Goal: Task Accomplishment & Management: Manage account settings

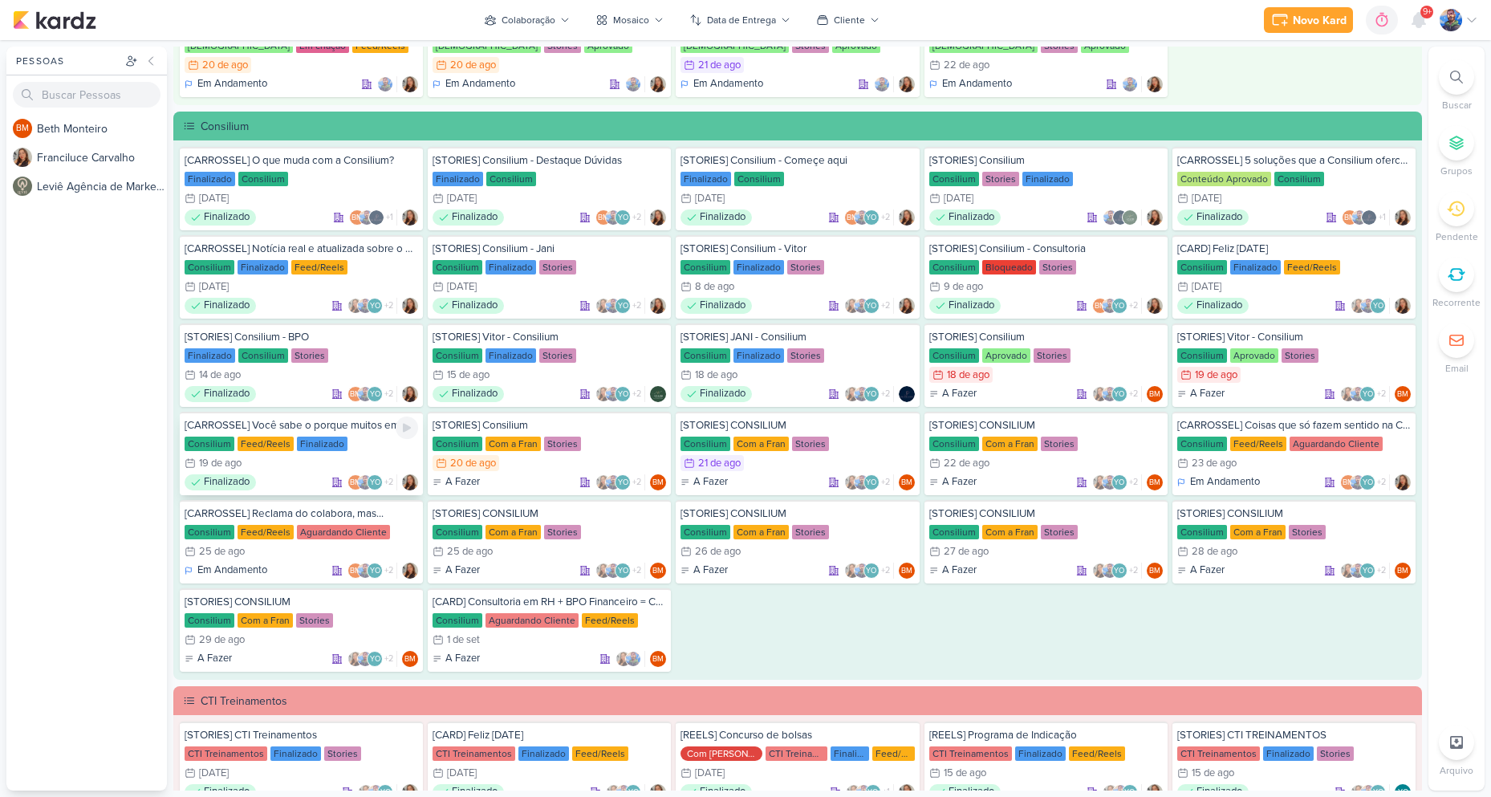
scroll to position [1043, 0]
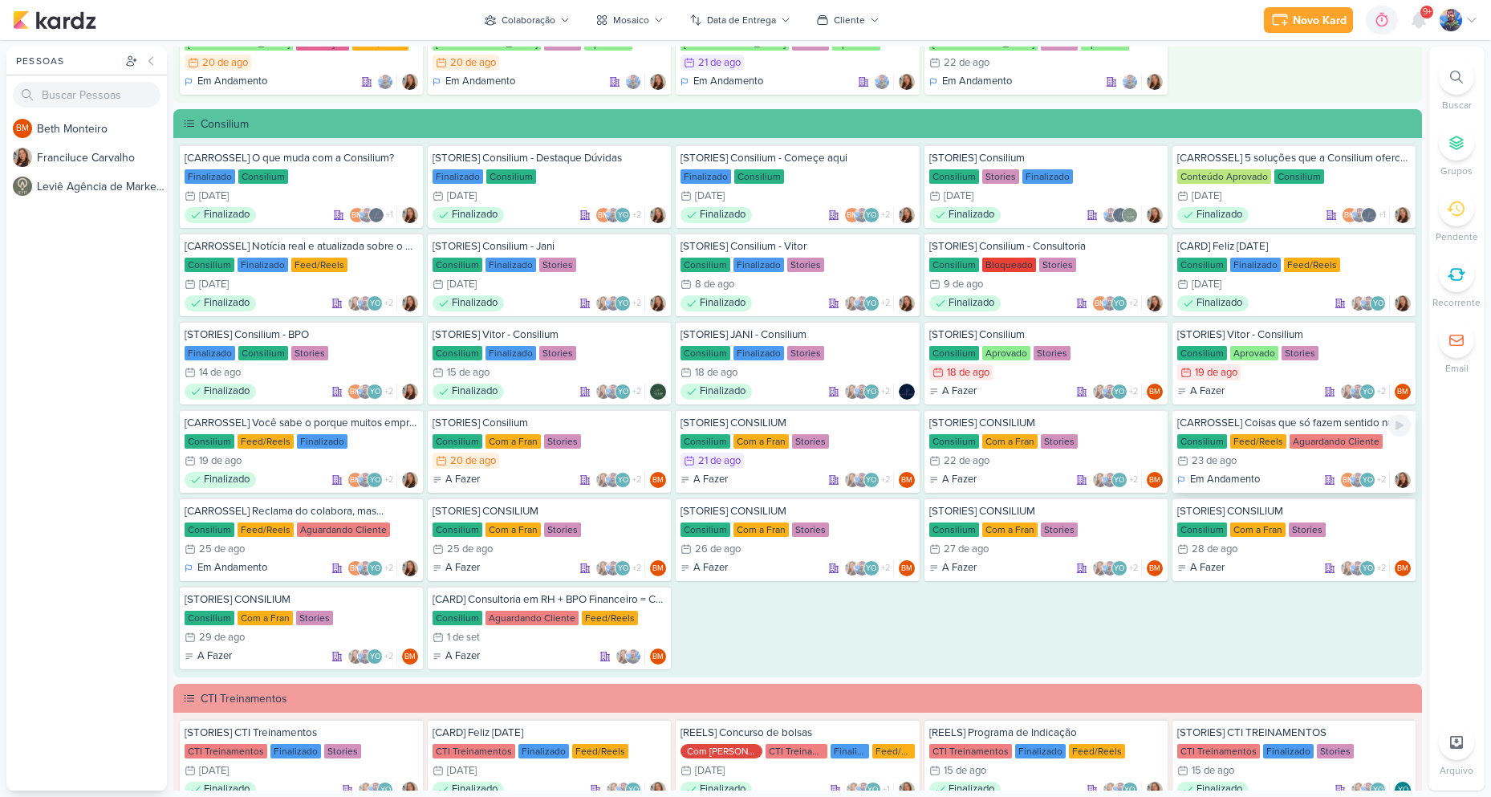
click at [1277, 453] on div "23/8 [DATE]" at bounding box center [1294, 461] width 234 height 16
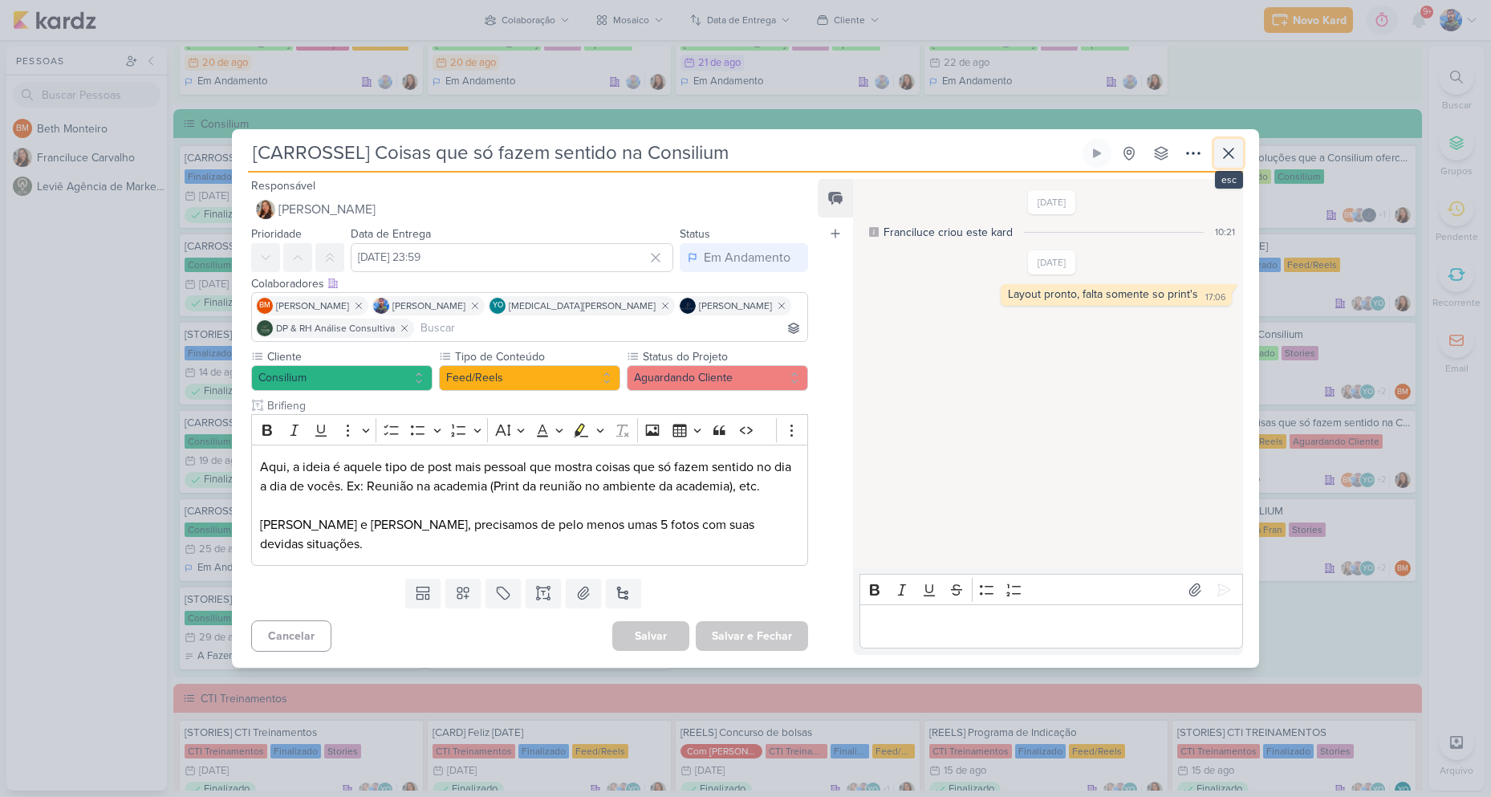
click at [1226, 163] on icon at bounding box center [1228, 153] width 19 height 19
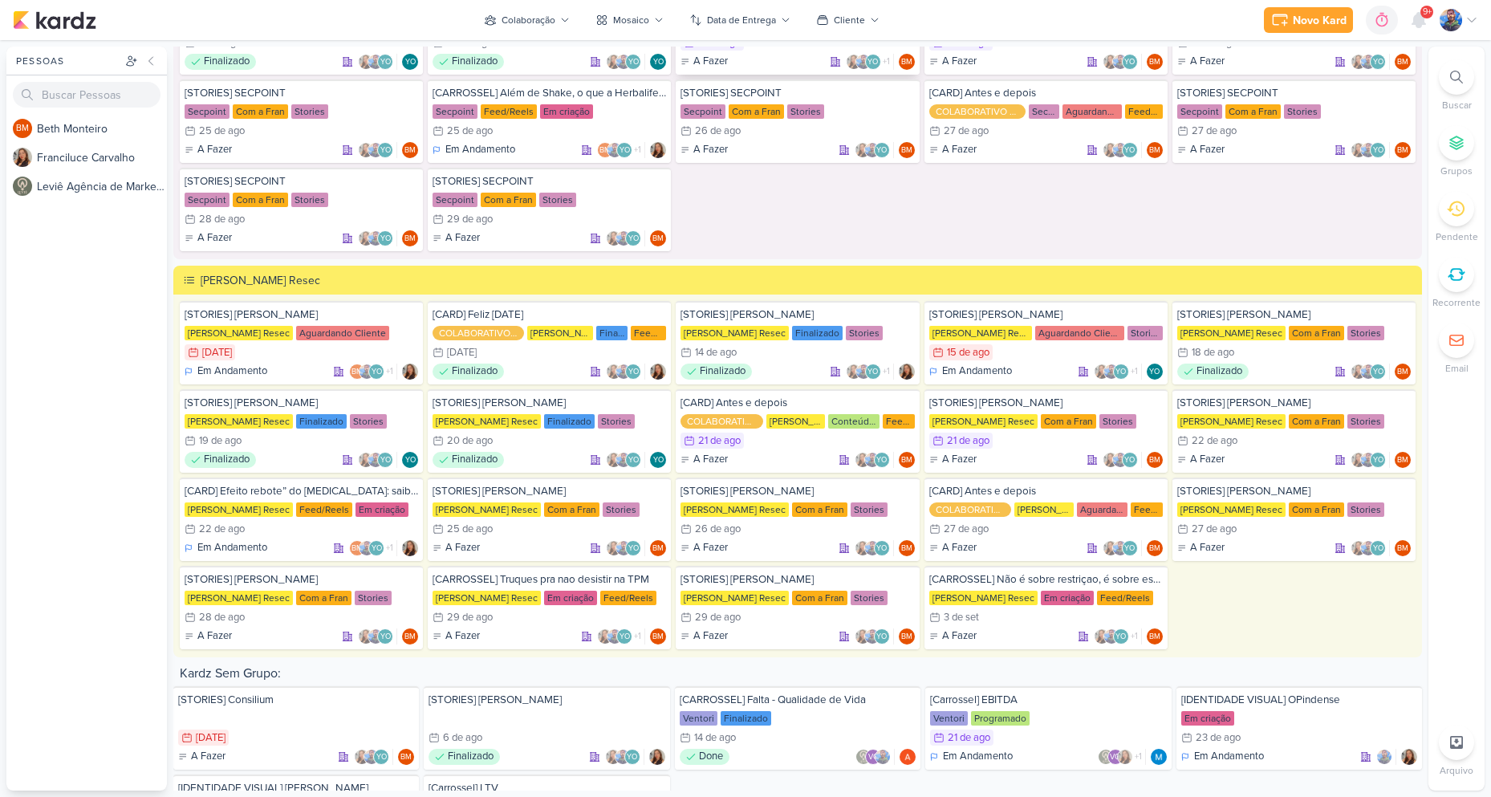
scroll to position [2648, 0]
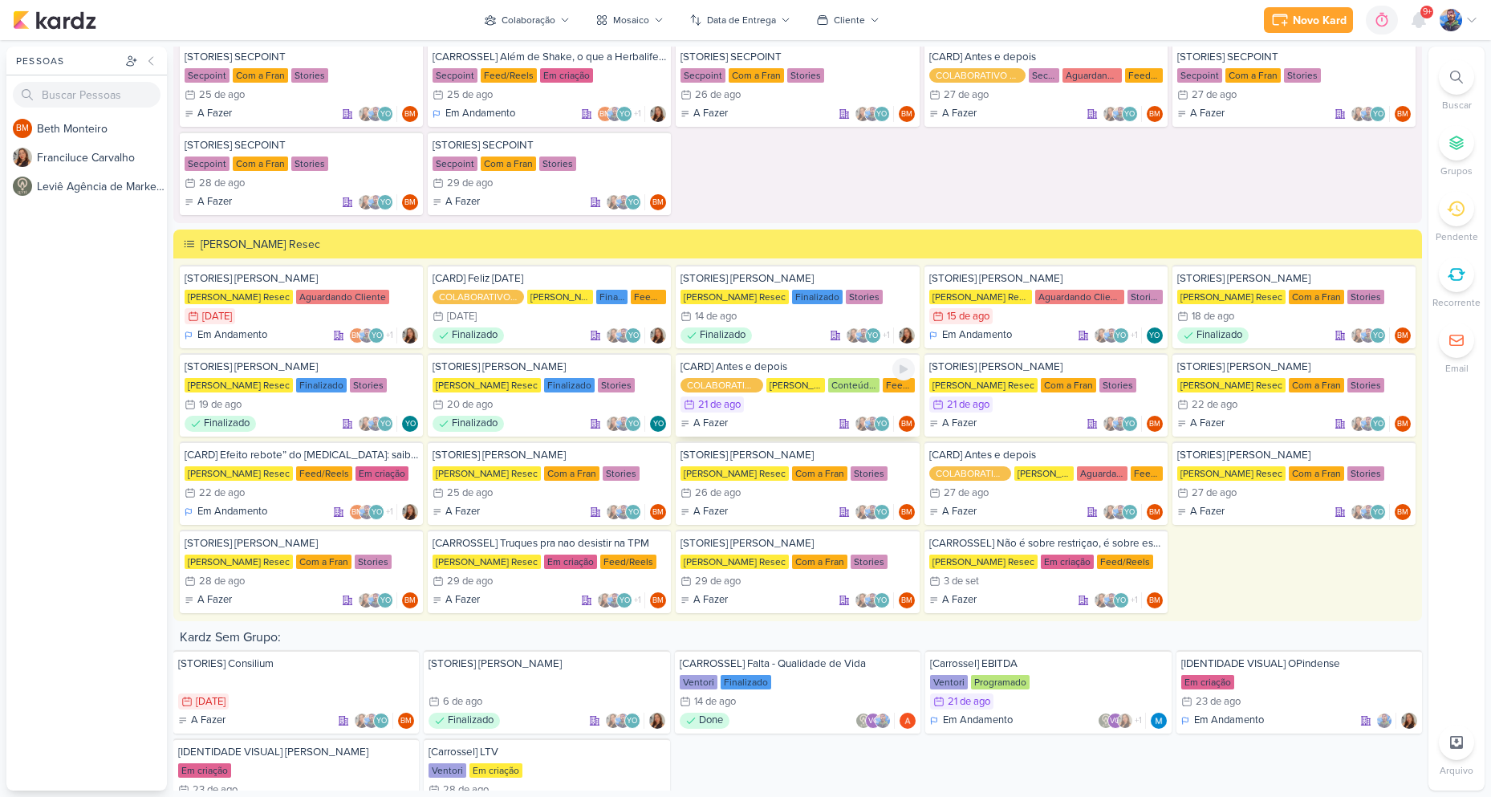
click at [766, 380] on div "[PERSON_NAME] Resec" at bounding box center [795, 385] width 59 height 14
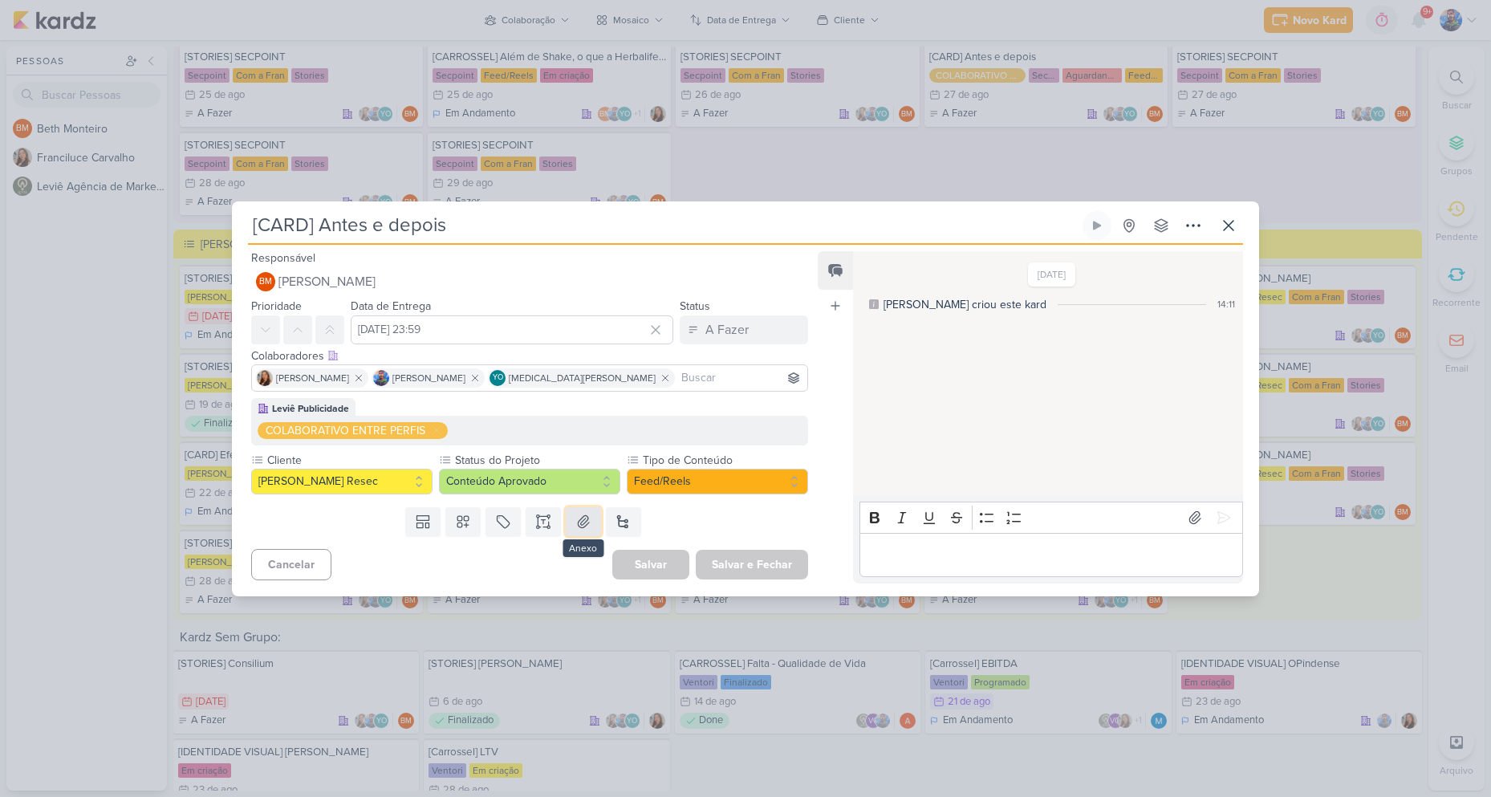
click at [575, 523] on icon at bounding box center [583, 522] width 16 height 16
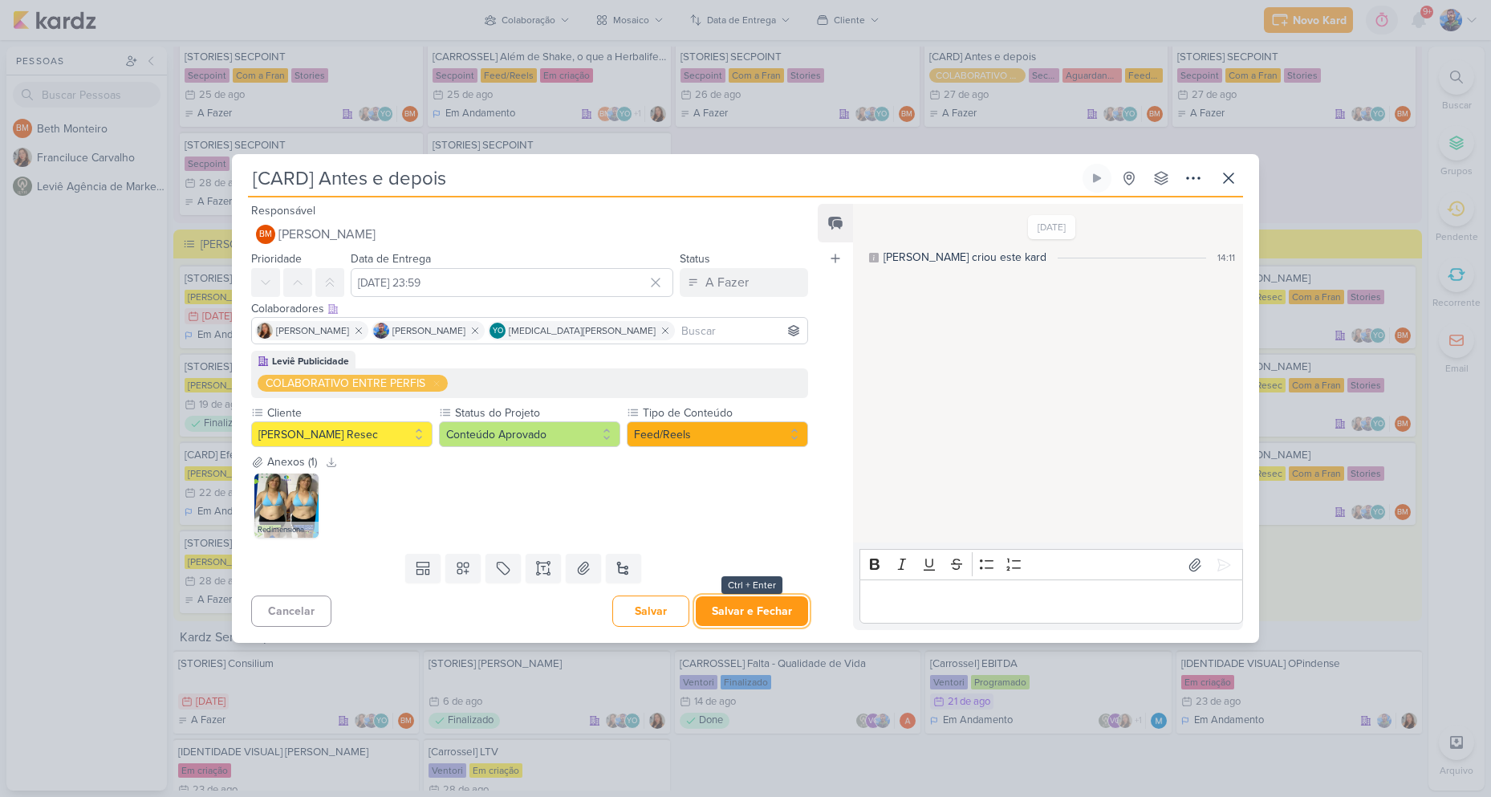
click at [753, 615] on button "Salvar e Fechar" at bounding box center [752, 611] width 112 height 30
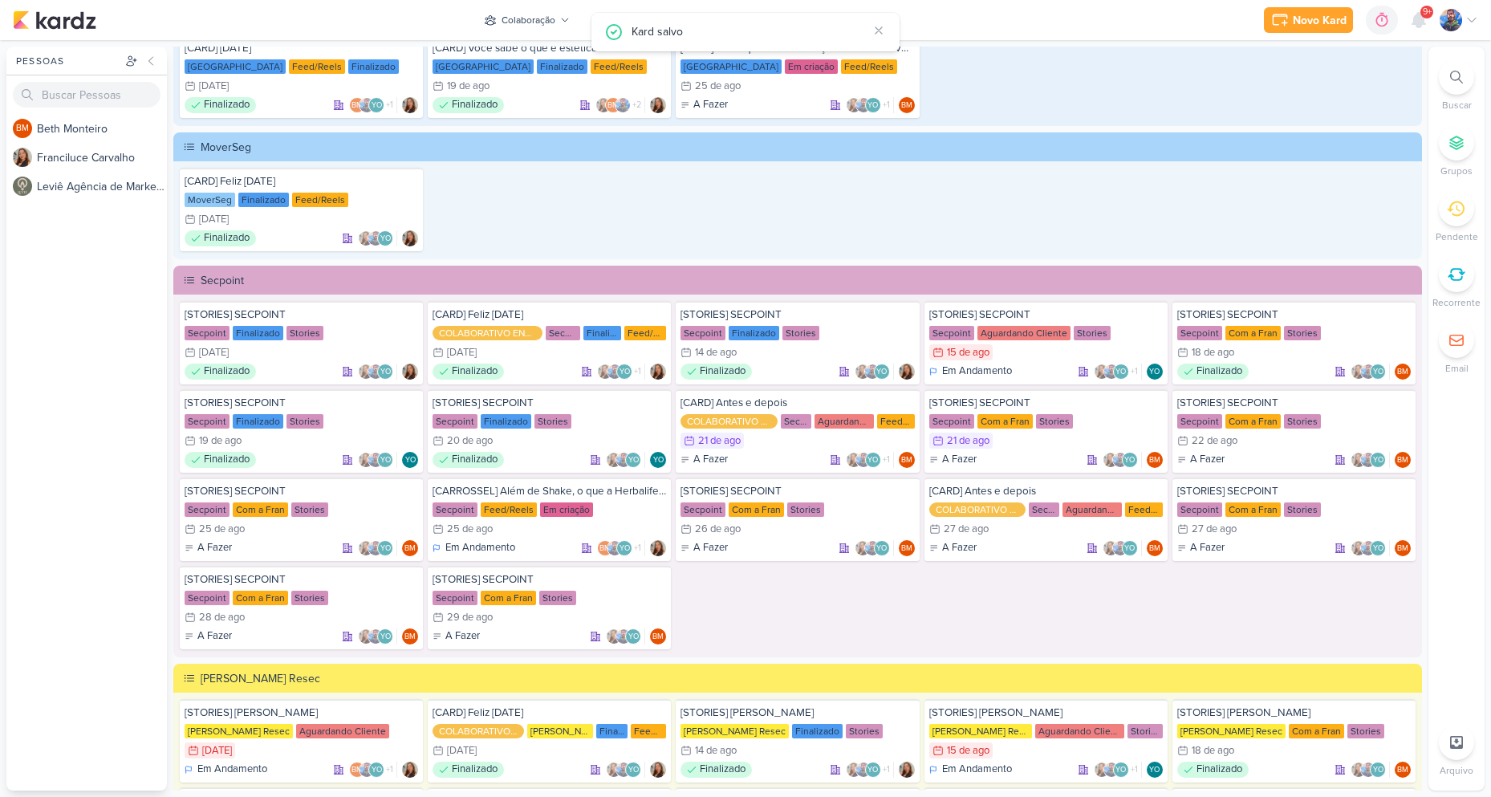
scroll to position [2204, 0]
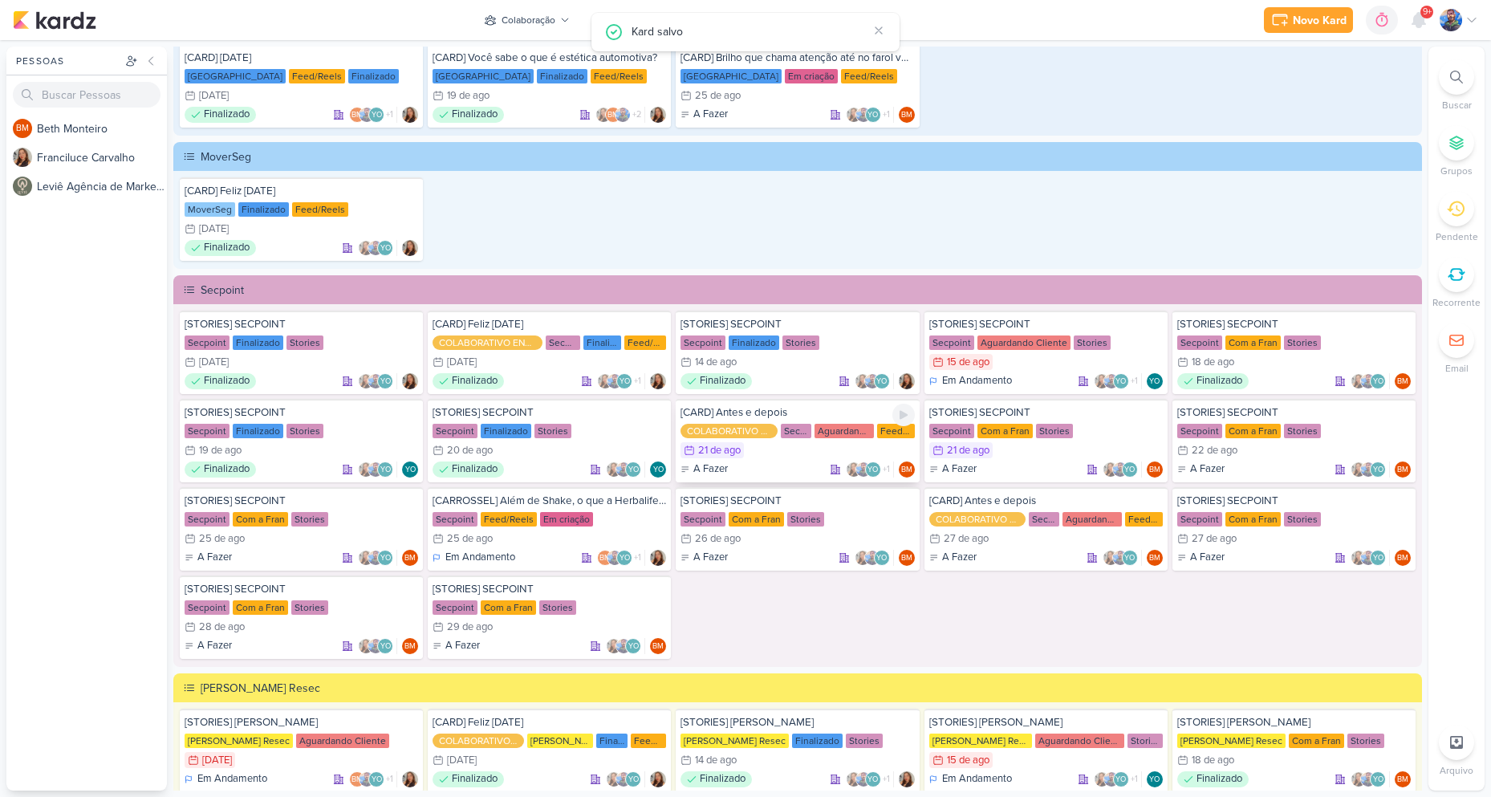
click at [811, 453] on div "21/8 [DATE]" at bounding box center [797, 450] width 234 height 16
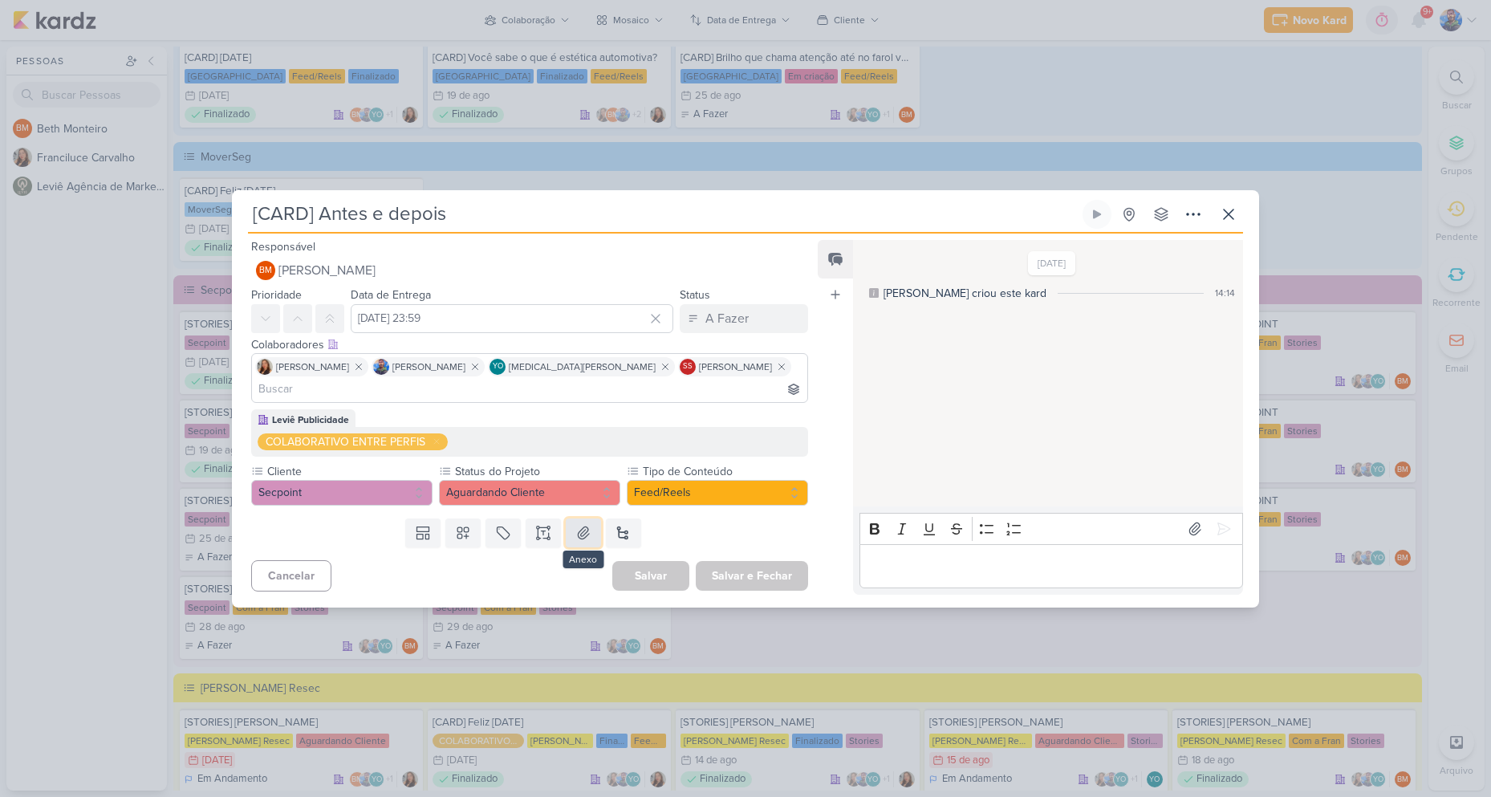
click at [583, 526] on icon at bounding box center [583, 532] width 11 height 12
click at [585, 525] on icon at bounding box center [583, 533] width 16 height 16
click at [1232, 223] on icon at bounding box center [1228, 214] width 19 height 19
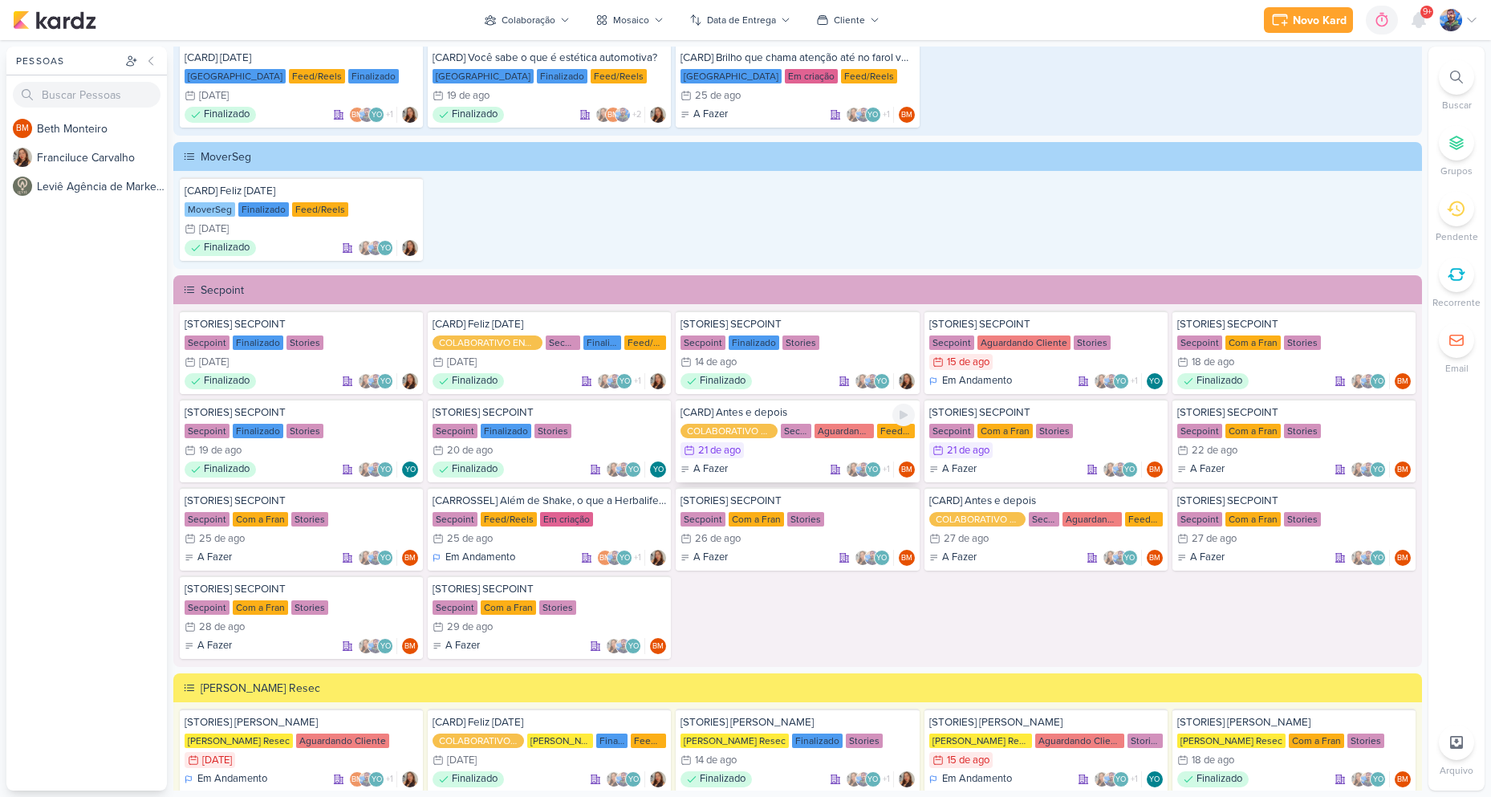
click at [745, 469] on div "A Fazer YO +1 BM" at bounding box center [797, 469] width 234 height 16
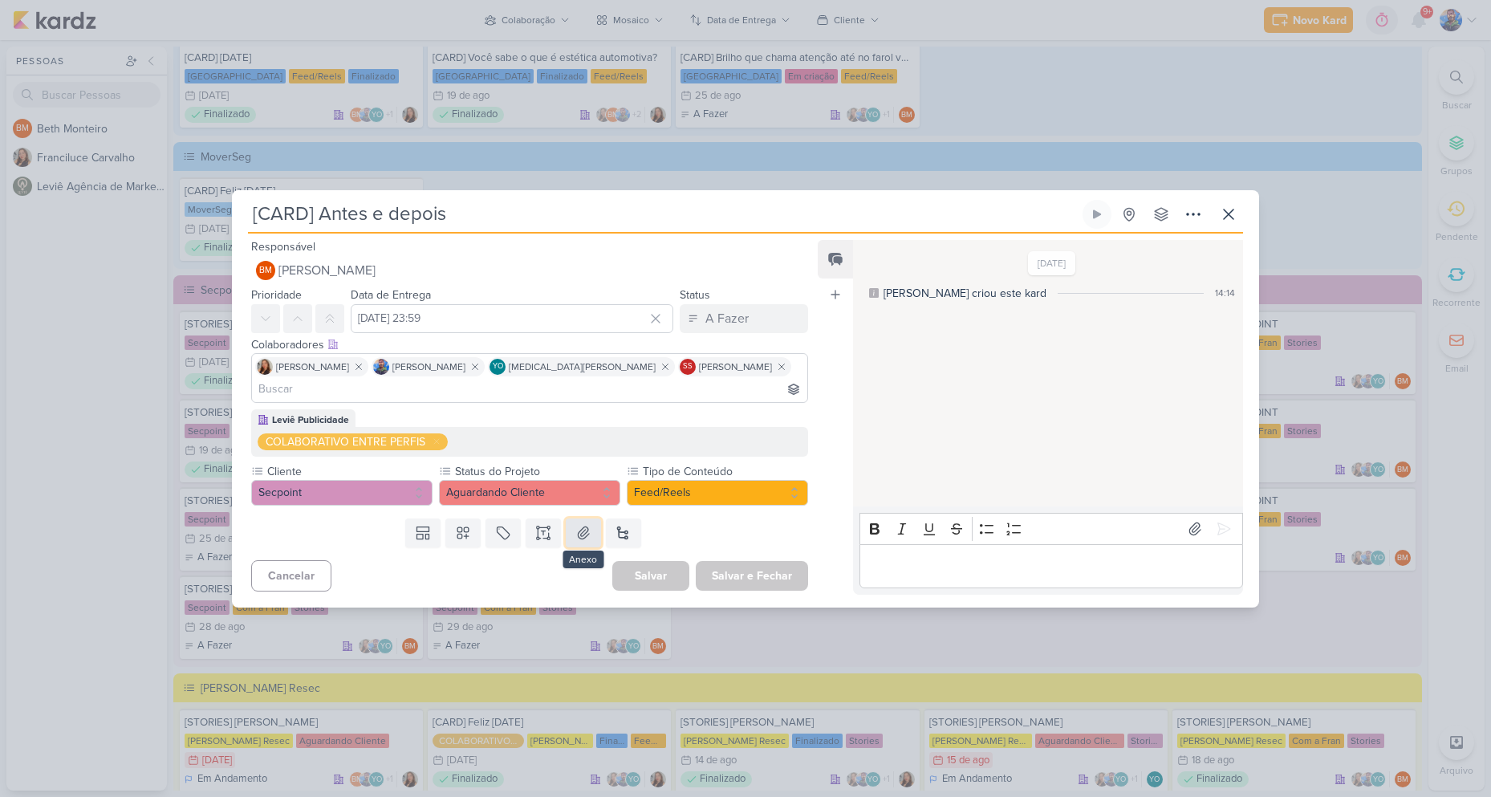
click at [571, 528] on button at bounding box center [583, 532] width 35 height 29
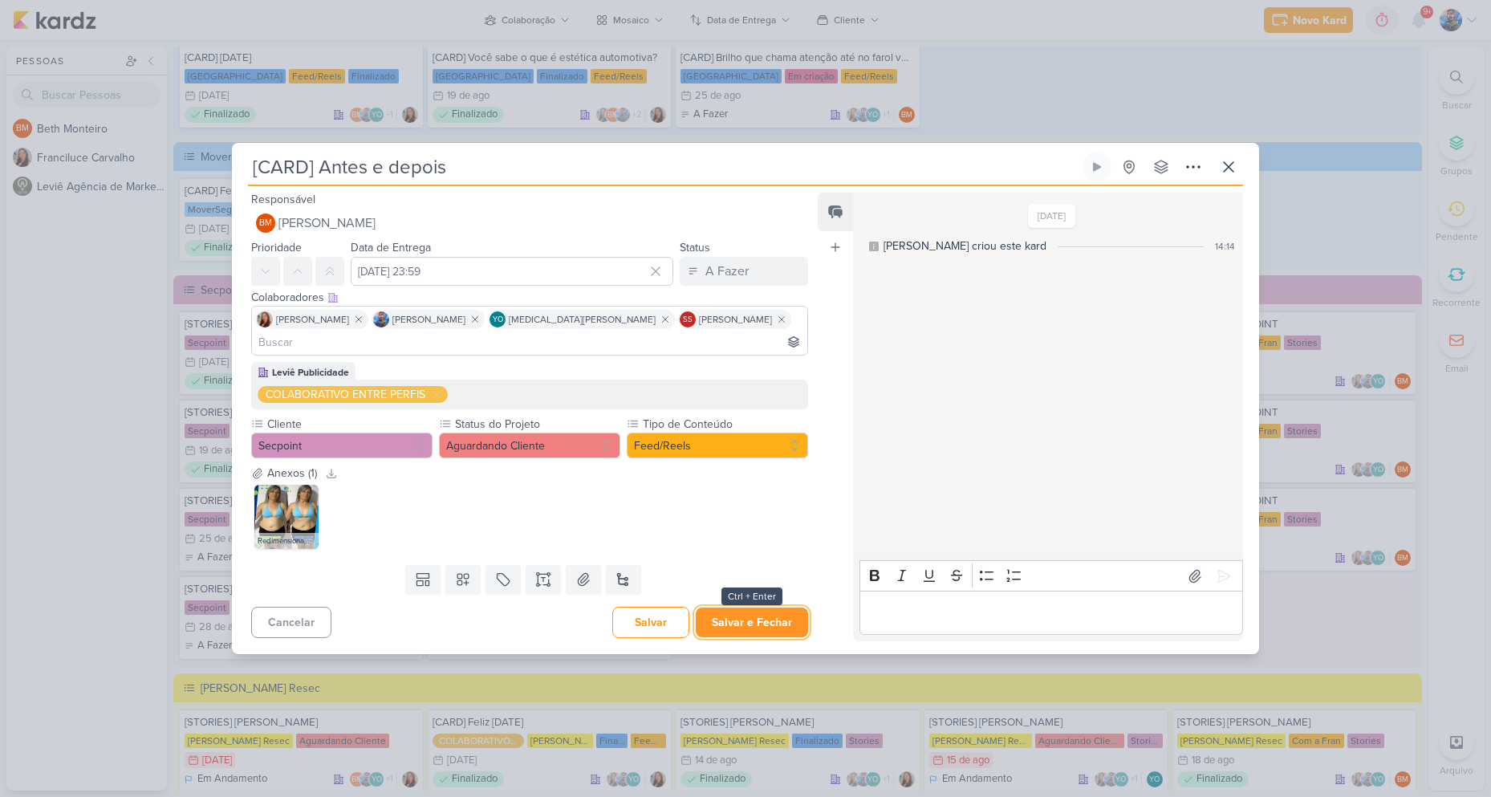
click at [722, 616] on button "Salvar e Fechar" at bounding box center [752, 622] width 112 height 30
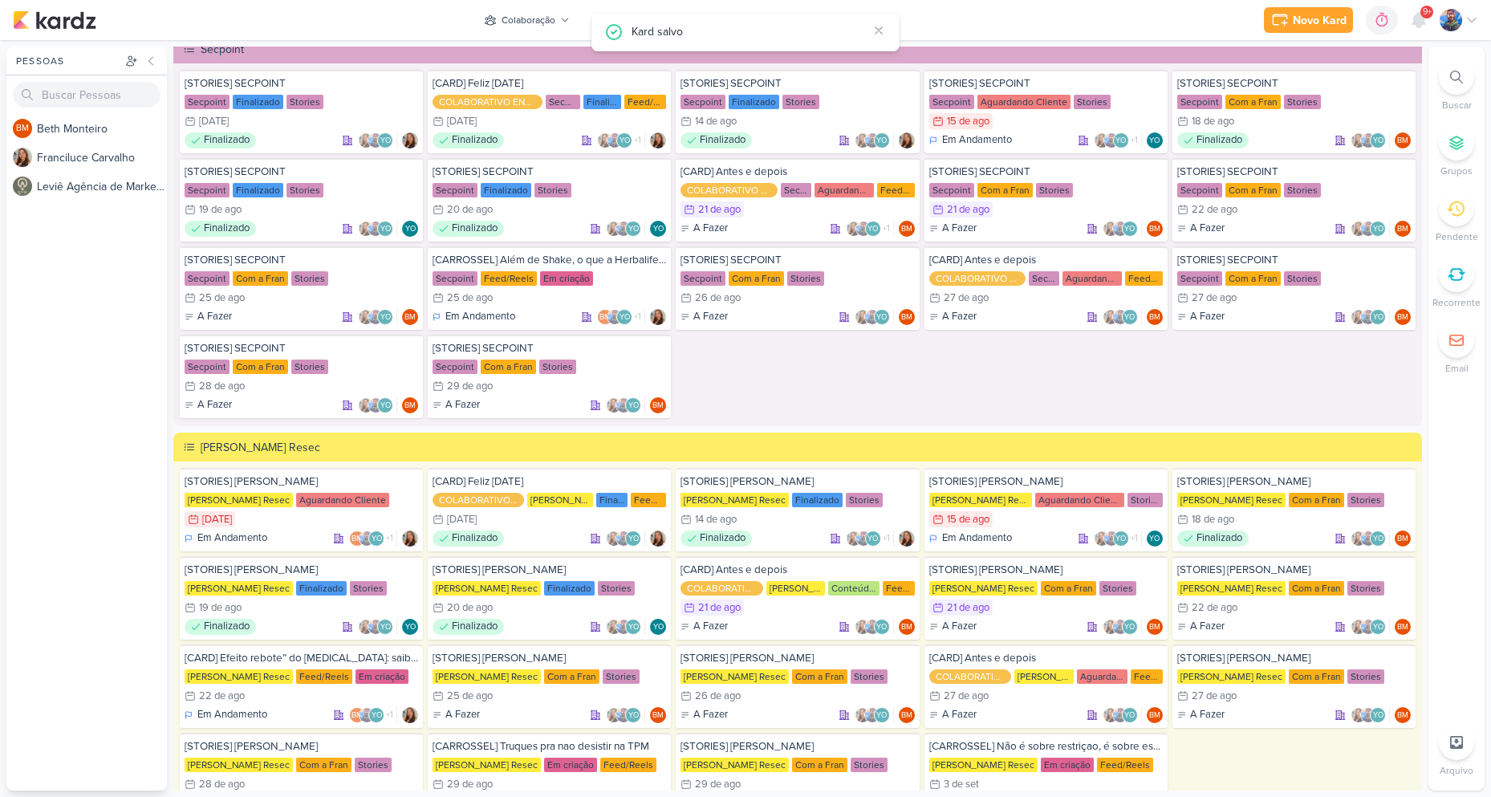
scroll to position [2686, 0]
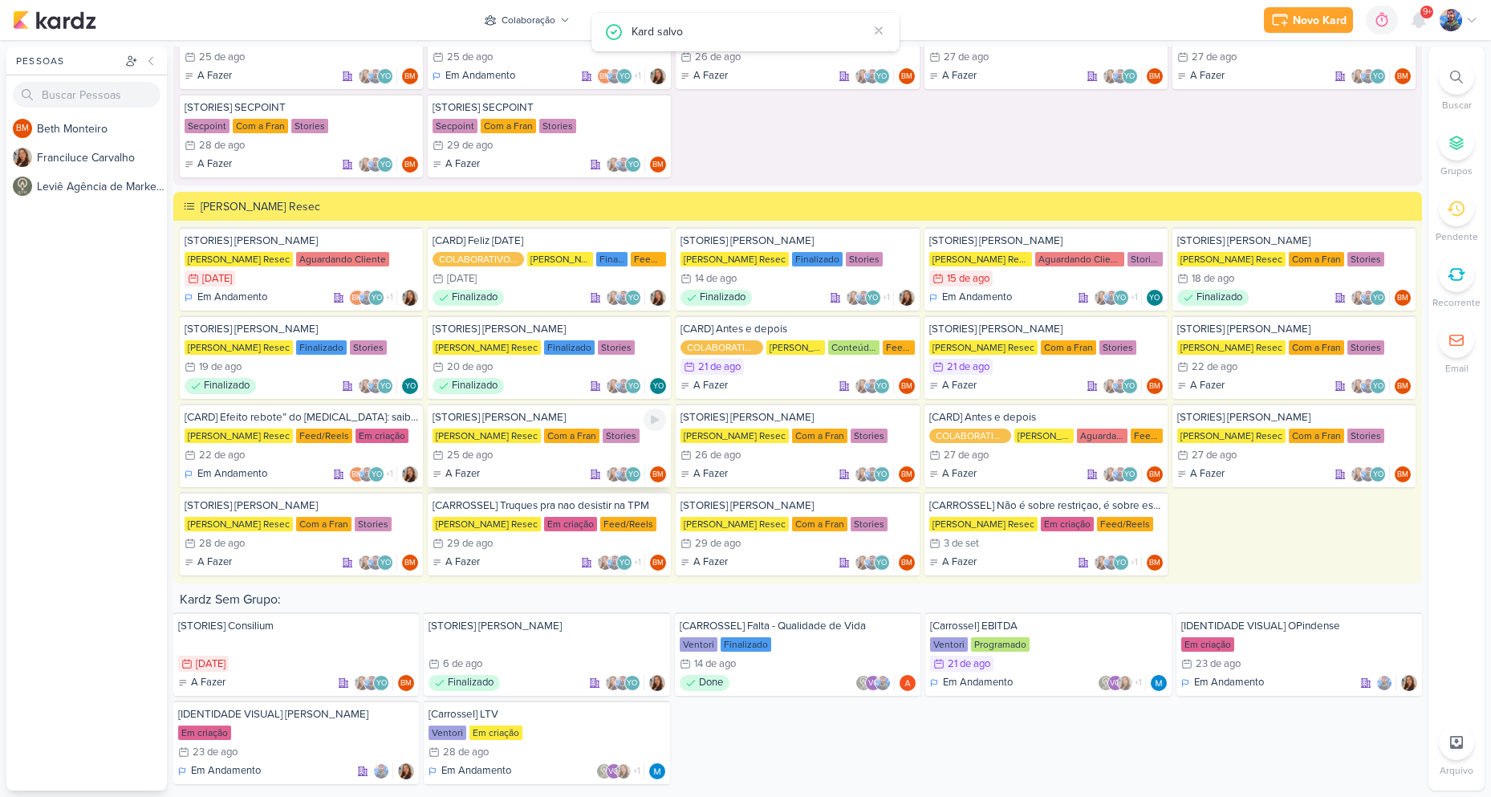
click at [522, 466] on div "A Fazer YO BM" at bounding box center [550, 474] width 234 height 16
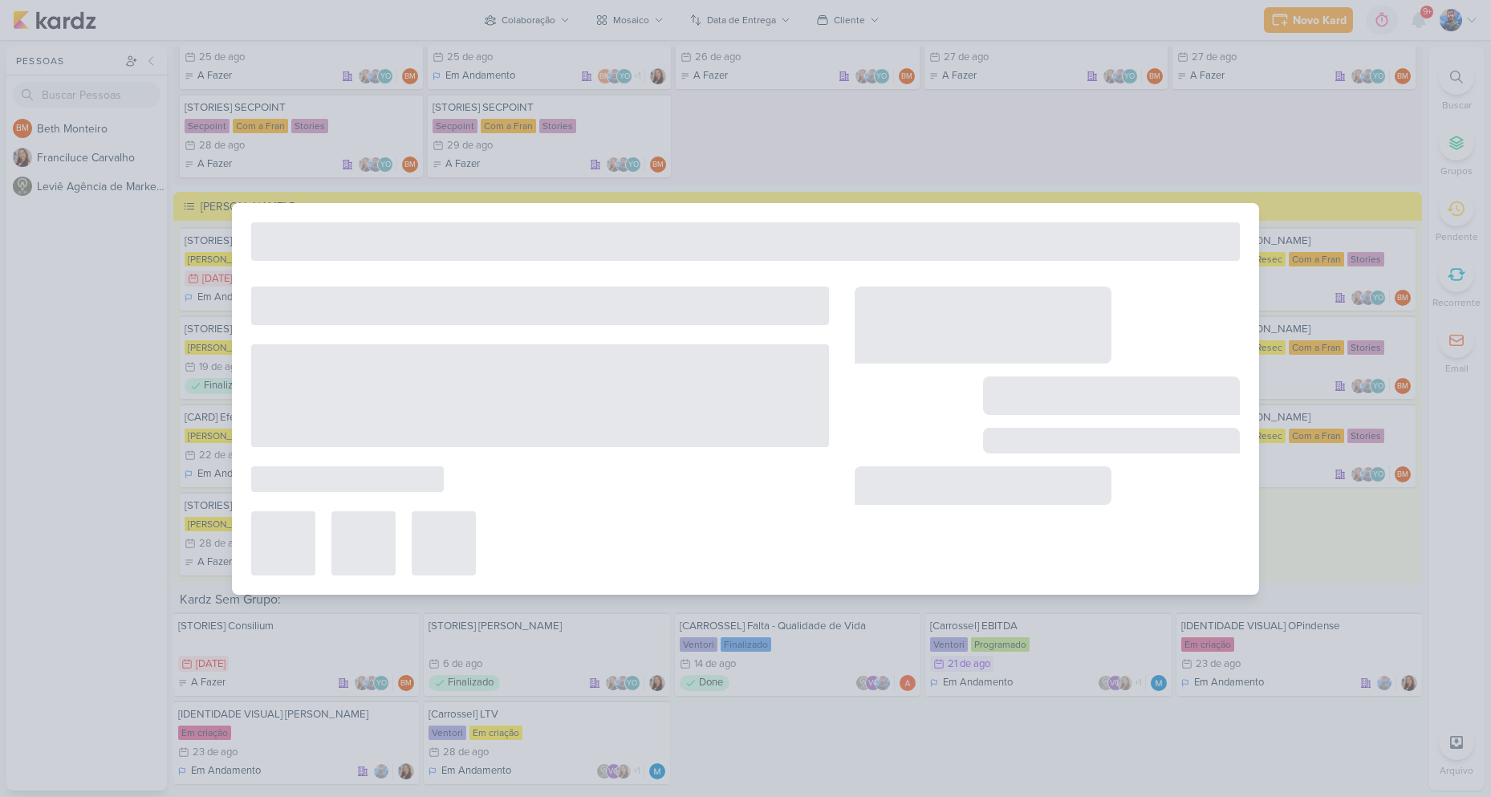
type input "[STORIES] [PERSON_NAME]"
type input "[DATE] 23:59"
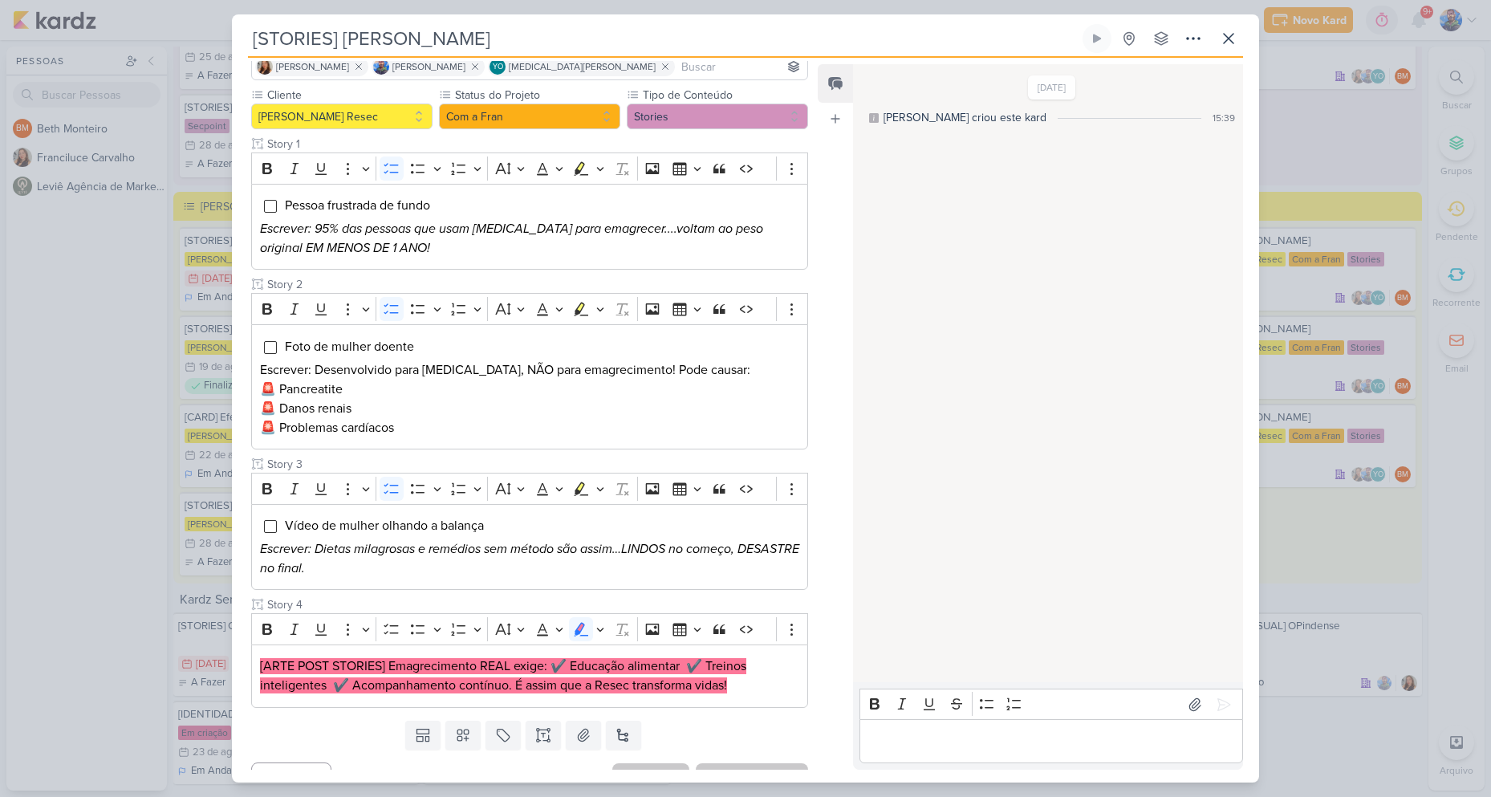
scroll to position [152, 0]
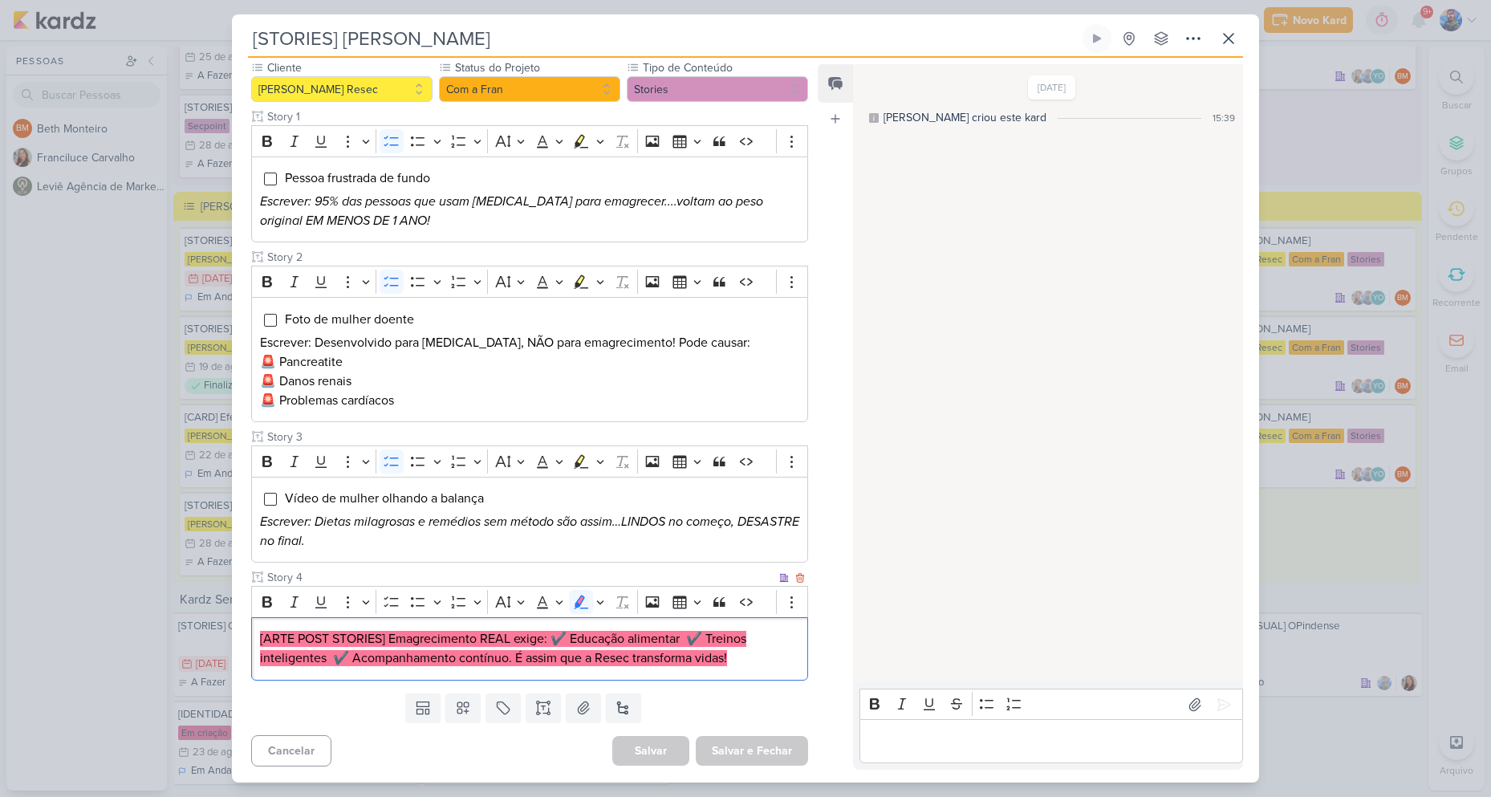
click at [384, 637] on mark "[ARTE POST STORIES] Emagrecimento REAL exige: ✔️ Educação alimentar ✔️ Treinos …" at bounding box center [503, 648] width 486 height 35
drag, startPoint x: 387, startPoint y: 636, endPoint x: 475, endPoint y: 642, distance: 88.5
click at [475, 642] on mark "[ARTE POST STORIES] Emagrecimento REAL exige: ✔️ Educação alimentar ✔️ Treinos …" at bounding box center [503, 648] width 486 height 35
copy mark "Emagrecimento"
click at [489, 643] on mark "[ARTE POST STORIES] Emagrecimento REAL exige: ✔️ Educação alimentar ✔️ Treinos …" at bounding box center [503, 648] width 486 height 35
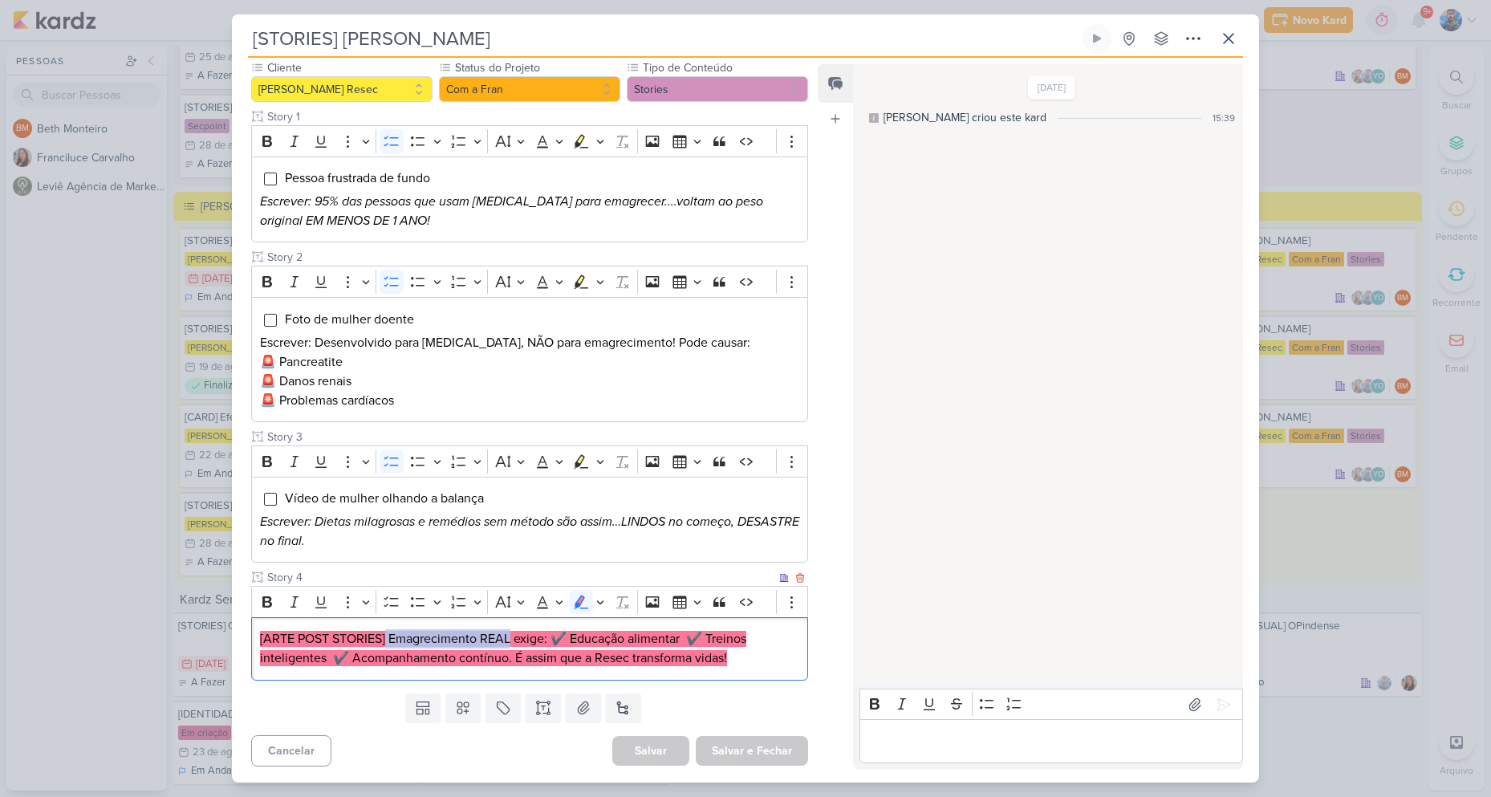
drag, startPoint x: 387, startPoint y: 632, endPoint x: 509, endPoint y: 639, distance: 122.2
click at [509, 639] on mark "[ARTE POST STORIES] Emagrecimento REAL exige: ✔️ Educação alimentar ✔️ Treinos …" at bounding box center [503, 648] width 486 height 35
copy mark "Emagrecimento REAL"
click at [518, 647] on p "[ARTE POST STORIES] Emagrecimento REAL exige: ✔️ Educação alimentar ✔️ Treinos …" at bounding box center [529, 648] width 539 height 39
drag, startPoint x: 512, startPoint y: 644, endPoint x: 546, endPoint y: 643, distance: 34.5
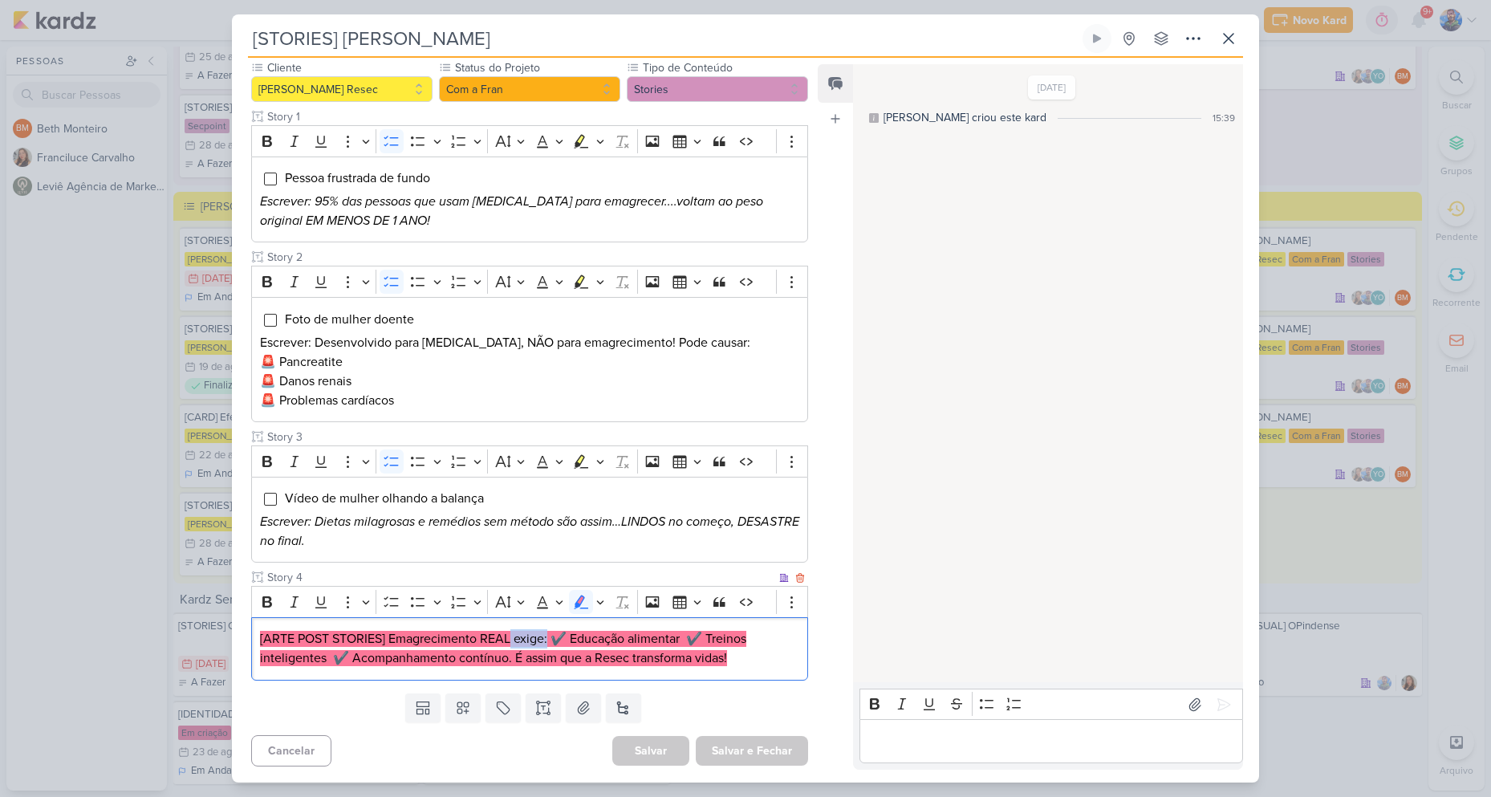
click at [546, 643] on mark "[ARTE POST STORIES] Emagrecimento REAL exige: ✔️ Educação alimentar ✔️ Treinos …" at bounding box center [503, 648] width 486 height 35
copy mark "exige:"
click at [572, 628] on div "[ARTE POST STORIES] Emagrecimento REAL exige: ✔️ Educação alimentar ✔️ Treinos …" at bounding box center [529, 648] width 557 height 63
drag, startPoint x: 570, startPoint y: 637, endPoint x: 682, endPoint y: 641, distance: 112.4
click at [682, 641] on mark "[ARTE POST STORIES] Emagrecimento REAL exige: ✔️ Educação alimentar ✔️ Treinos …" at bounding box center [503, 648] width 486 height 35
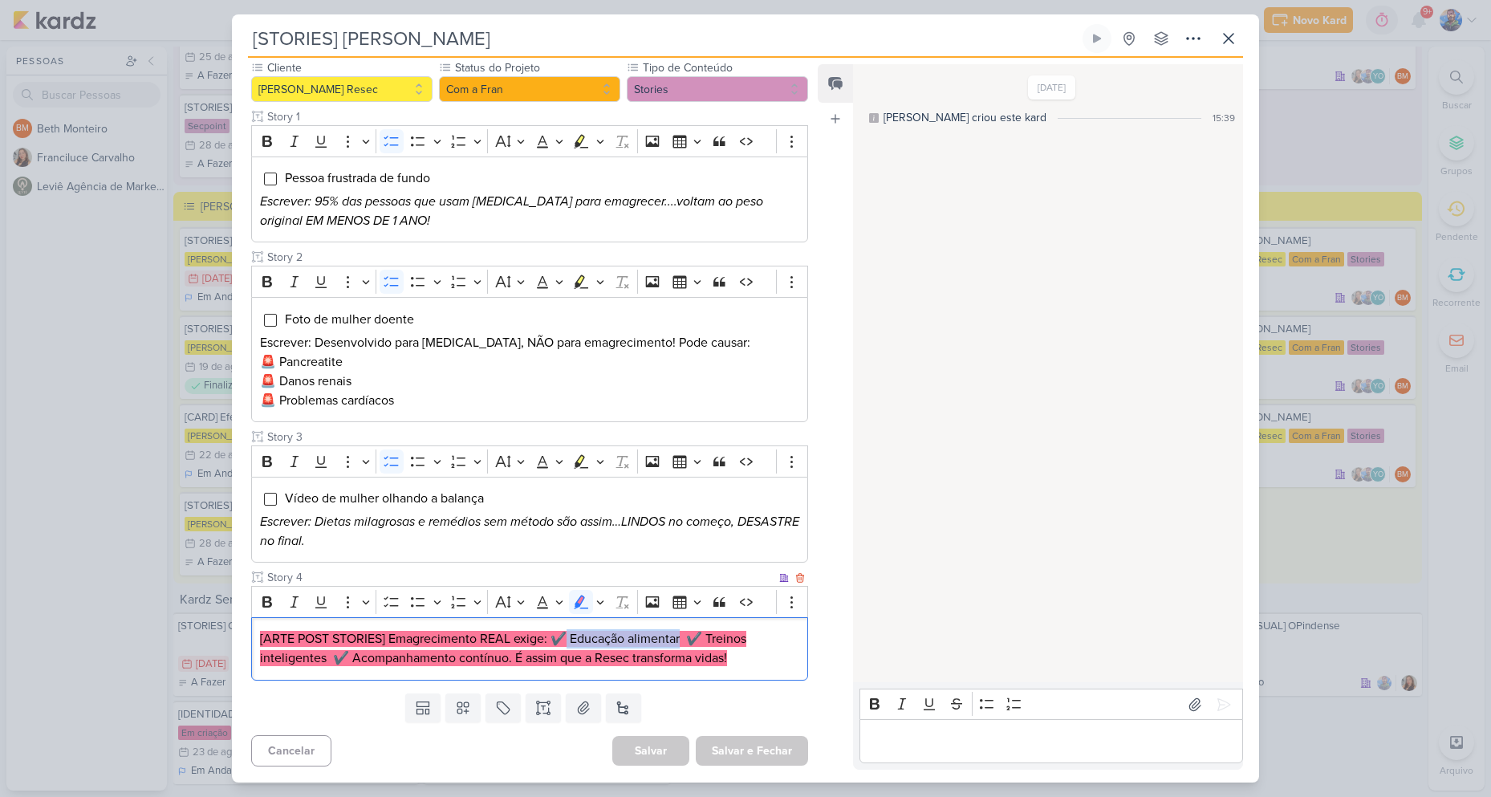
copy mark "Educação alimentar"
click at [734, 635] on mark "[ARTE POST STORIES] Emagrecimento REAL exige: ✔️ Educação alimentar ✔️ Treinos …" at bounding box center [503, 648] width 486 height 35
drag, startPoint x: 711, startPoint y: 636, endPoint x: 323, endPoint y: 668, distance: 388.8
click at [323, 668] on p "[ARTE POST STORIES] Emagrecimento REAL exige: ✔️ Educação alimentar ✔️ Treinos …" at bounding box center [529, 648] width 539 height 39
copy mark "Treinos inteligentes"
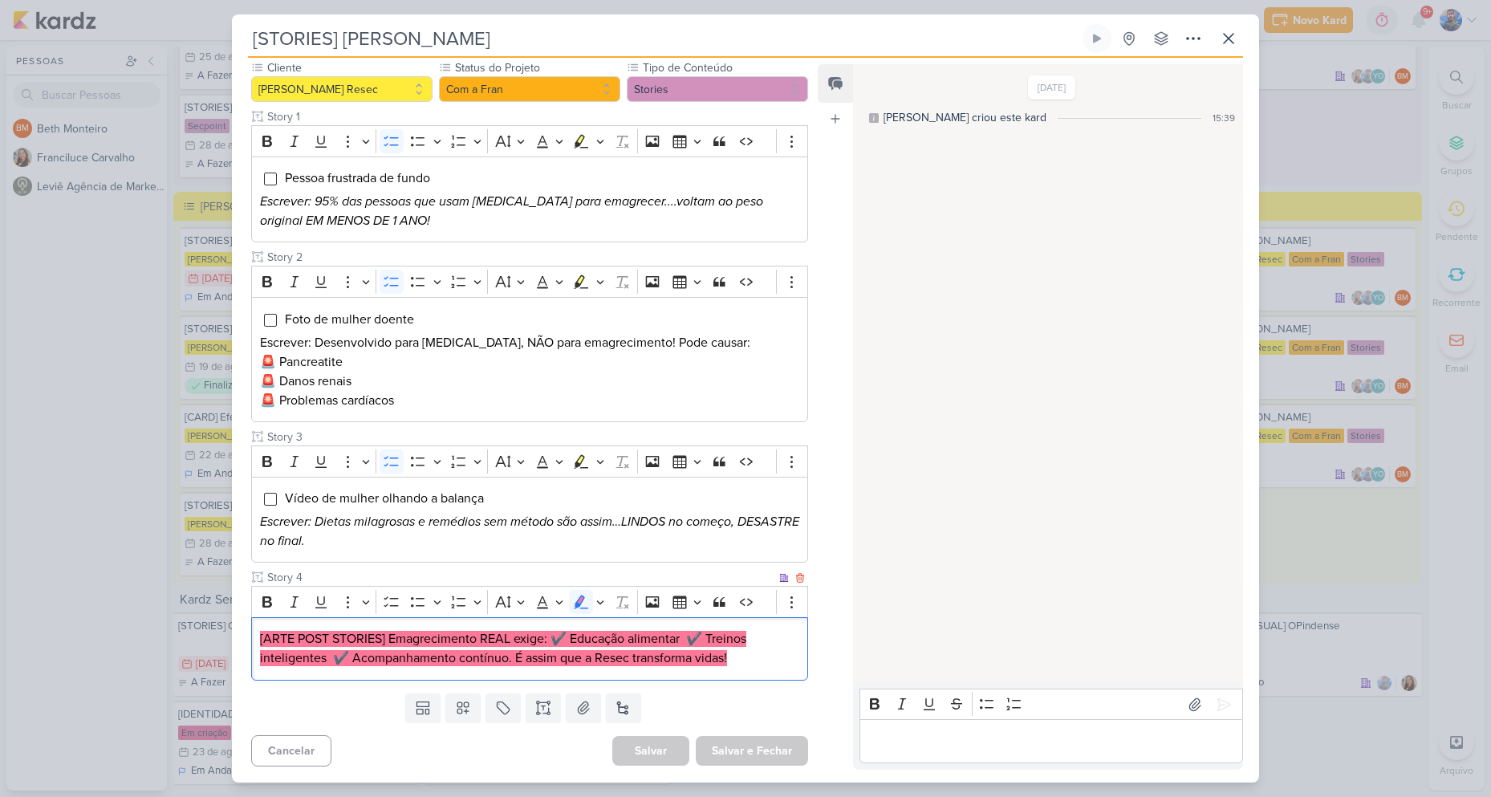
click at [375, 660] on mark "[ARTE POST STORIES] Emagrecimento REAL exige: ✔️ Educação alimentar ✔️ Treinos …" at bounding box center [503, 648] width 486 height 35
drag, startPoint x: 352, startPoint y: 657, endPoint x: 509, endPoint y: 670, distance: 157.0
click at [509, 670] on div "[ARTE POST STORIES] Emagrecimento REAL exige: ✔️ Educação alimentar ✔️ Treinos …" at bounding box center [529, 648] width 557 height 63
copy mark "Acompanhamento contínuo"
click at [536, 668] on p "[ARTE POST STORIES] Emagrecimento REAL exige: ✔️ Educação alimentar ✔️ Treinos …" at bounding box center [529, 648] width 539 height 39
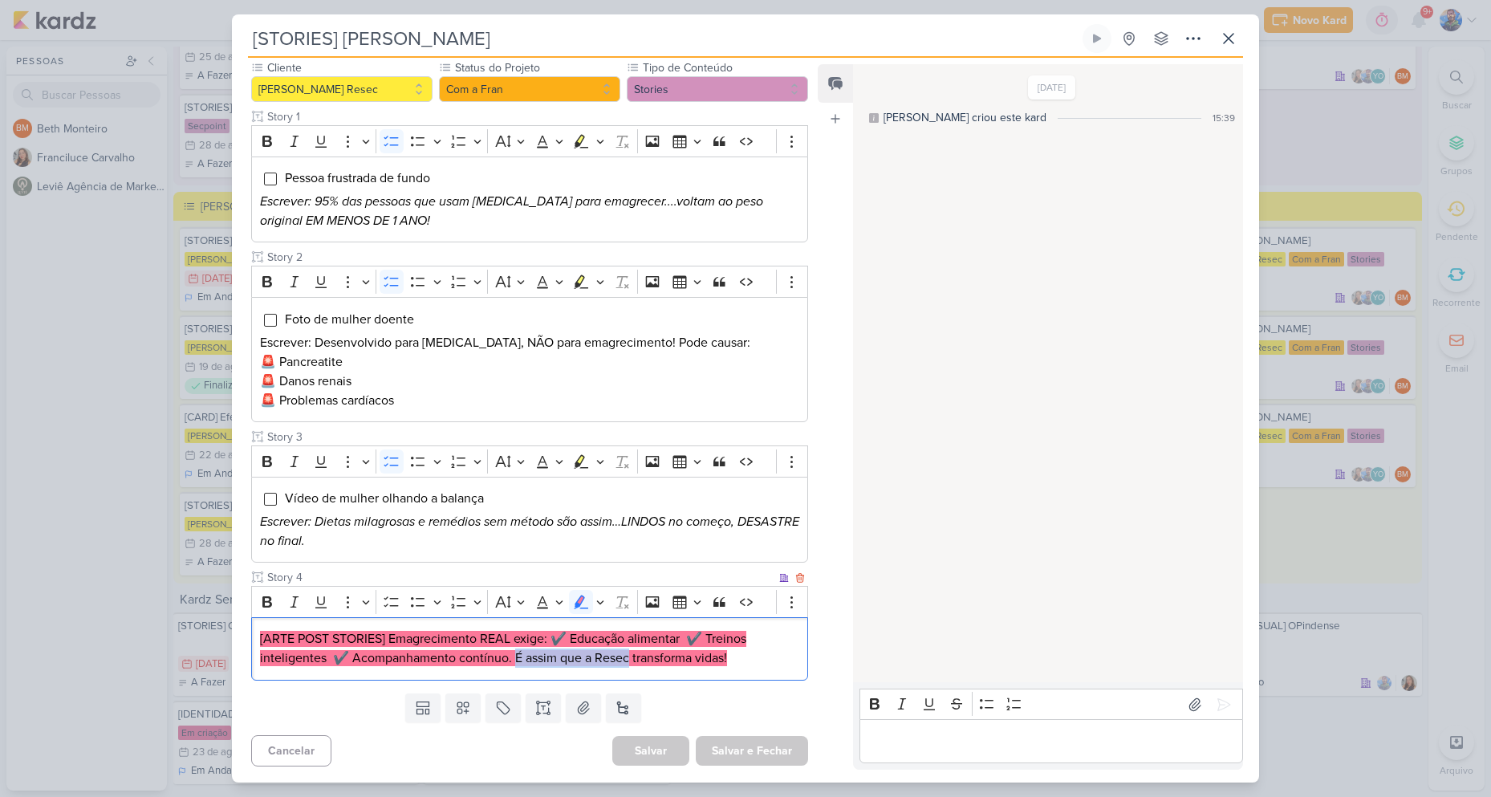
drag, startPoint x: 515, startPoint y: 660, endPoint x: 628, endPoint y: 667, distance: 112.6
click at [628, 667] on p "[ARTE POST STORIES] Emagrecimento REAL exige: ✔️ Educação alimentar ✔️ Treinos …" at bounding box center [529, 648] width 539 height 39
copy mark "É assim que a Resec"
drag, startPoint x: 632, startPoint y: 652, endPoint x: 769, endPoint y: 669, distance: 137.5
click at [769, 669] on div "[ARTE POST STORIES] Emagrecimento REAL exige: ✔️ Educação alimentar ✔️ Treinos …" at bounding box center [529, 648] width 557 height 63
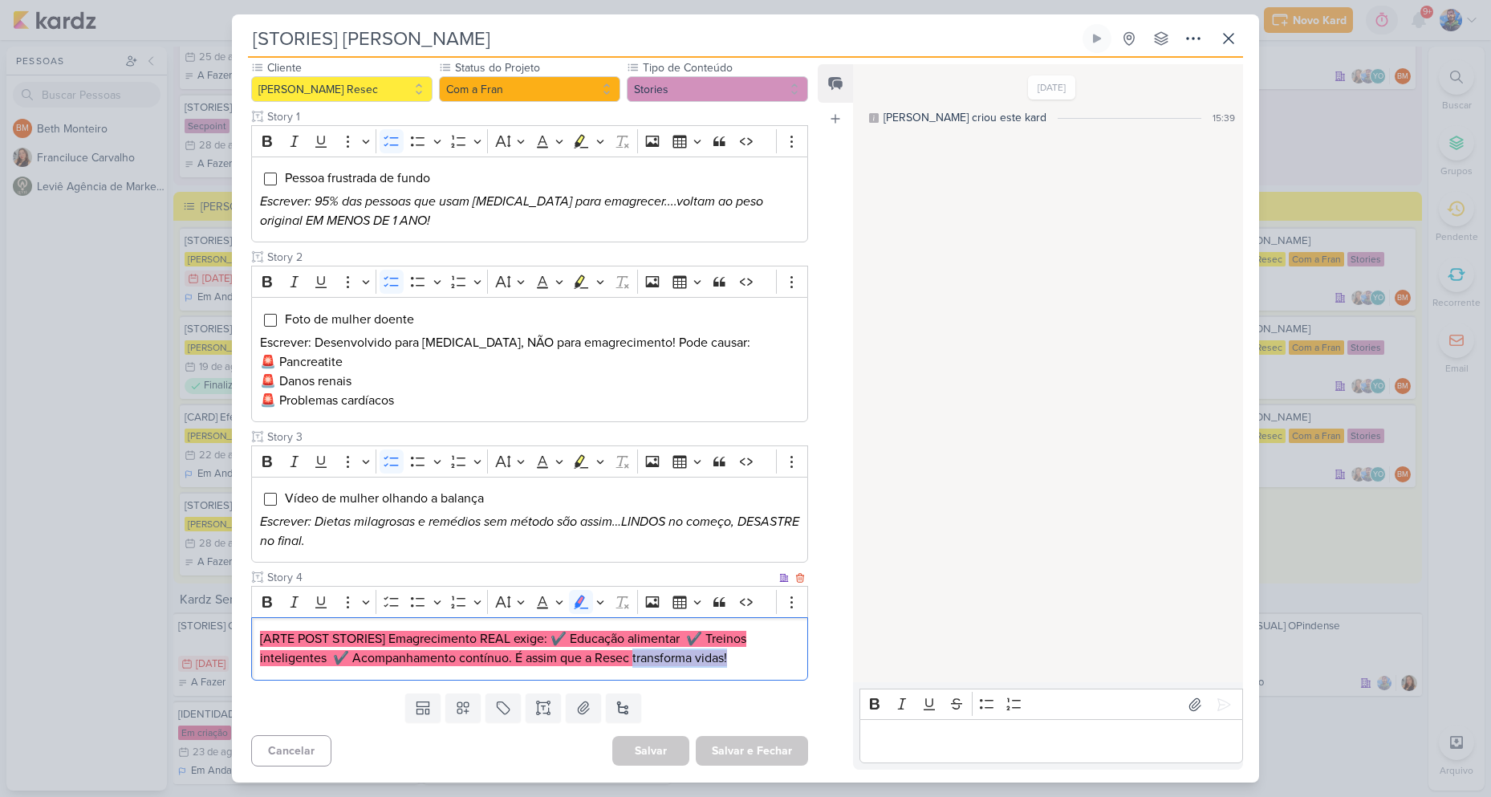
copy mark "transforma vidas!"
click at [636, 654] on mark "[ARTE POST STORIES] Emagrecimento REAL exige: ✔️ Educação alimentar ✔️ Treinos …" at bounding box center [503, 648] width 486 height 35
click at [602, 606] on icon "Editor toolbar" at bounding box center [600, 602] width 8 height 16
click at [509, 626] on icon "Text highlight toolbar" at bounding box center [505, 630] width 14 height 14
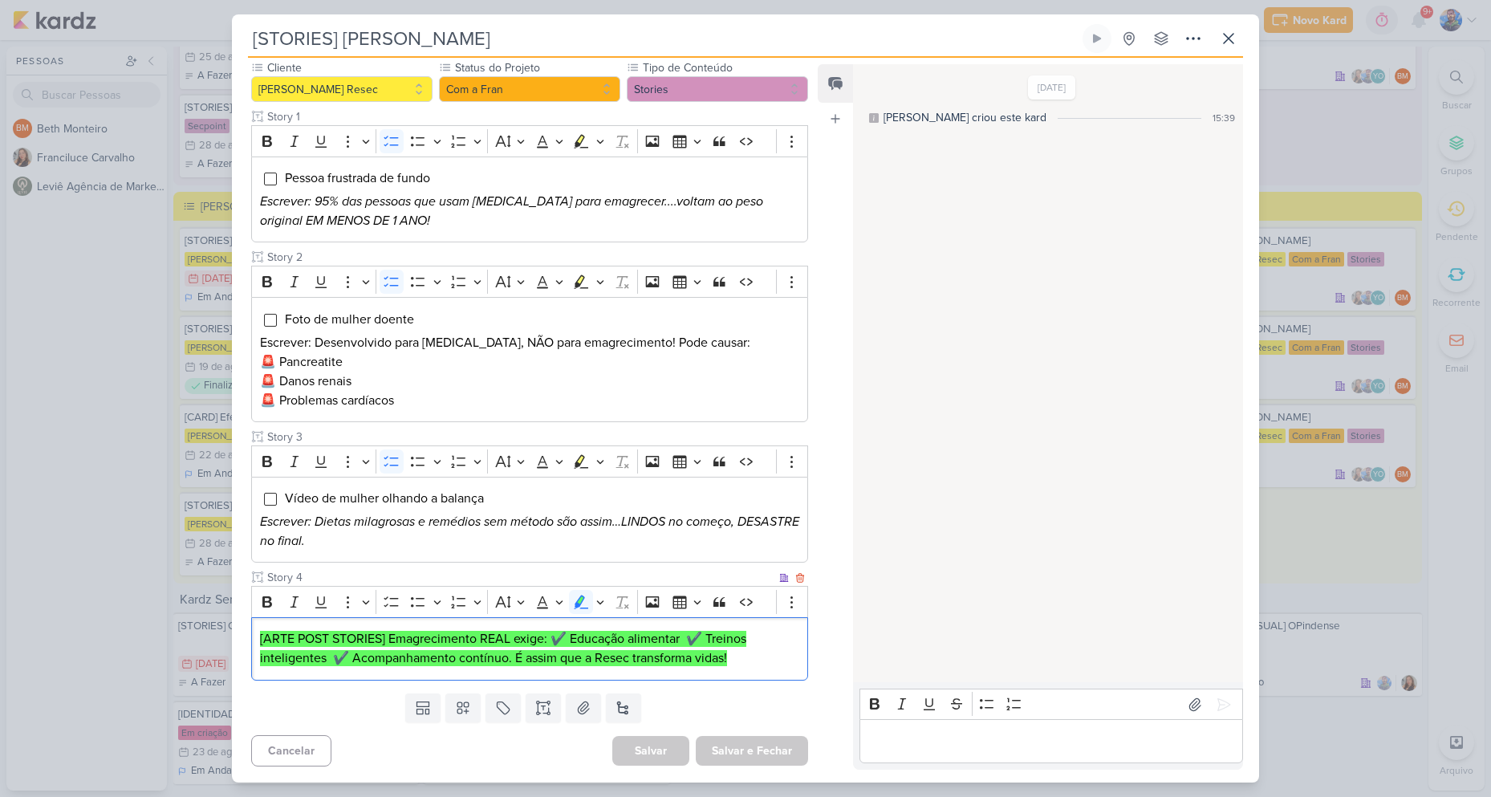
click at [680, 660] on mark "[ARTE POST STORIES] Emagrecimento REAL exige: ✔️ Educação alimentar ✔️ Treinos …" at bounding box center [503, 648] width 486 height 35
click at [575, 705] on icon at bounding box center [583, 708] width 16 height 16
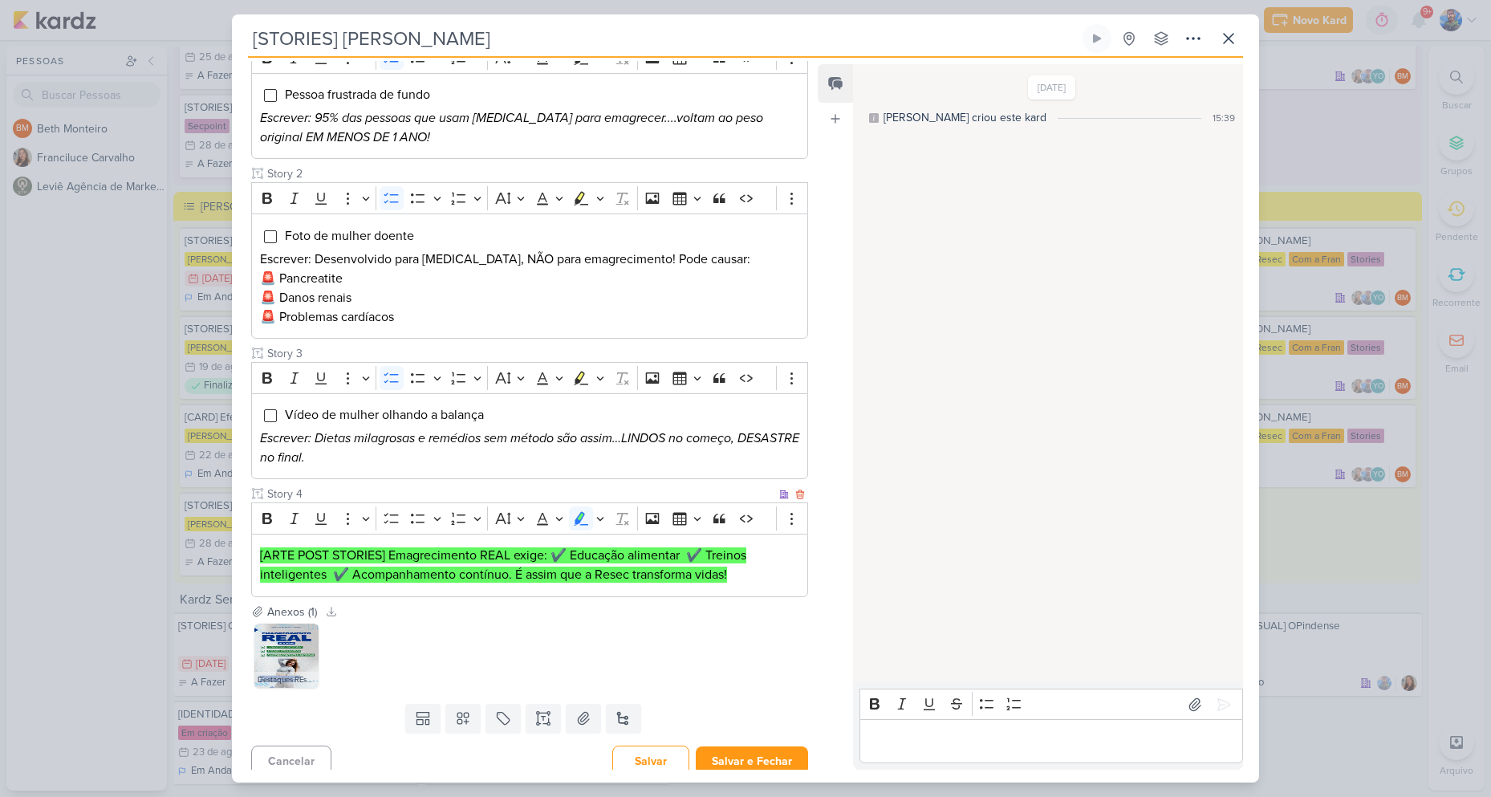
scroll to position [246, 0]
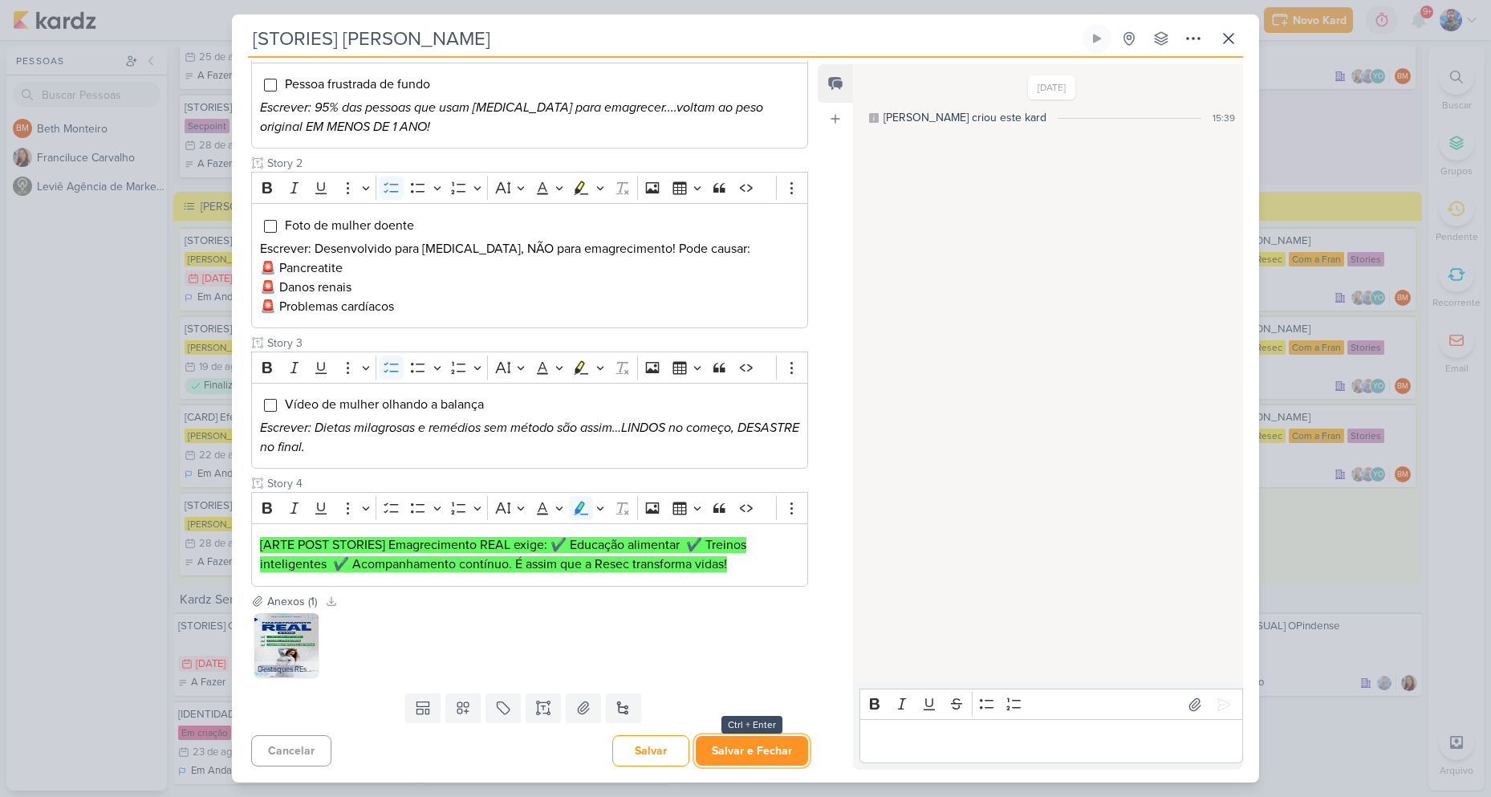
click at [727, 761] on button "Salvar e Fechar" at bounding box center [752, 751] width 112 height 30
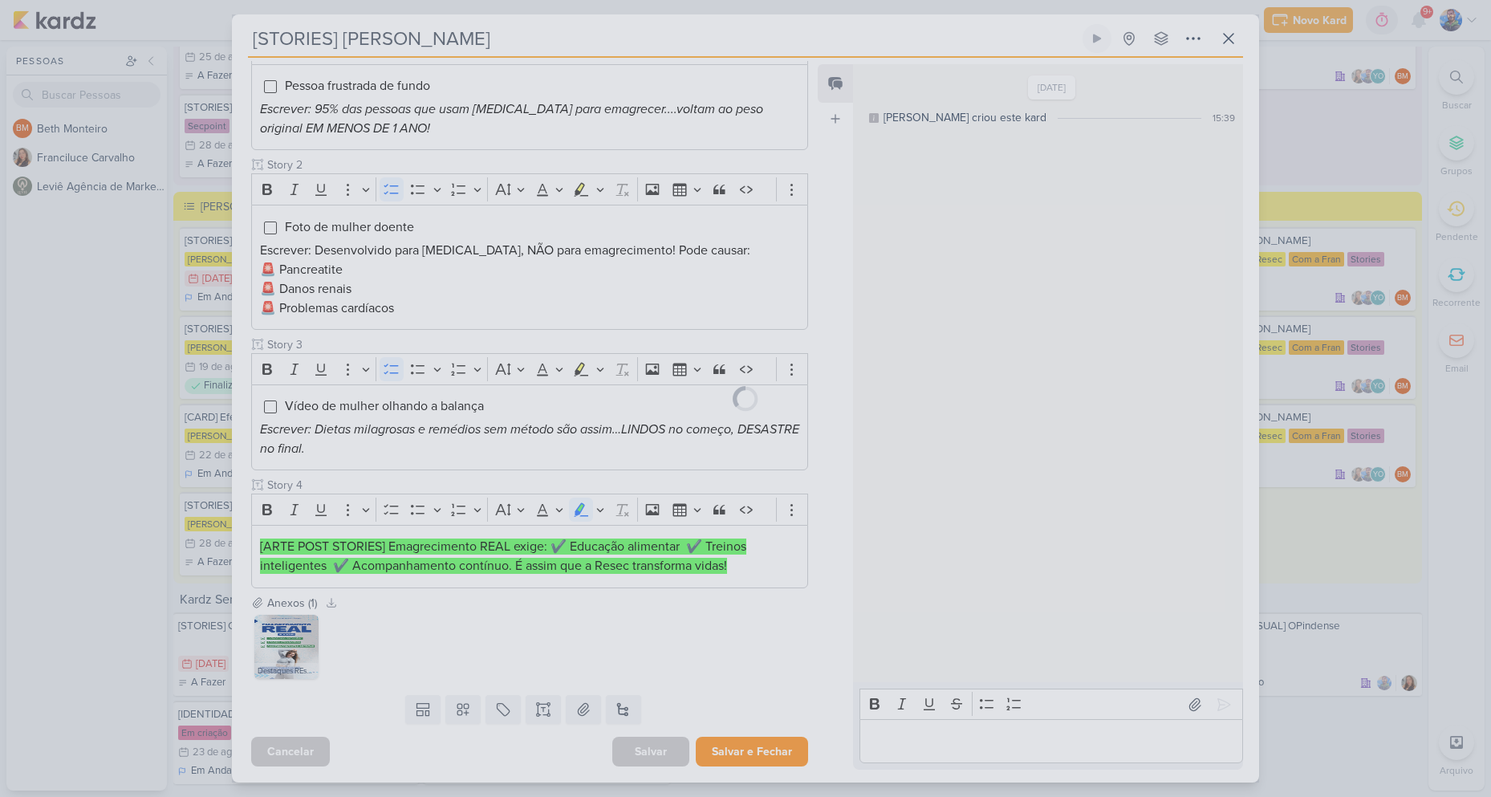
scroll to position [244, 0]
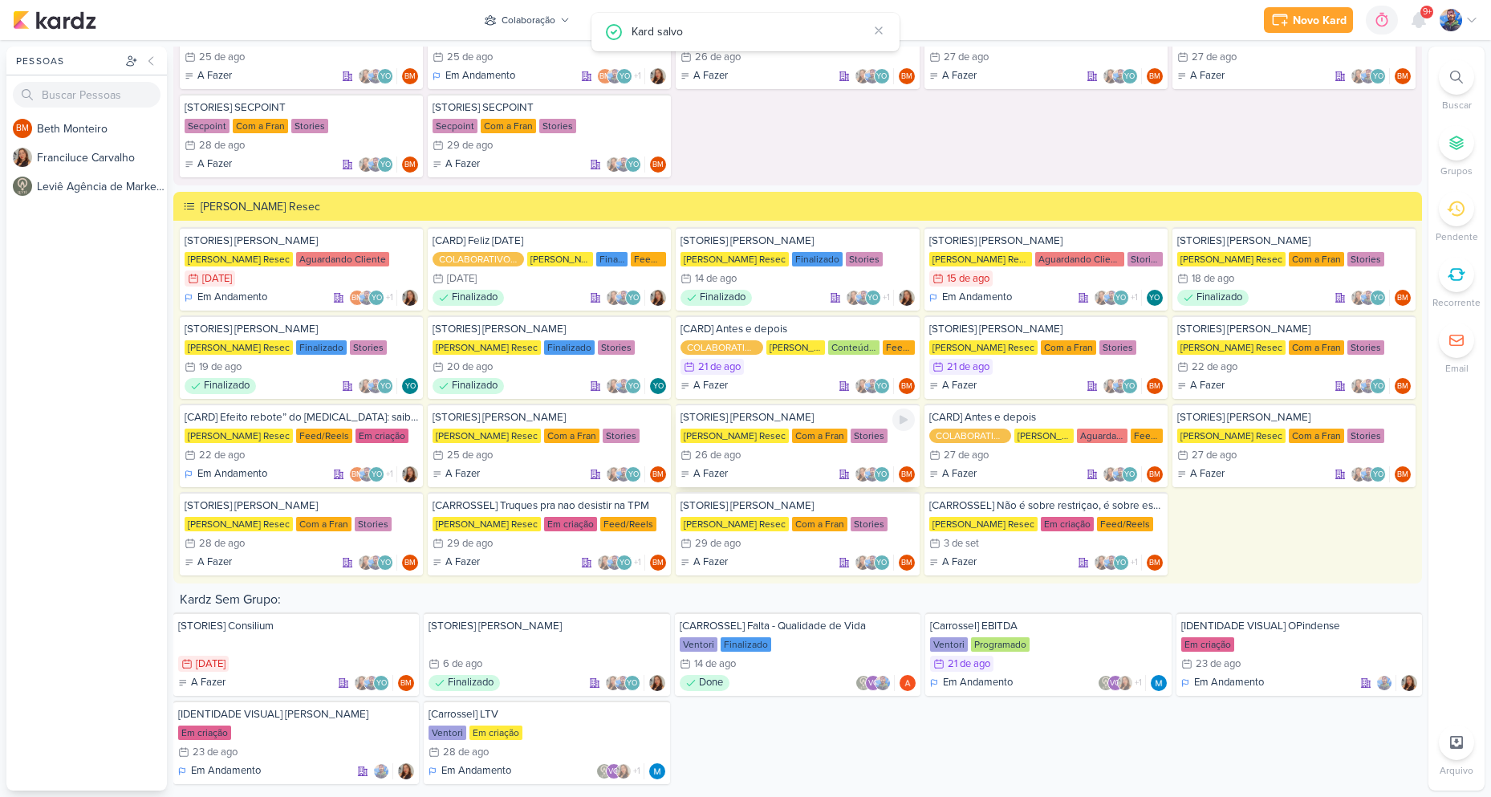
click at [801, 441] on div "Com a Fran" at bounding box center [819, 436] width 55 height 14
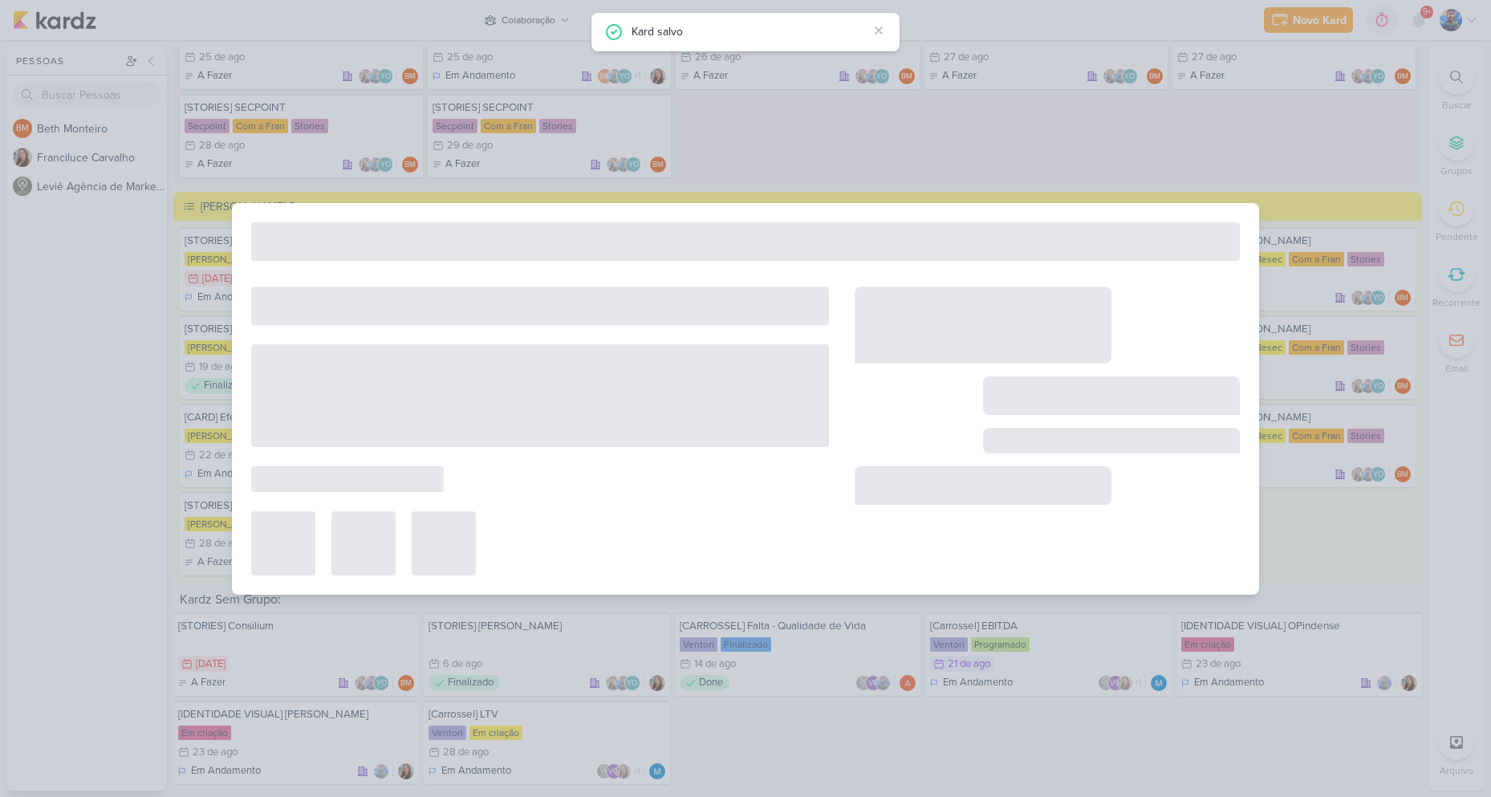
type input "[DATE] 23:59"
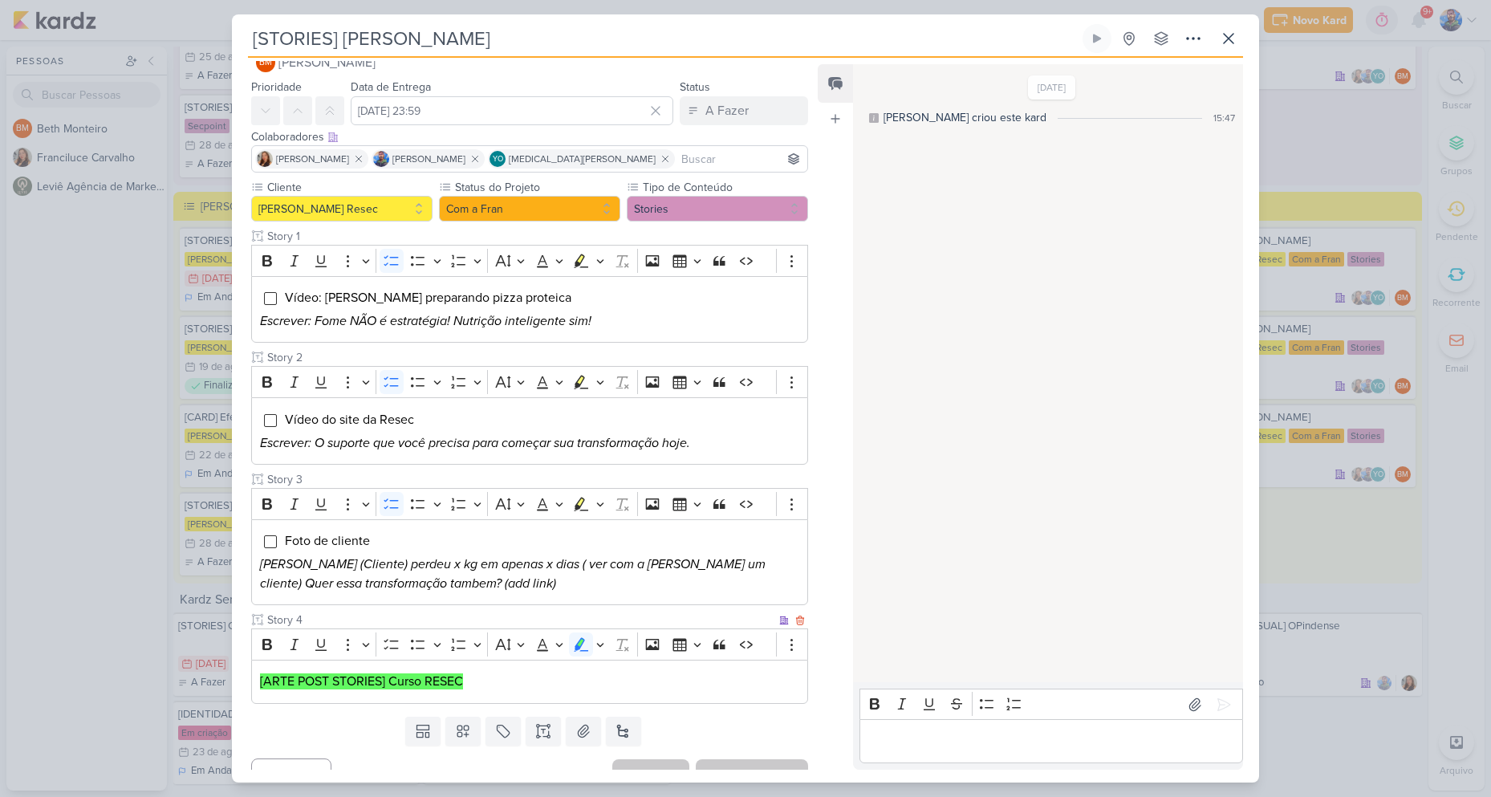
scroll to position [0, 0]
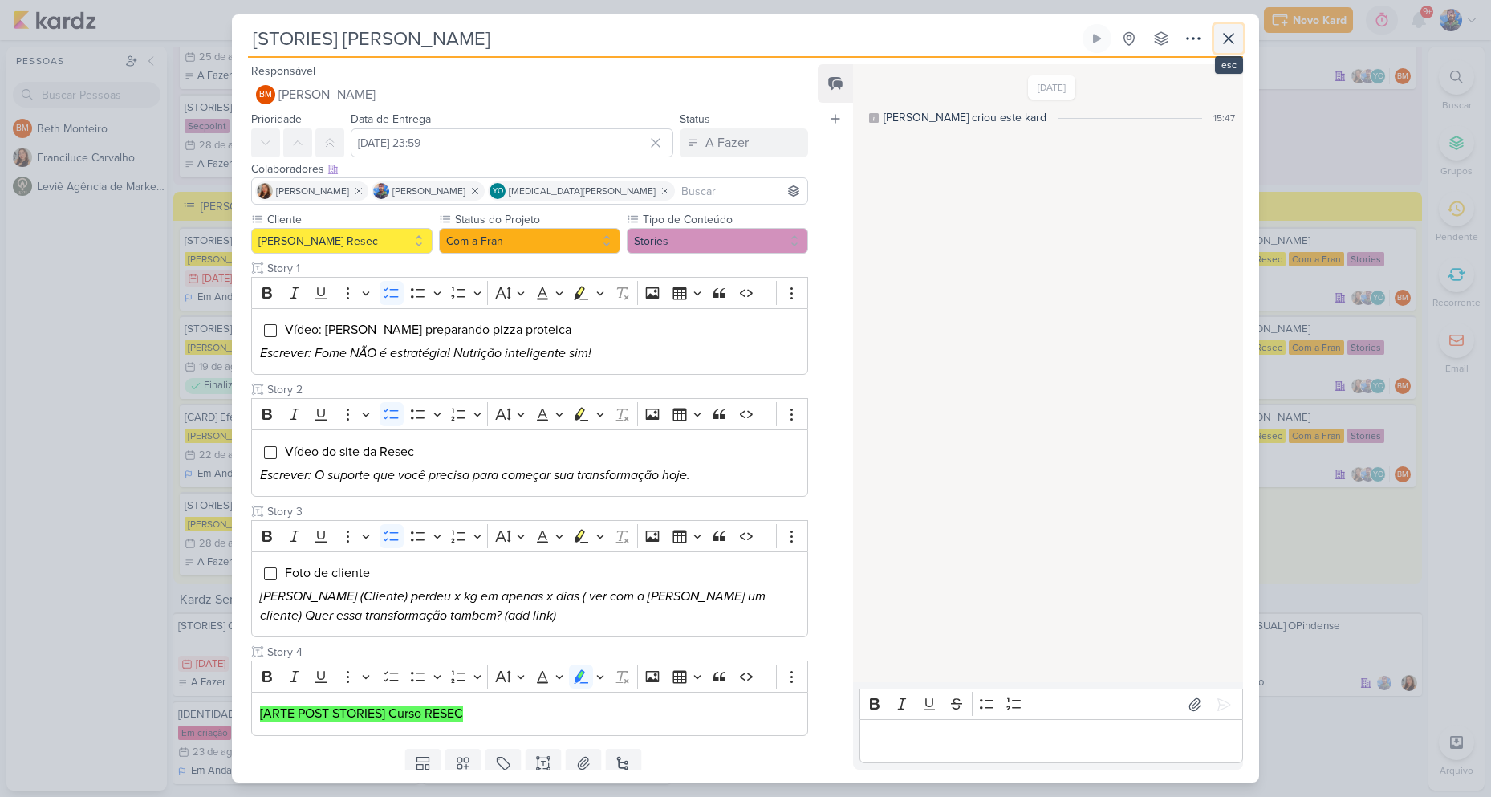
click at [1231, 34] on icon at bounding box center [1228, 38] width 19 height 19
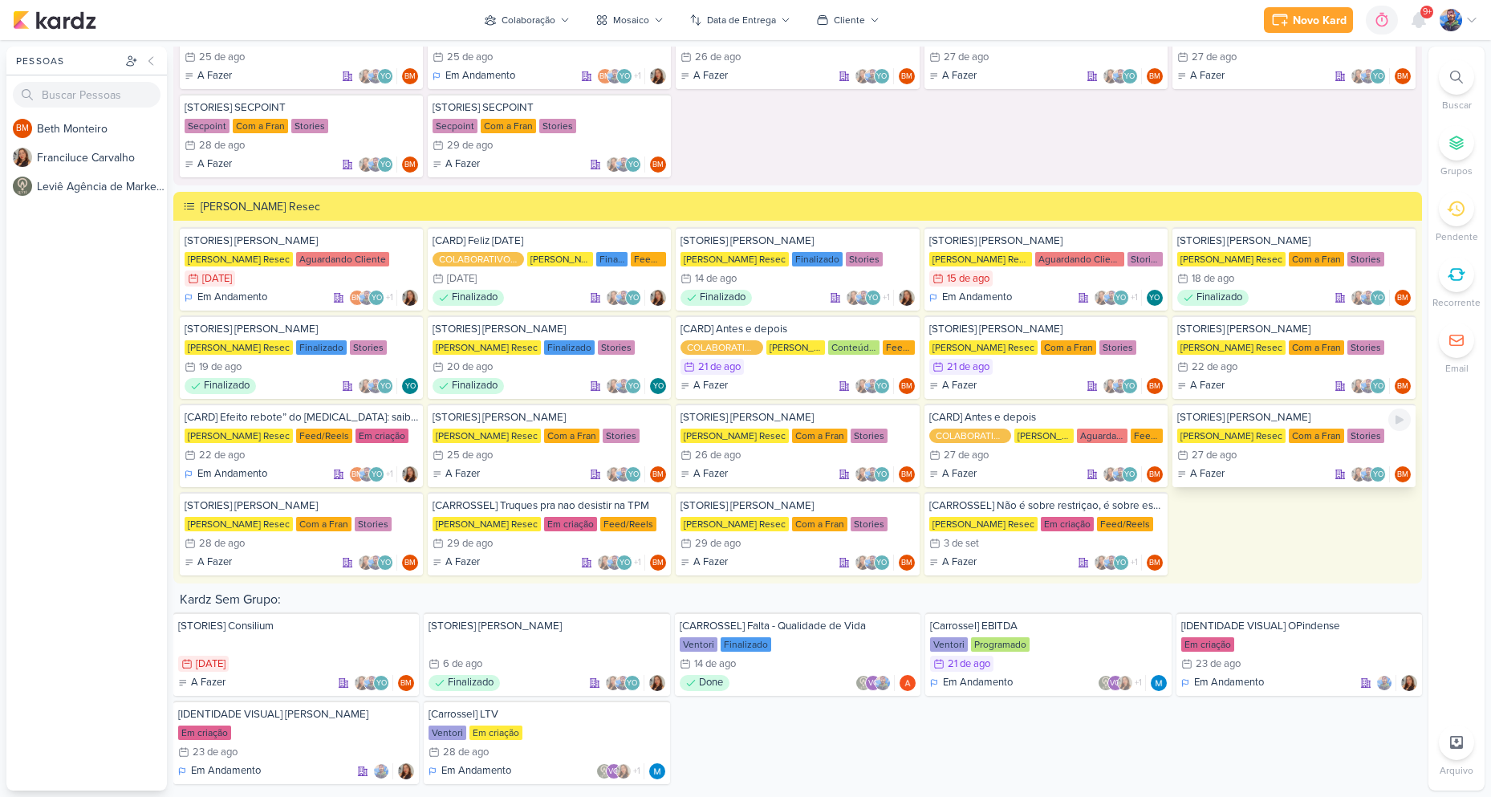
click at [1229, 446] on div "[STORIES] [PERSON_NAME] [PERSON_NAME] Resec Com a Fran Stories 27/8 [DATE] A Fa…" at bounding box center [1293, 445] width 243 height 83
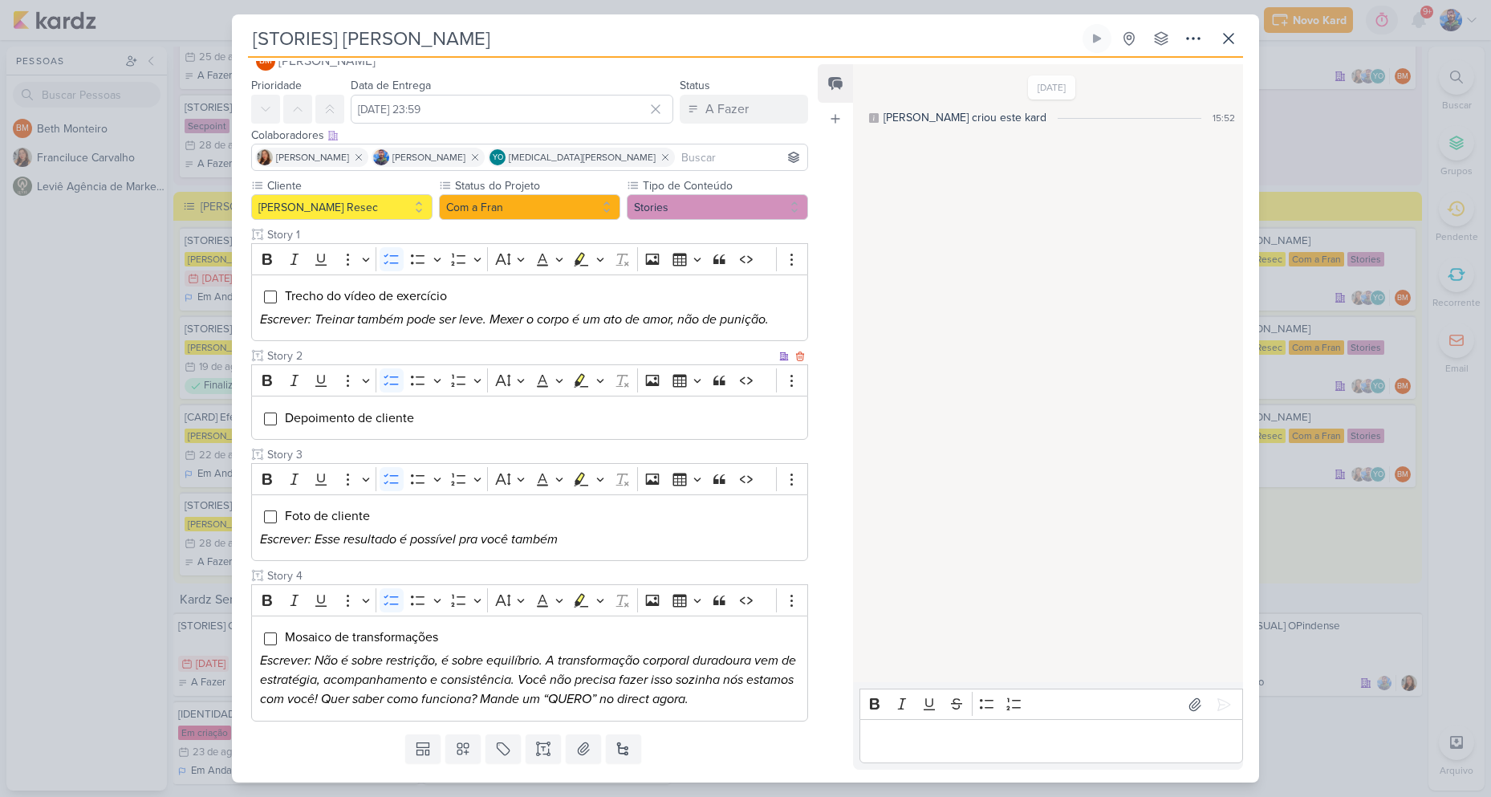
scroll to position [75, 0]
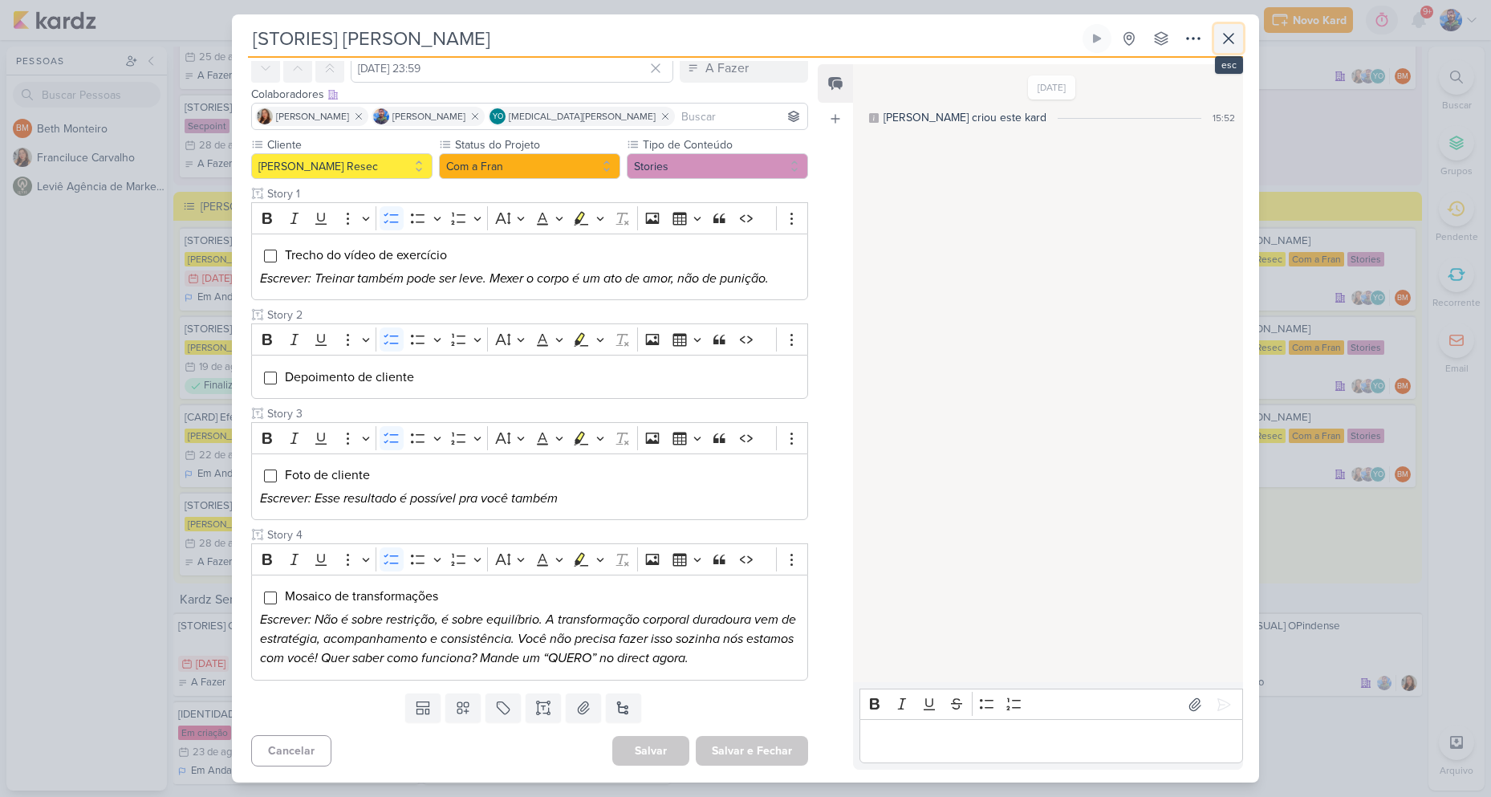
click at [1221, 44] on icon at bounding box center [1228, 38] width 19 height 19
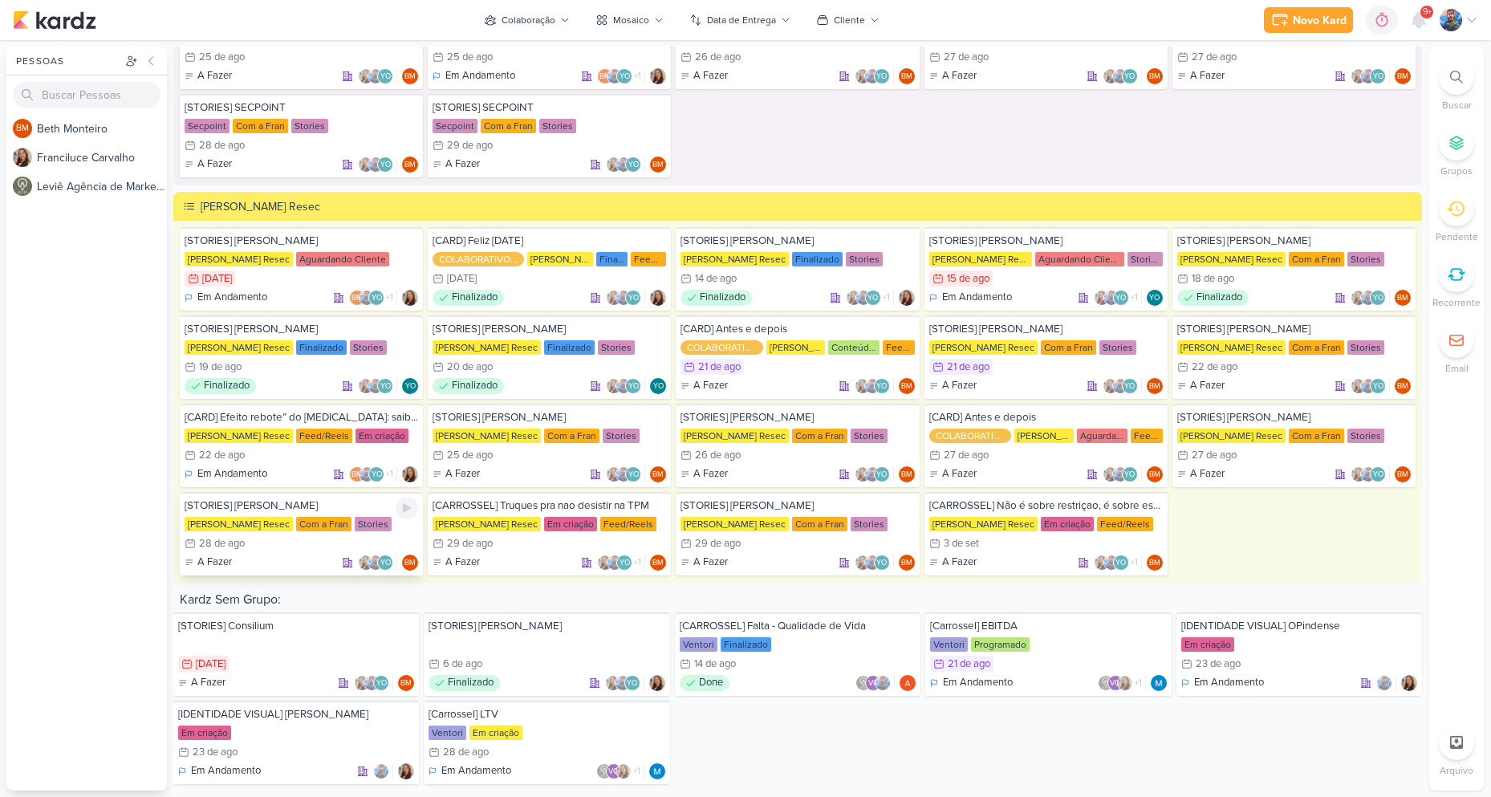
click at [296, 506] on div "[STORIES] [PERSON_NAME]" at bounding box center [302, 505] width 234 height 14
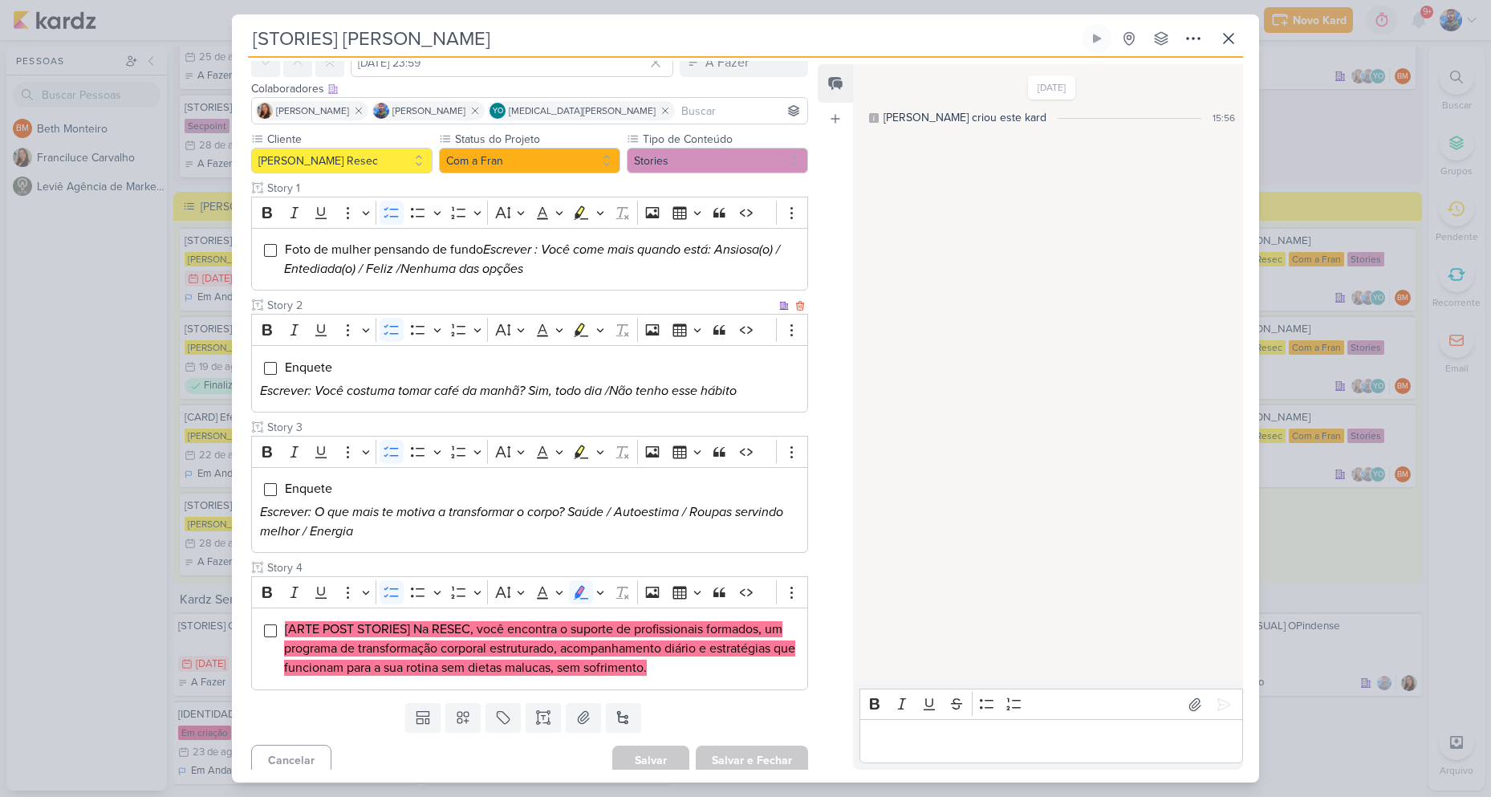
scroll to position [90, 0]
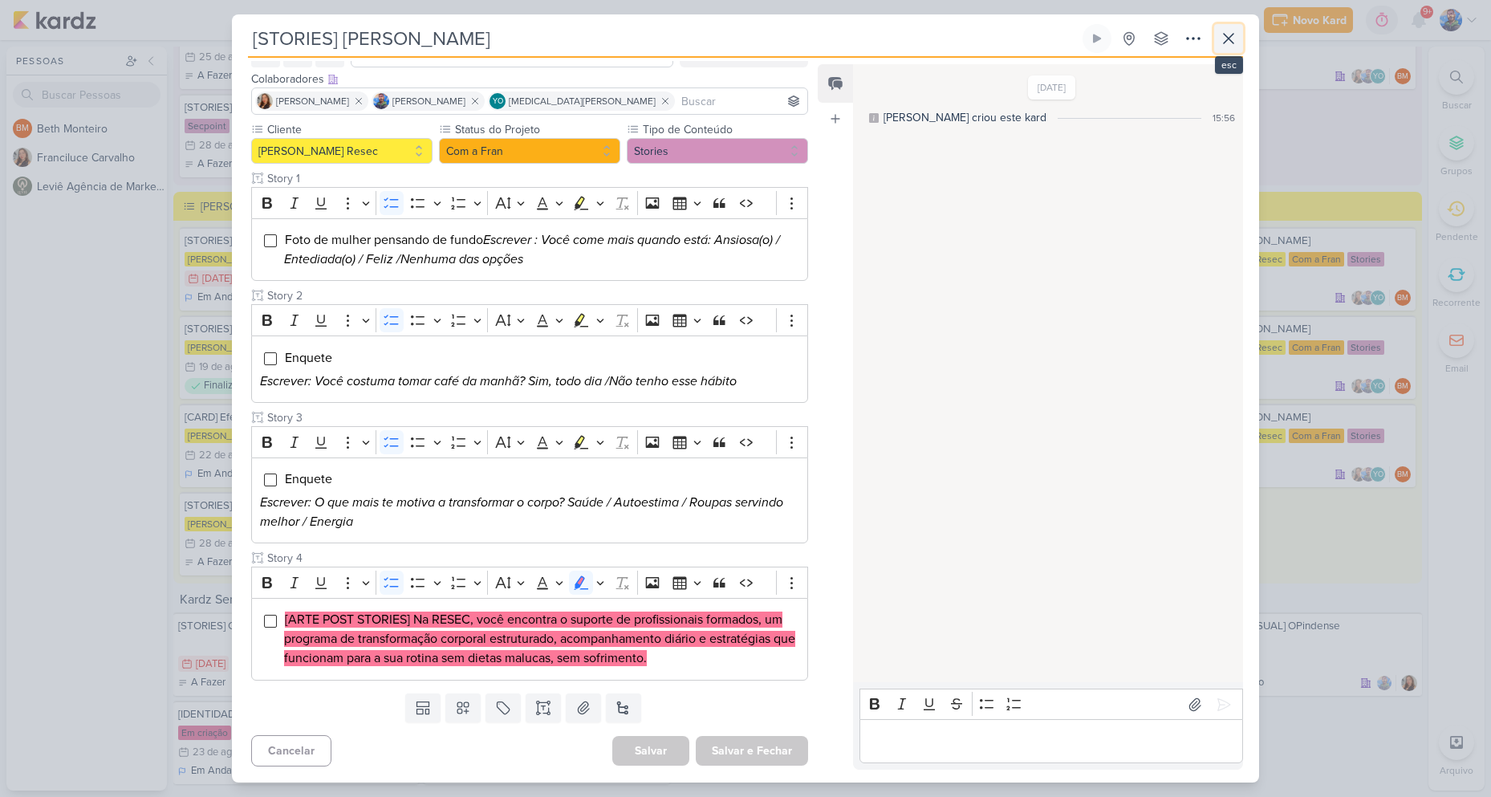
click at [1227, 25] on button at bounding box center [1228, 38] width 29 height 29
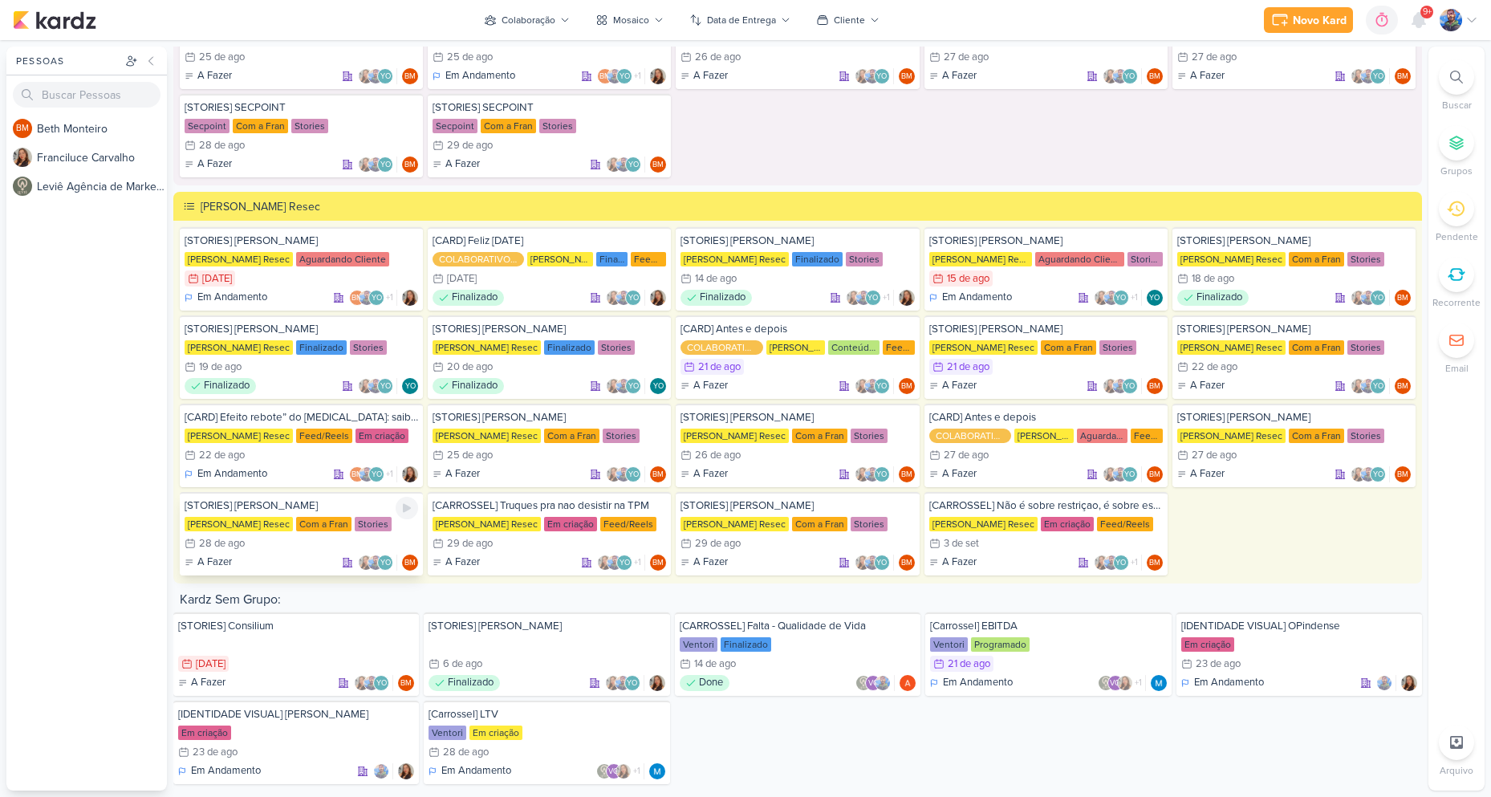
click at [300, 529] on div "Com a Fran" at bounding box center [323, 524] width 55 height 14
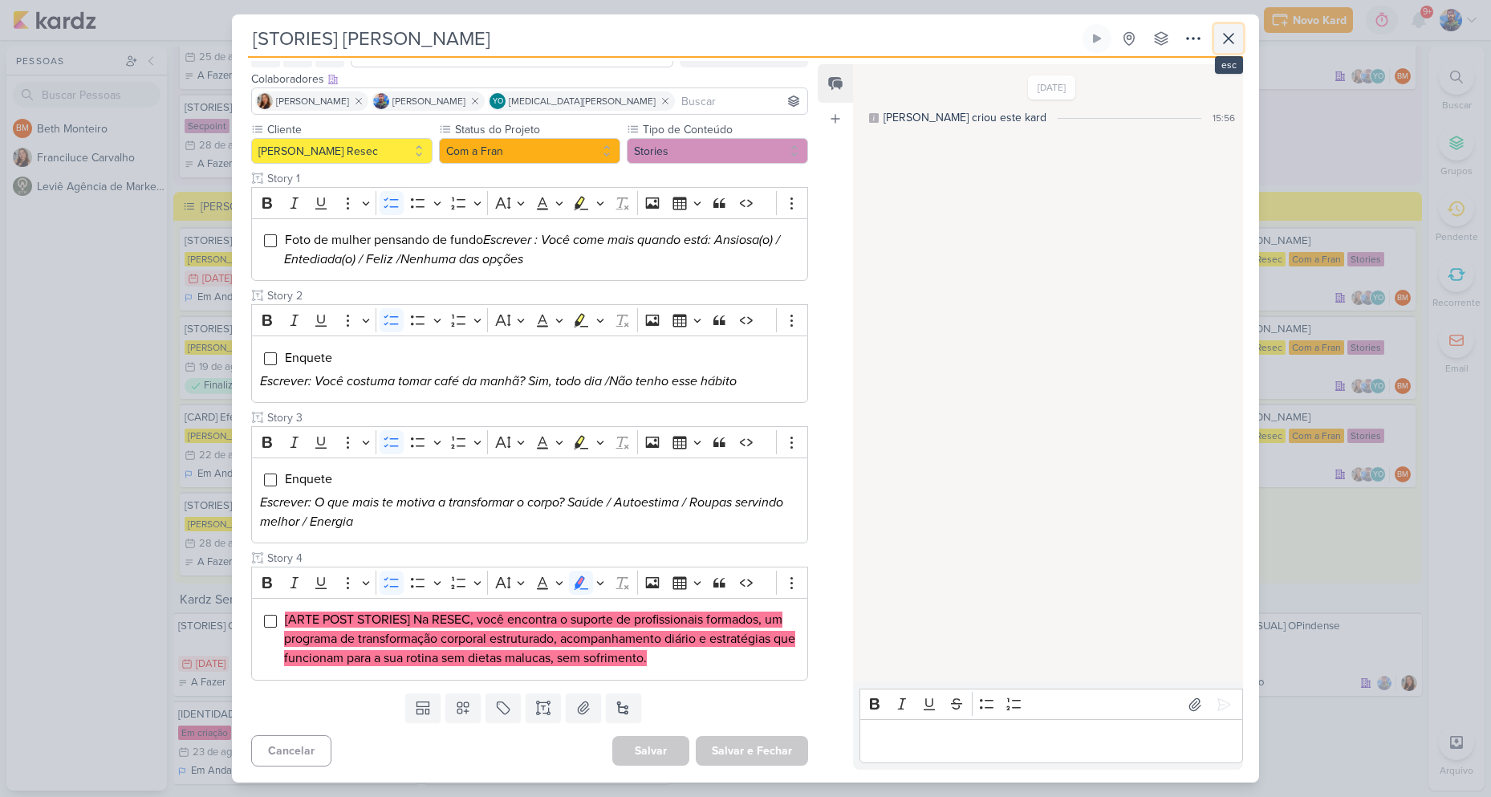
click at [1226, 31] on icon at bounding box center [1228, 38] width 19 height 19
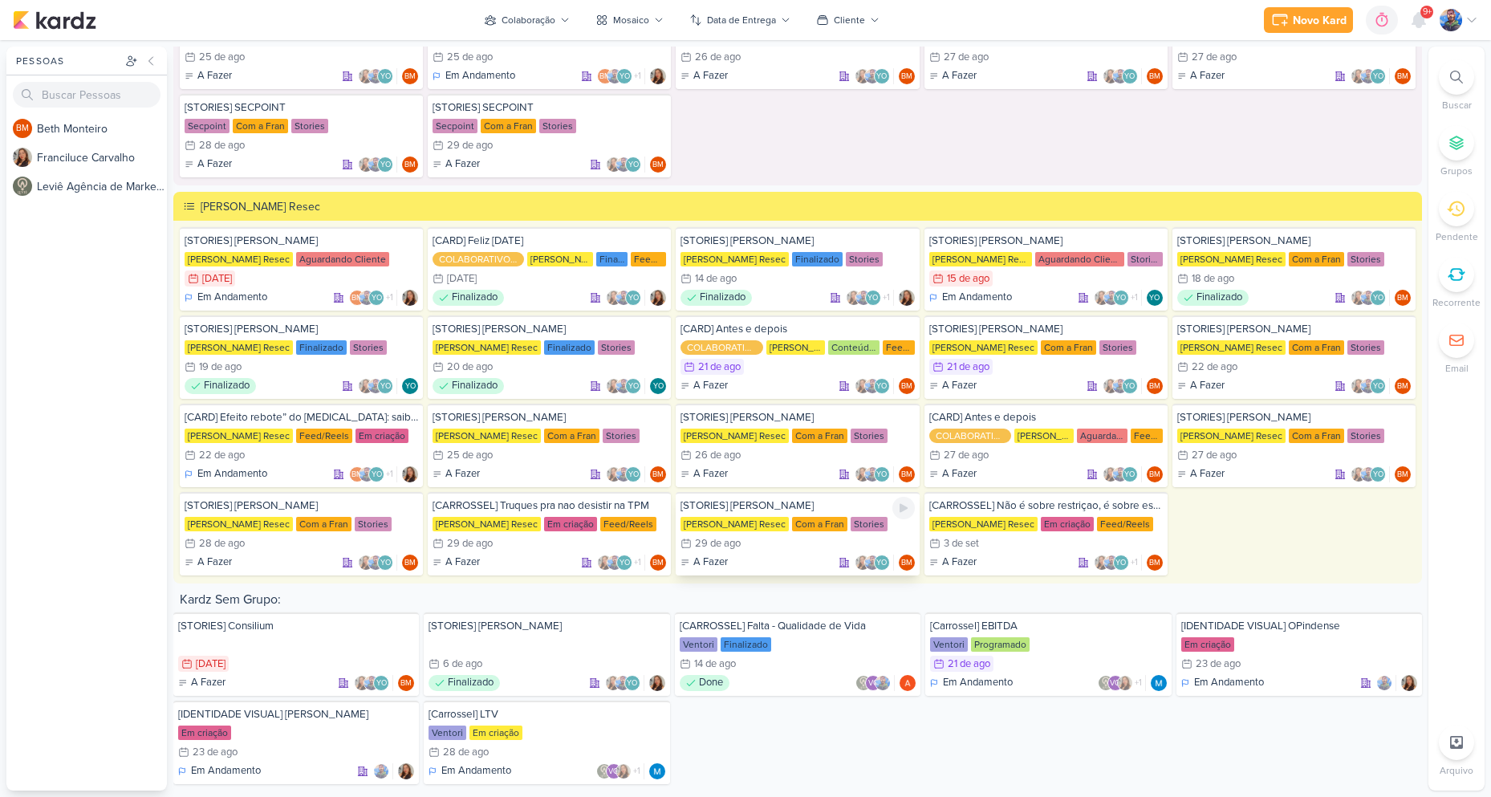
click at [744, 534] on div "[STORIES] [PERSON_NAME] [PERSON_NAME] Resec Com a Fran Stories 29/8 [DATE] A Fa…" at bounding box center [797, 533] width 243 height 83
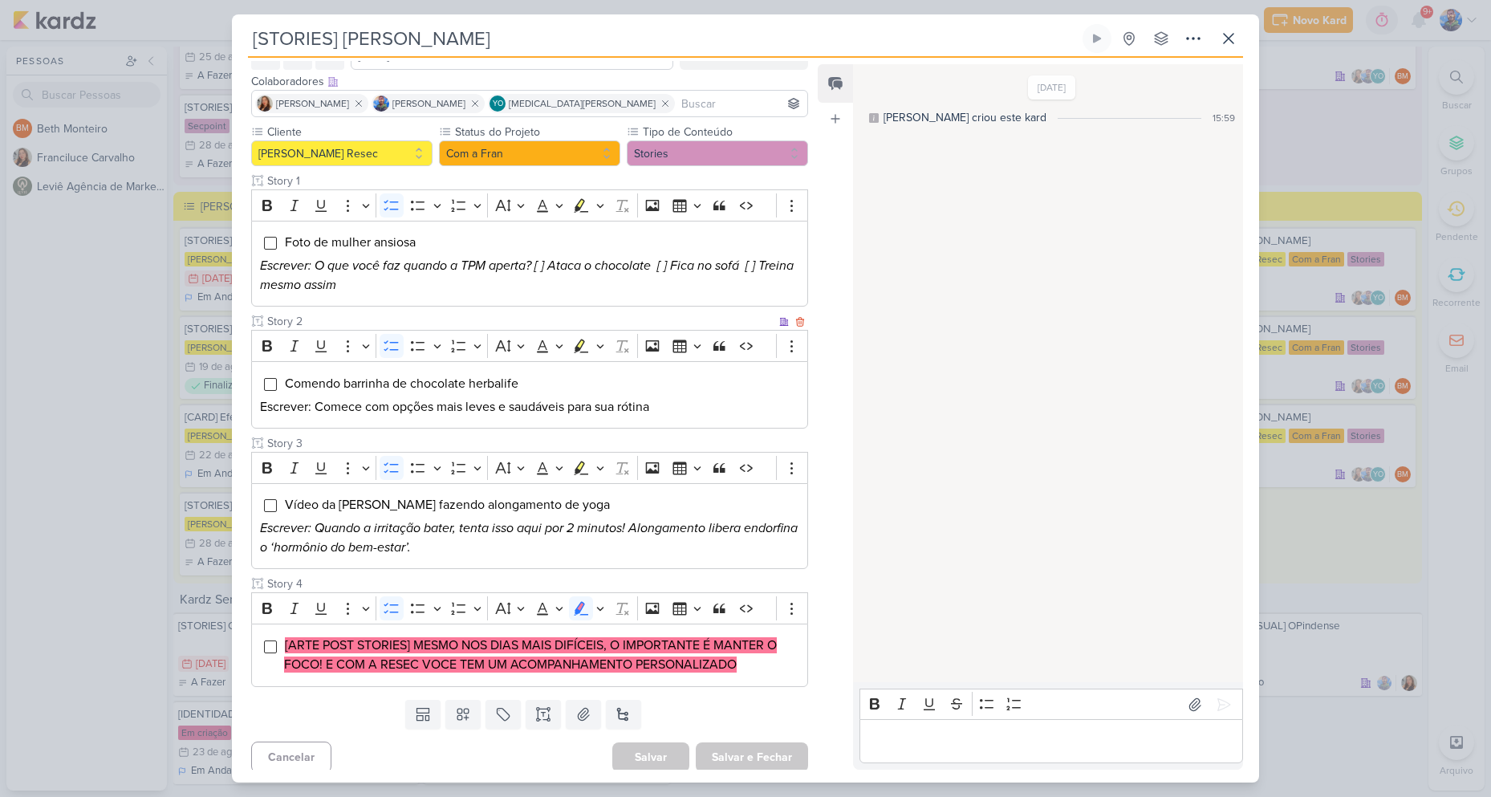
scroll to position [94, 0]
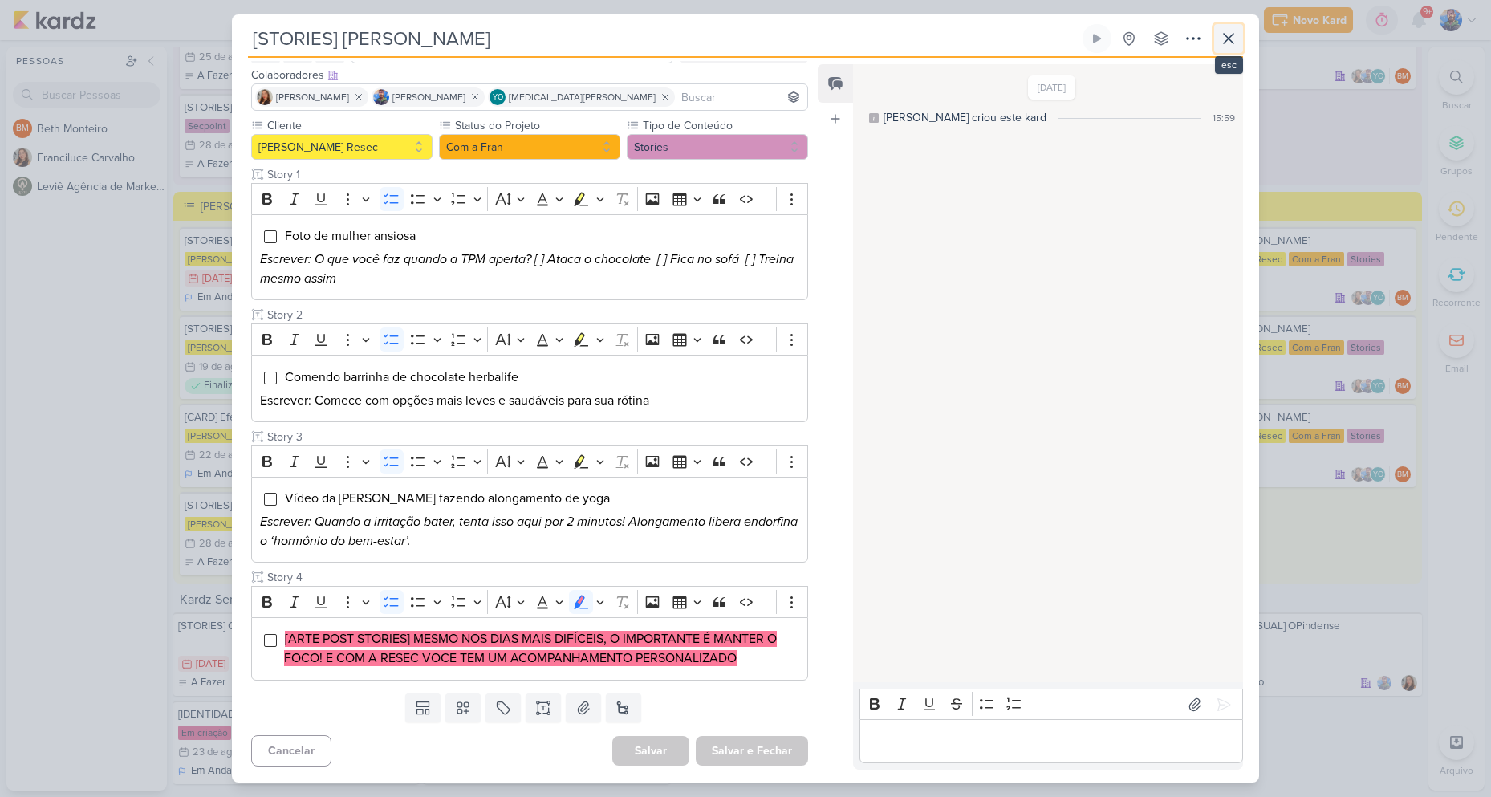
click at [1218, 43] on button at bounding box center [1228, 38] width 29 height 29
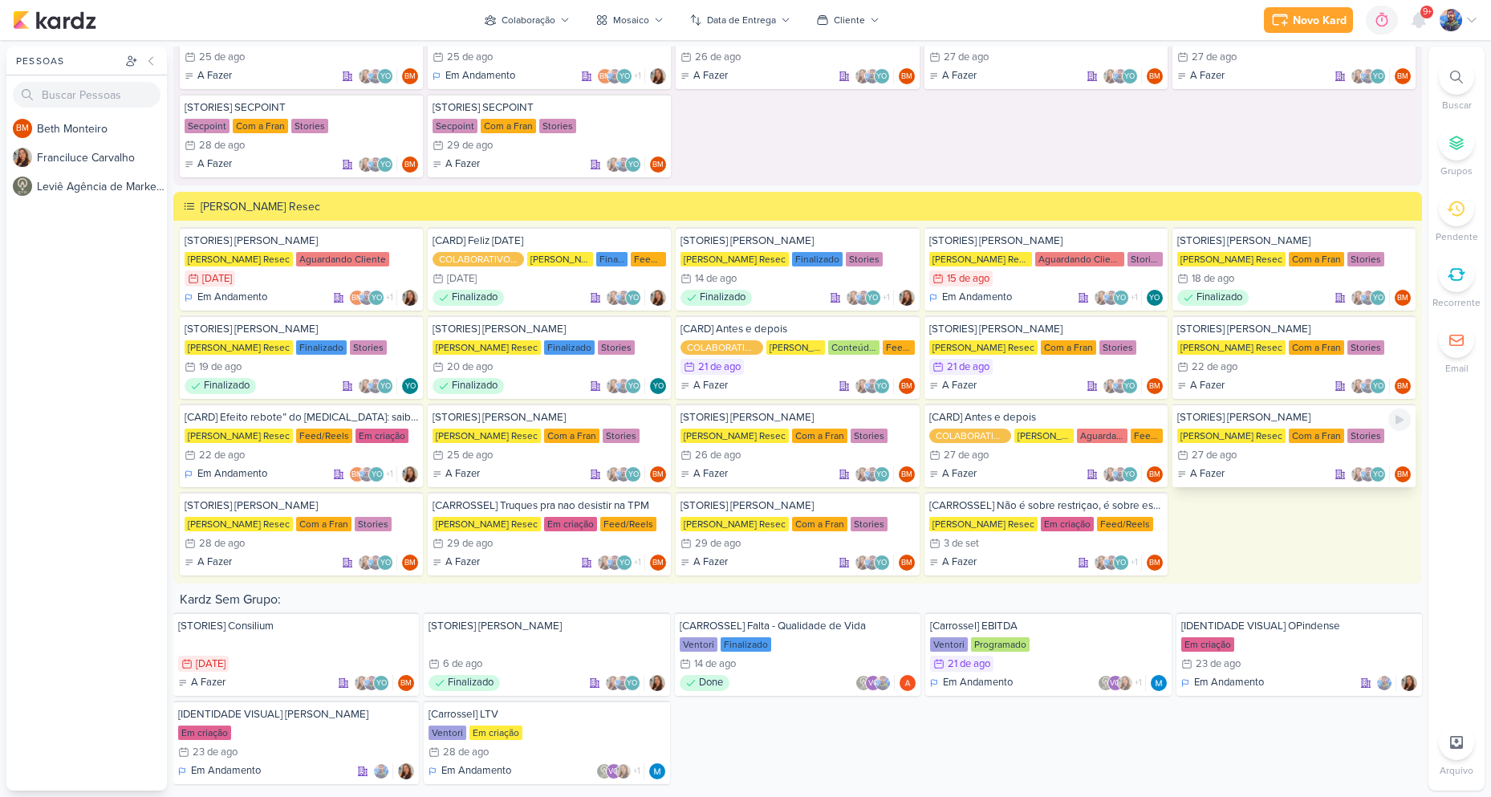
click at [1289, 440] on div "Com a Fran" at bounding box center [1316, 436] width 55 height 14
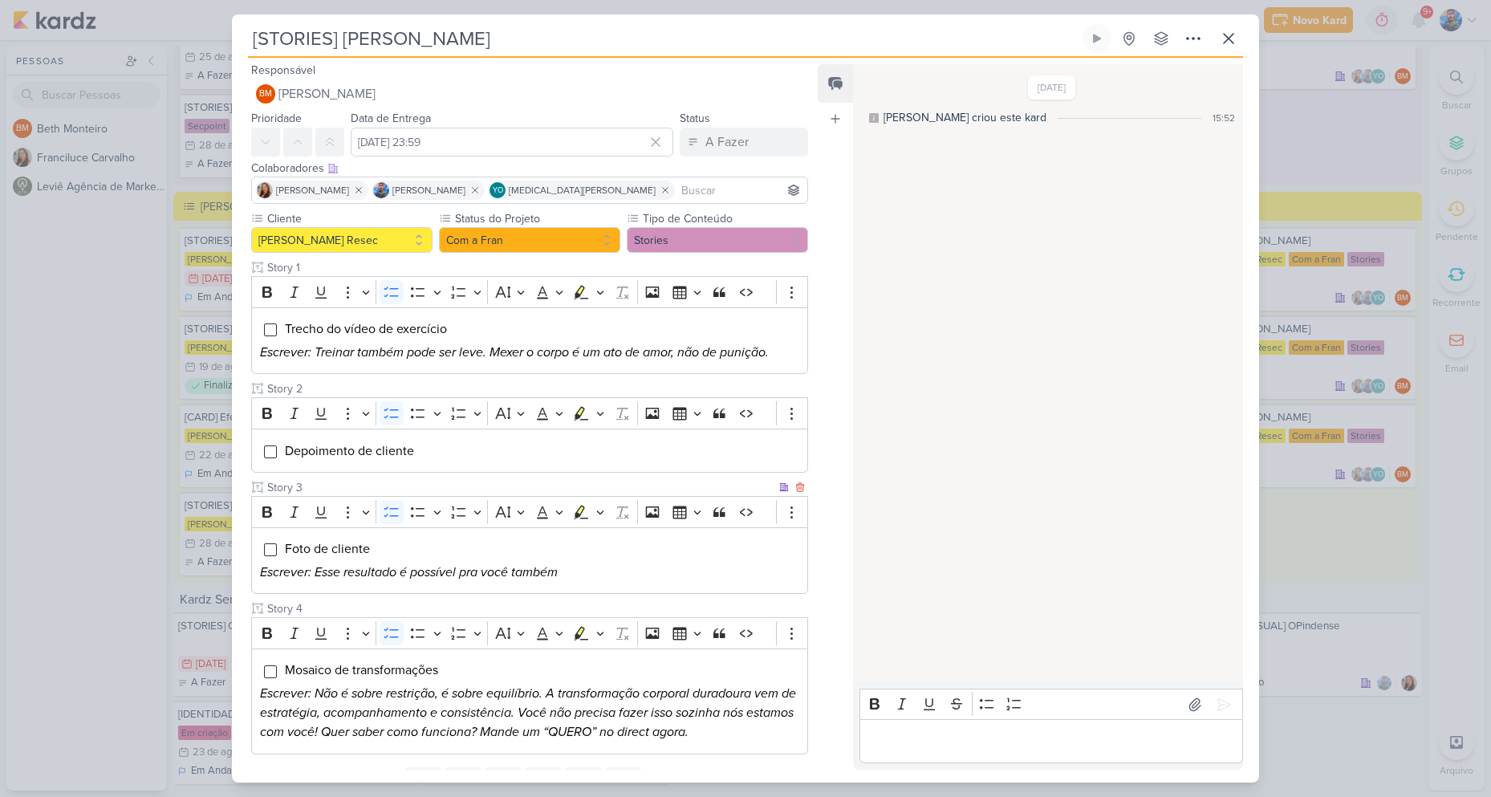
scroll to position [0, 0]
click at [1224, 31] on icon at bounding box center [1228, 38] width 19 height 19
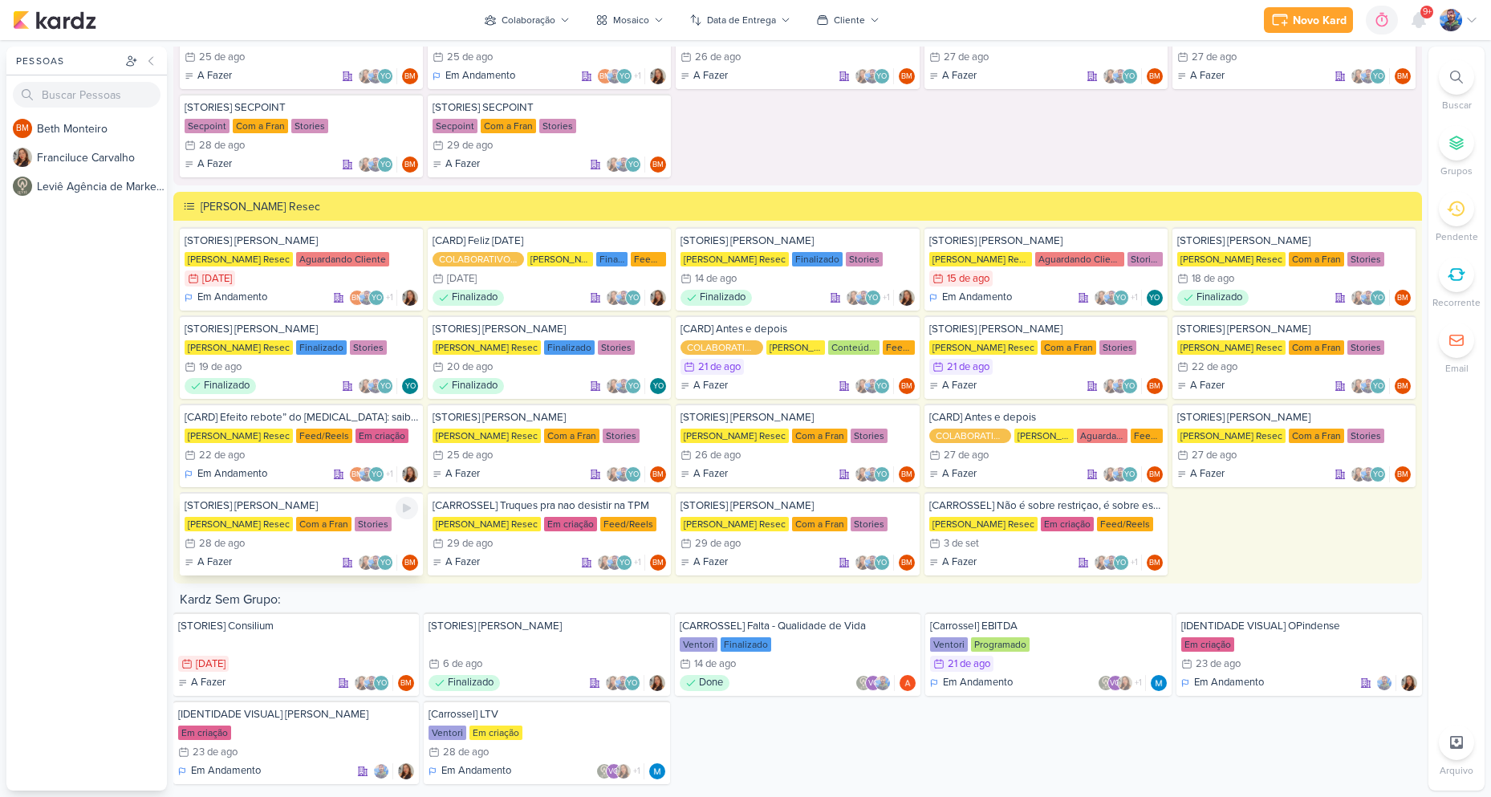
click at [284, 546] on div "28/8 [DATE]" at bounding box center [302, 543] width 234 height 16
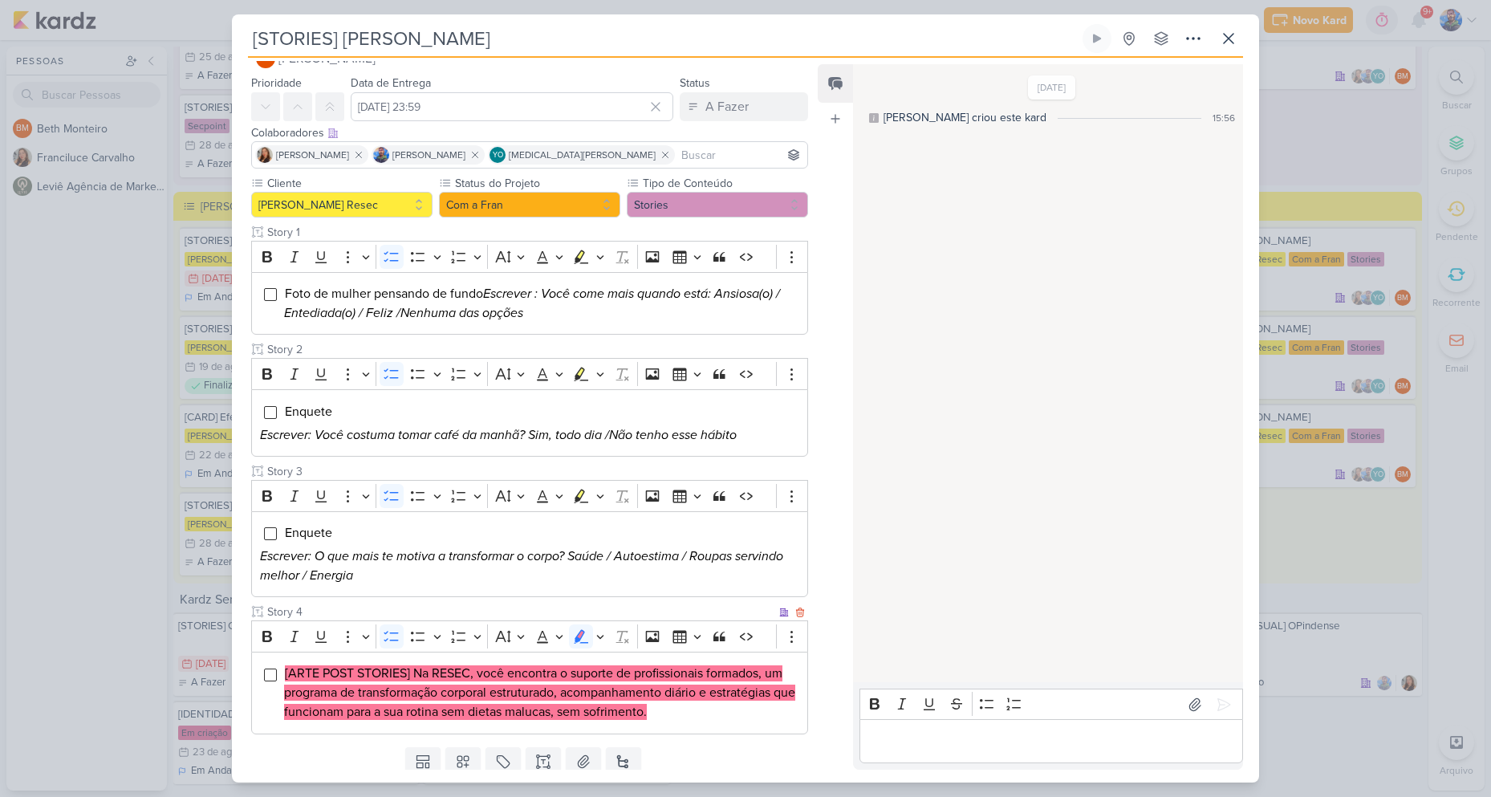
scroll to position [90, 0]
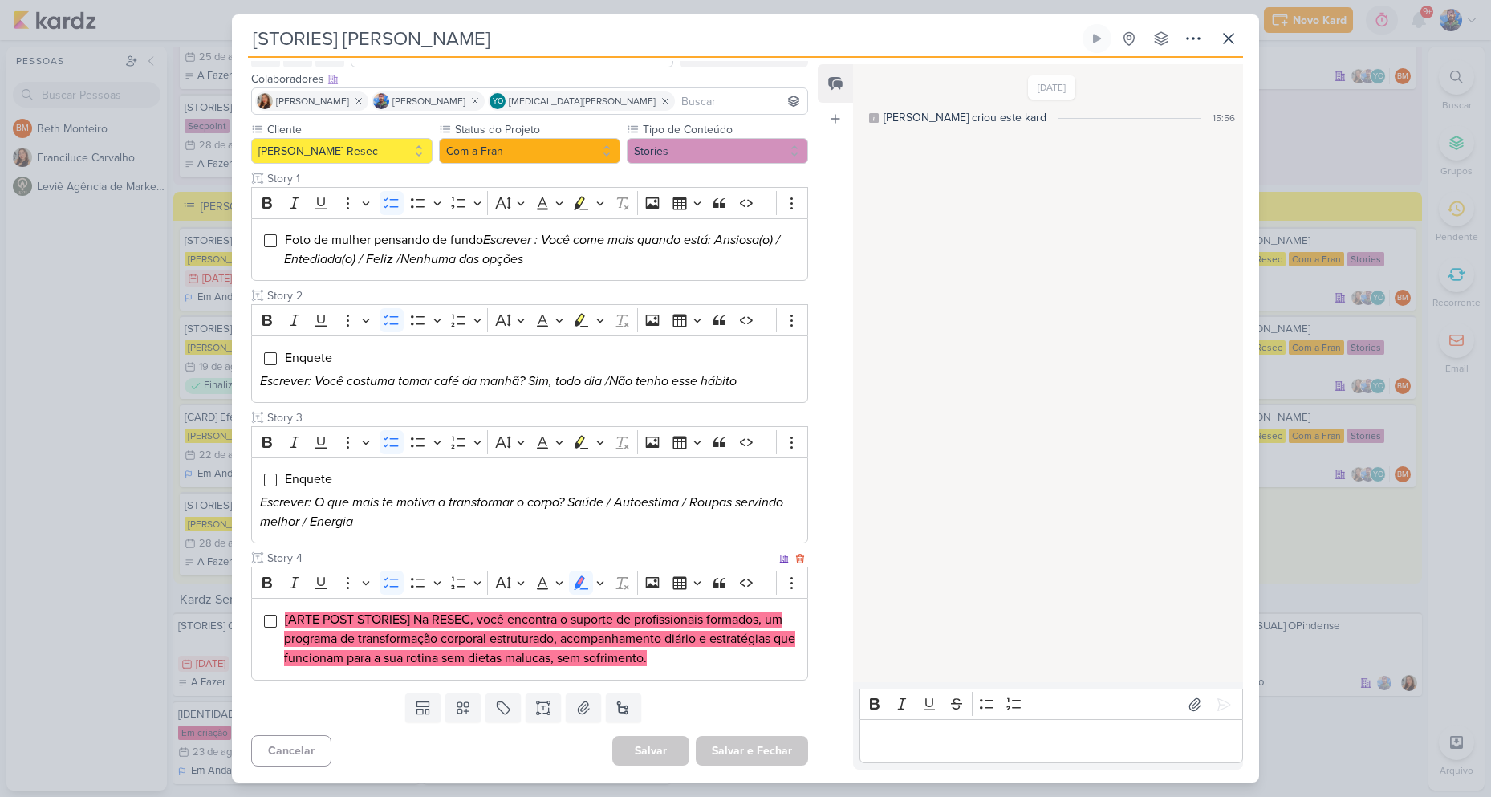
click at [705, 660] on li "[ARTE POST STORIES] Na RESEC, você encontra o suporte de profissionais formados…" at bounding box center [541, 639] width 515 height 58
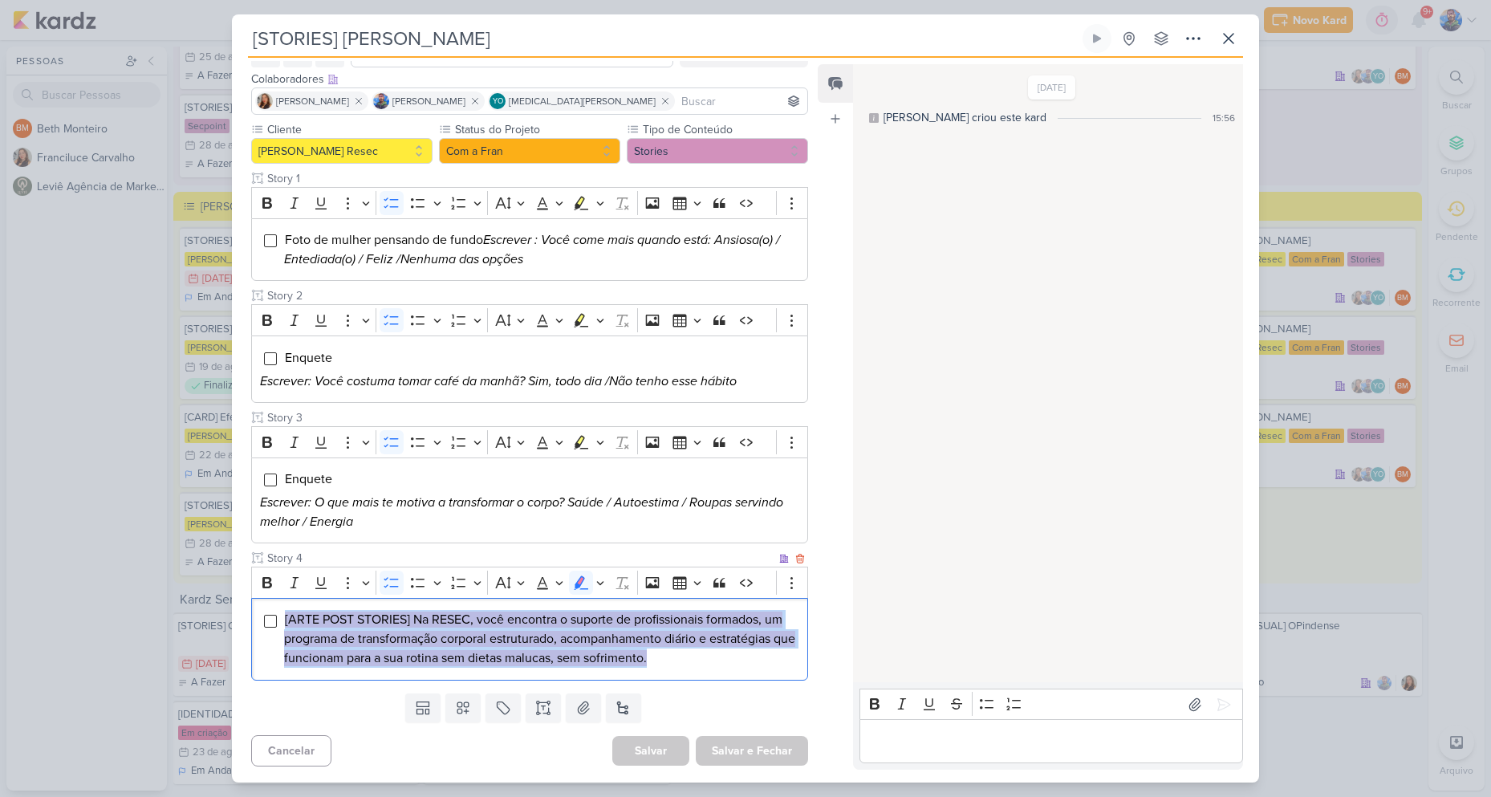
click at [705, 660] on li "[ARTE POST STORIES] Na RESEC, você encontra o suporte de profissionais formados…" at bounding box center [541, 639] width 515 height 58
click at [604, 579] on button "Highlight" at bounding box center [600, 583] width 14 height 24
click at [499, 610] on icon "Text highlight toolbar" at bounding box center [506, 611] width 16 height 16
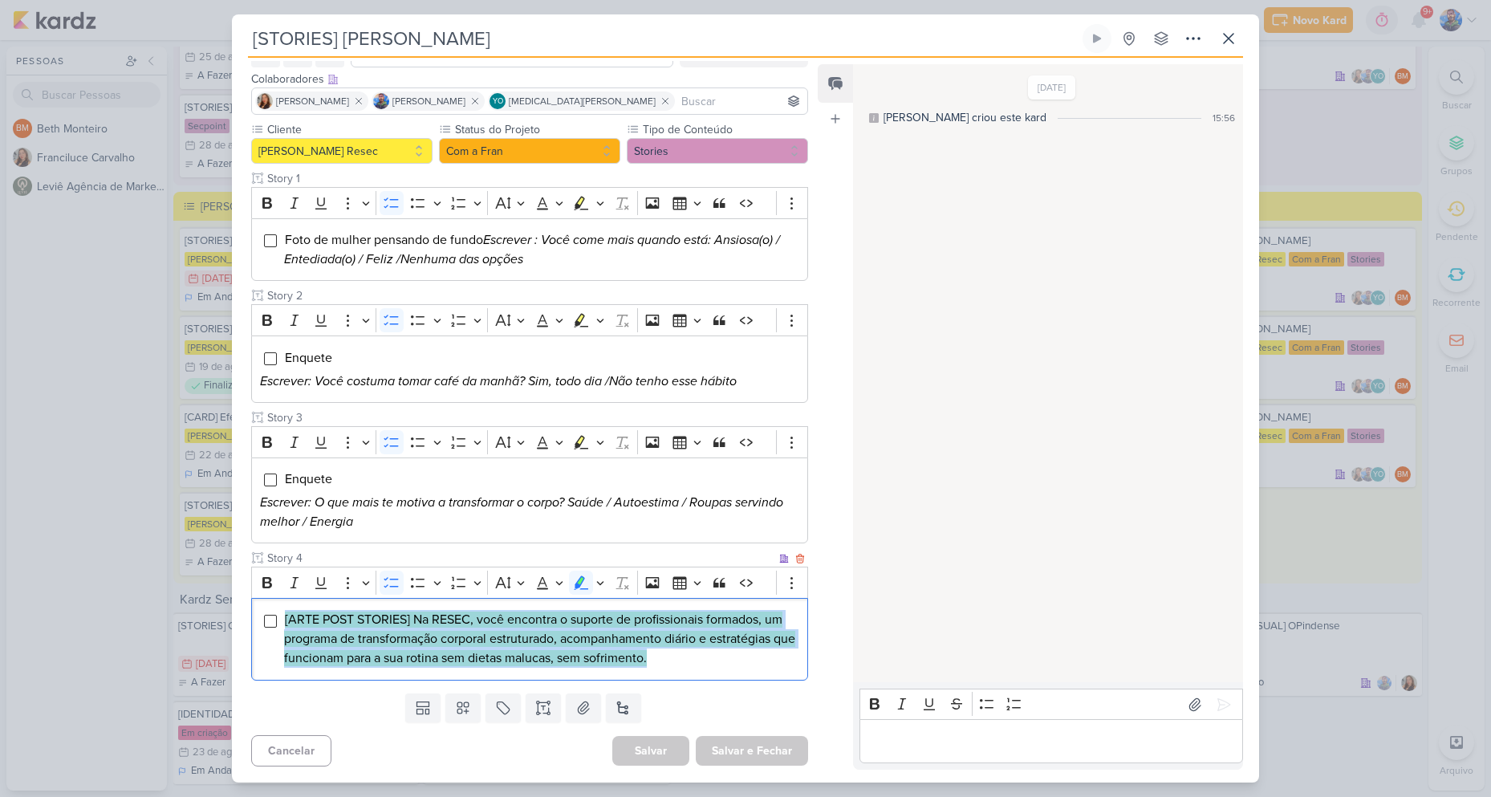
click at [675, 651] on li "[ARTE POST STORIES] Na RESEC, você encontra o suporte de profissionais formados…" at bounding box center [541, 639] width 515 height 58
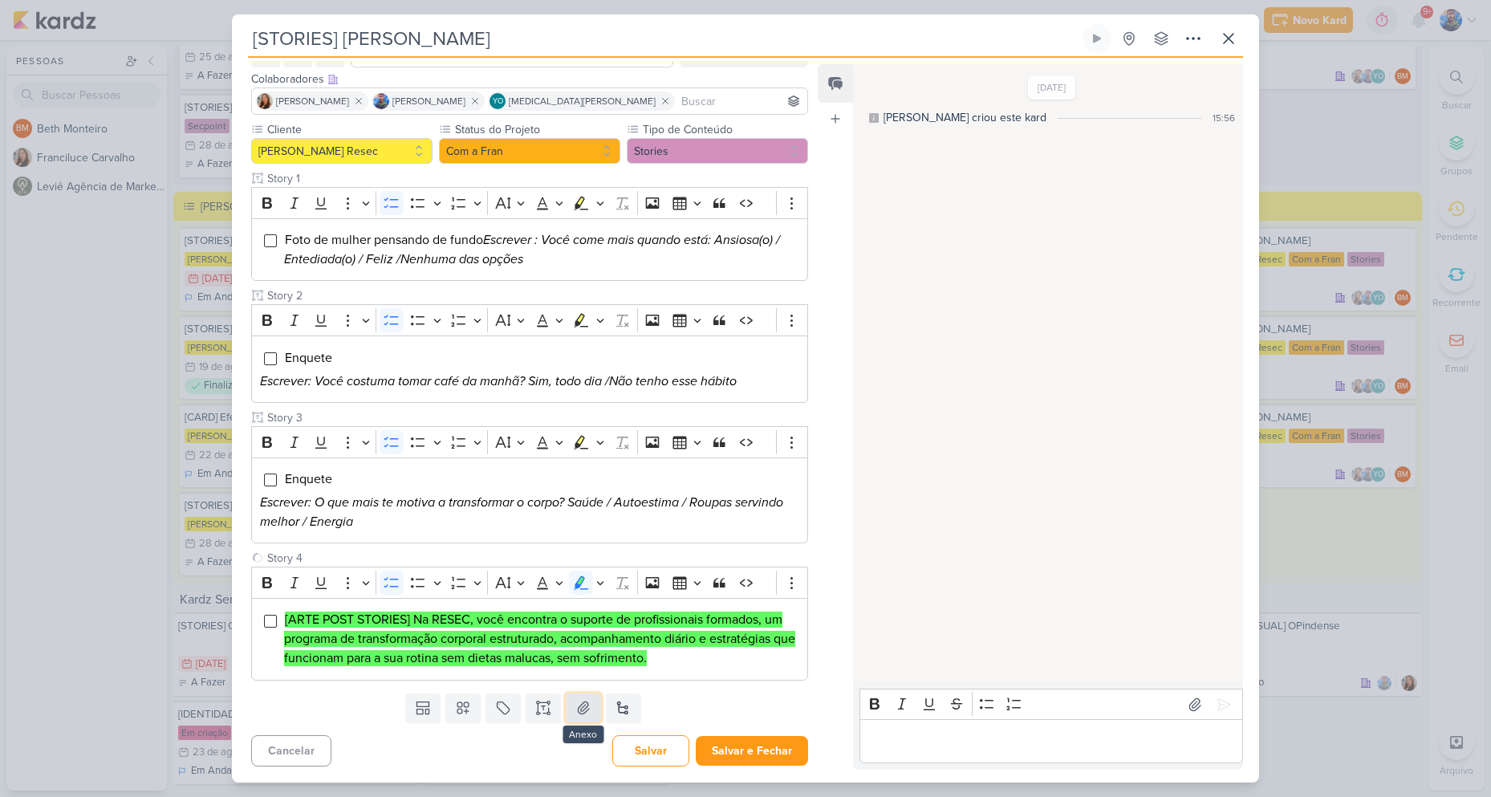
click at [579, 716] on button at bounding box center [583, 707] width 35 height 29
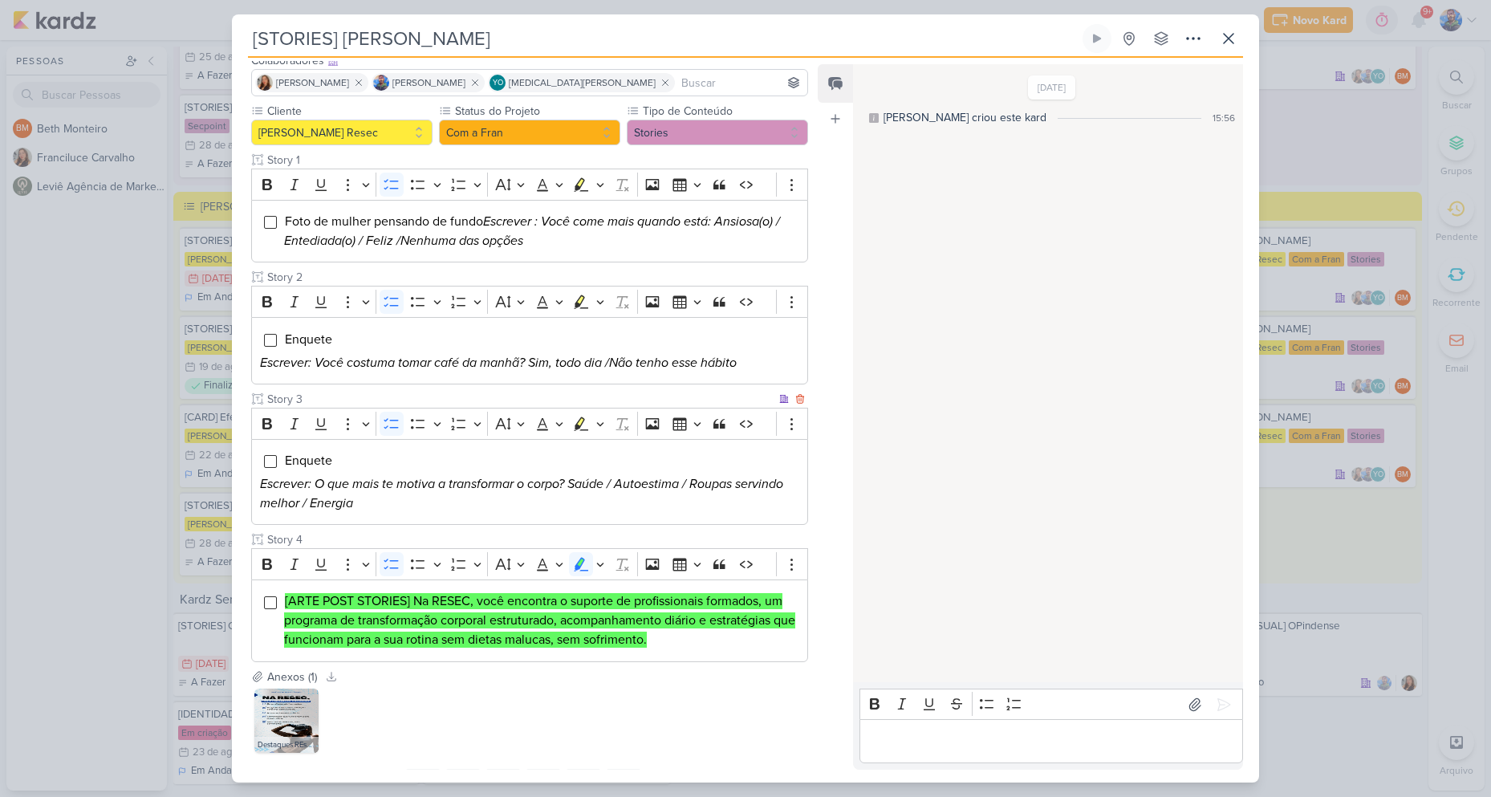
scroll to position [0, 0]
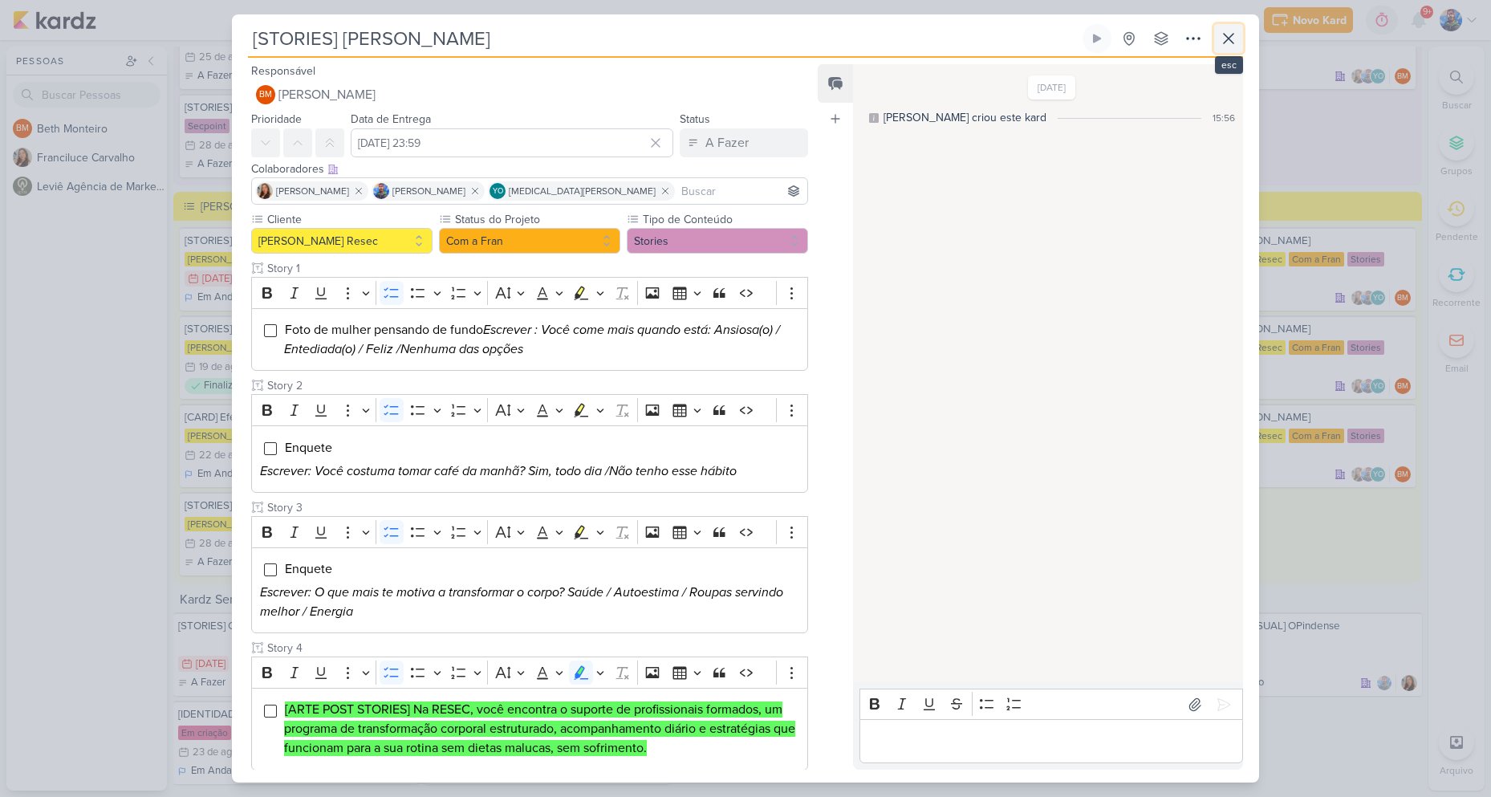
click at [1230, 41] on icon at bounding box center [1229, 39] width 10 height 10
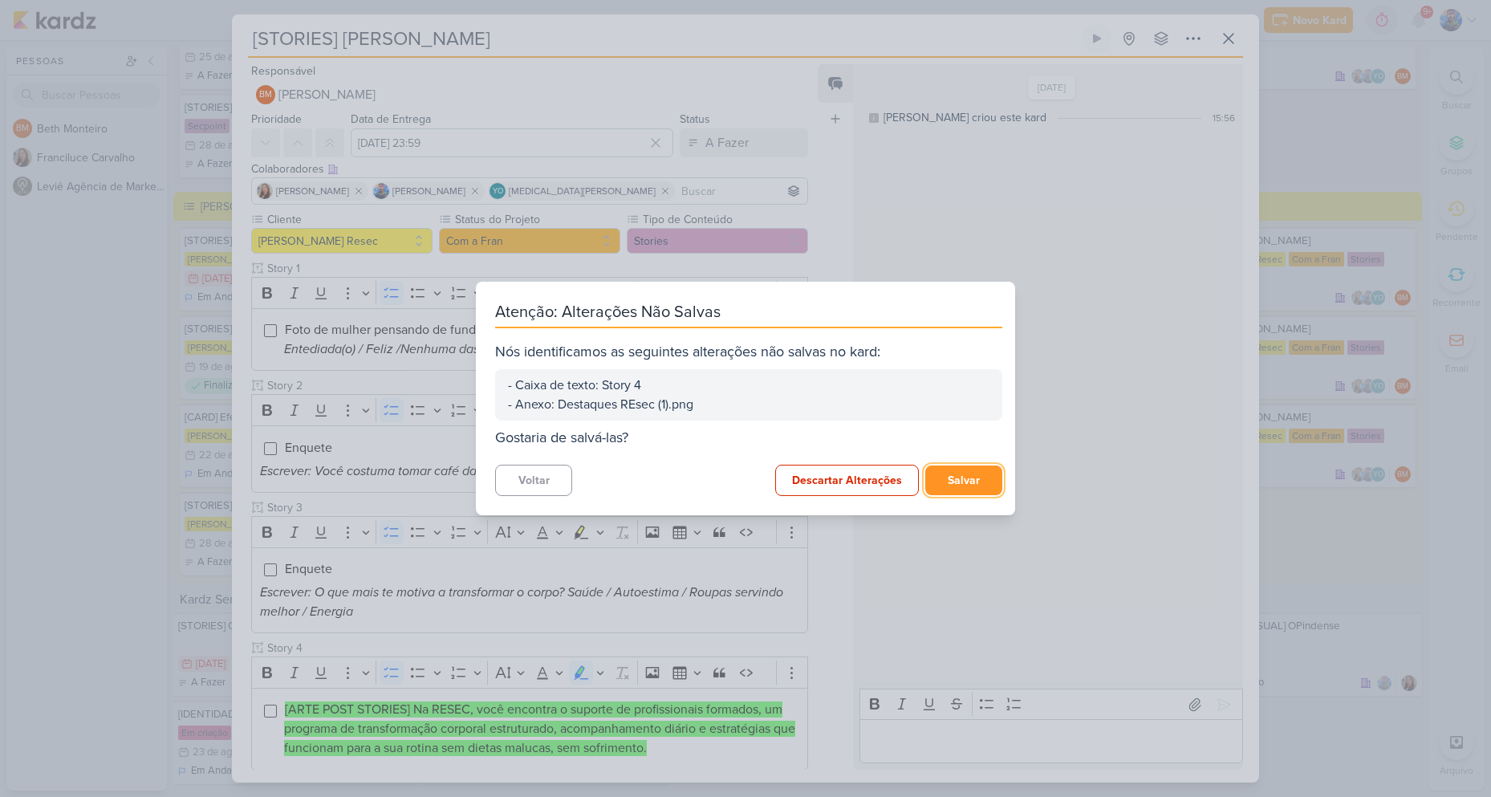
click at [975, 488] on button "Salvar" at bounding box center [963, 480] width 77 height 30
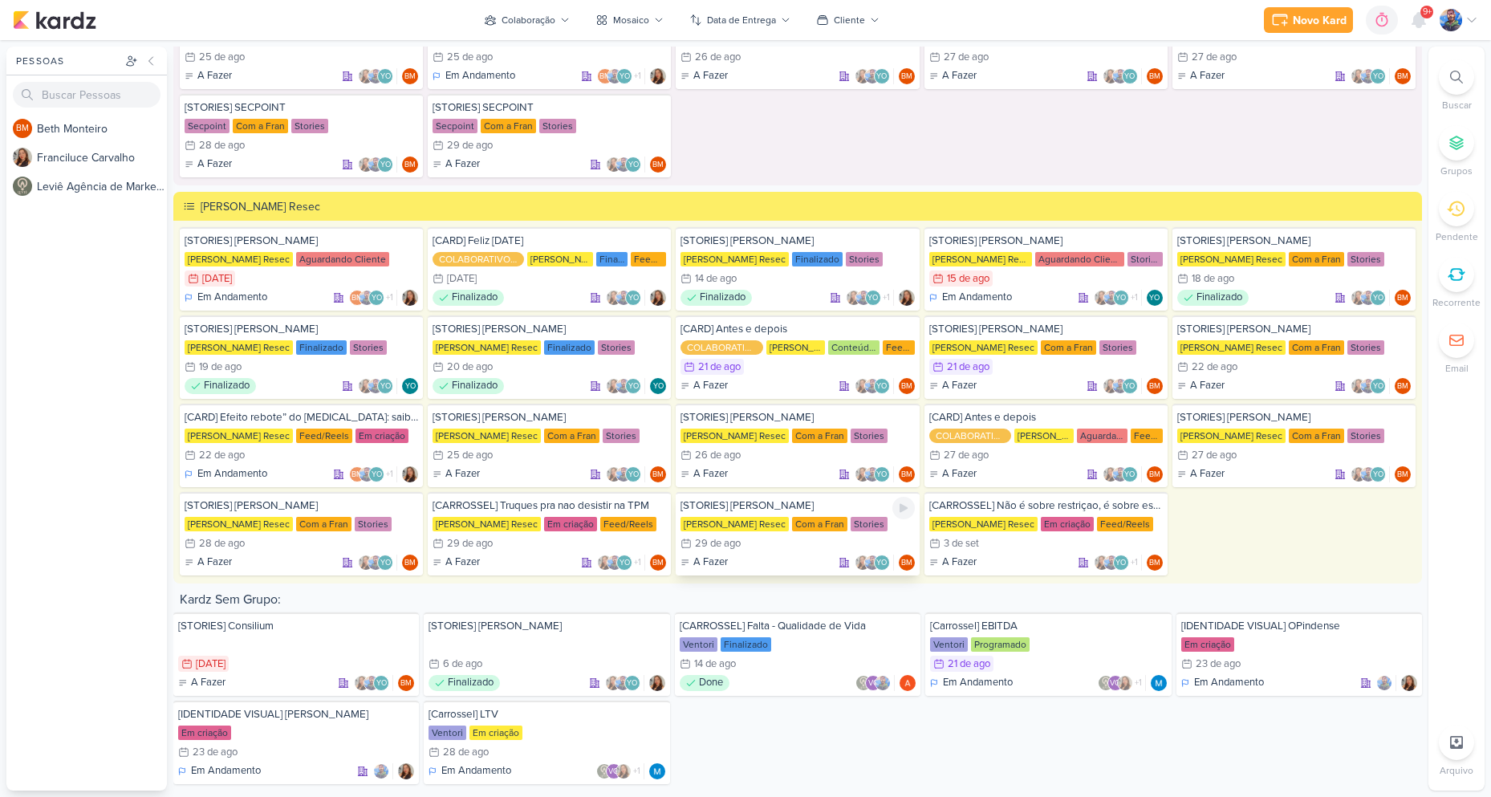
click at [745, 528] on div "[PERSON_NAME] Resec" at bounding box center [734, 524] width 108 height 14
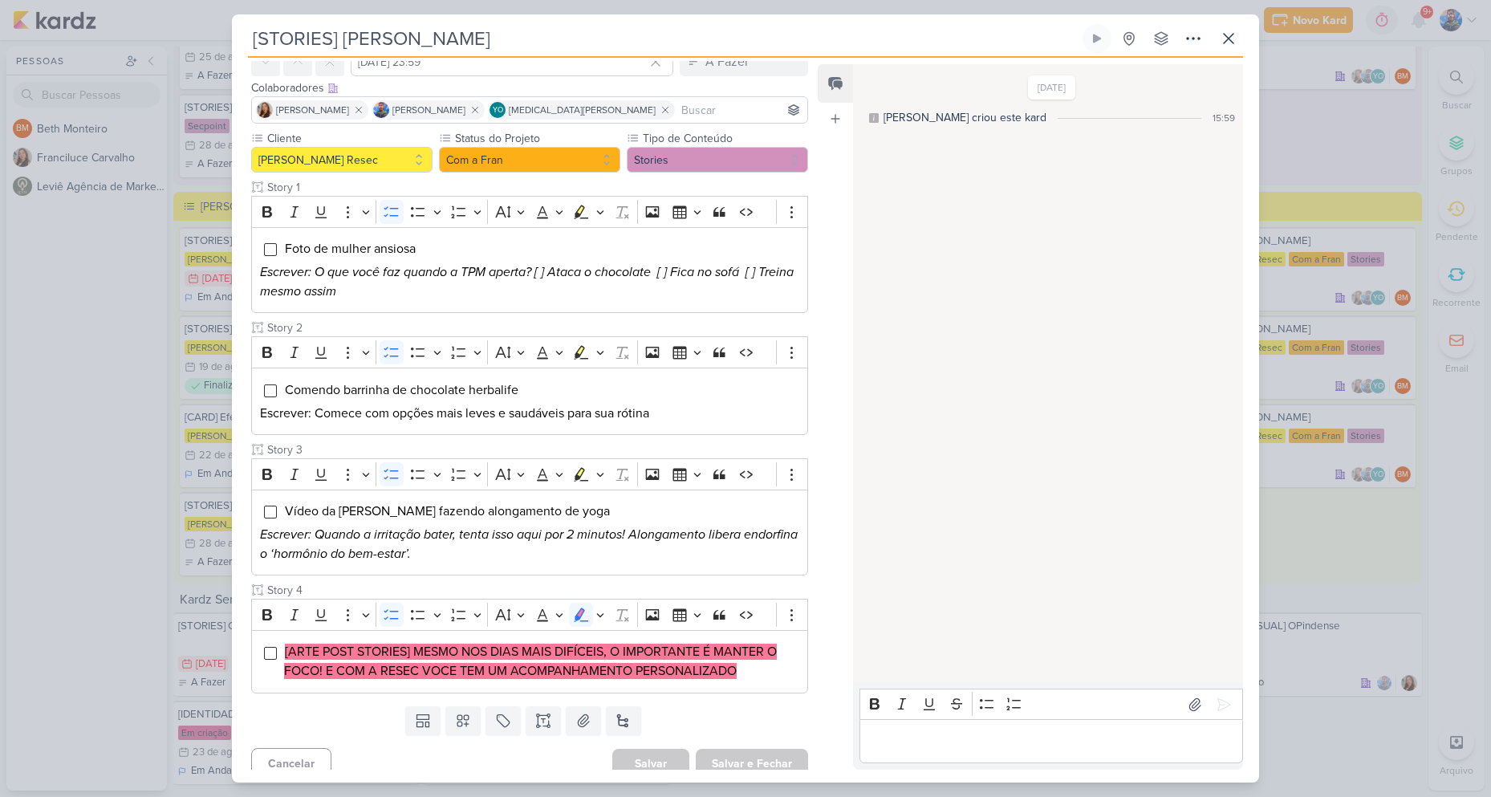
scroll to position [94, 0]
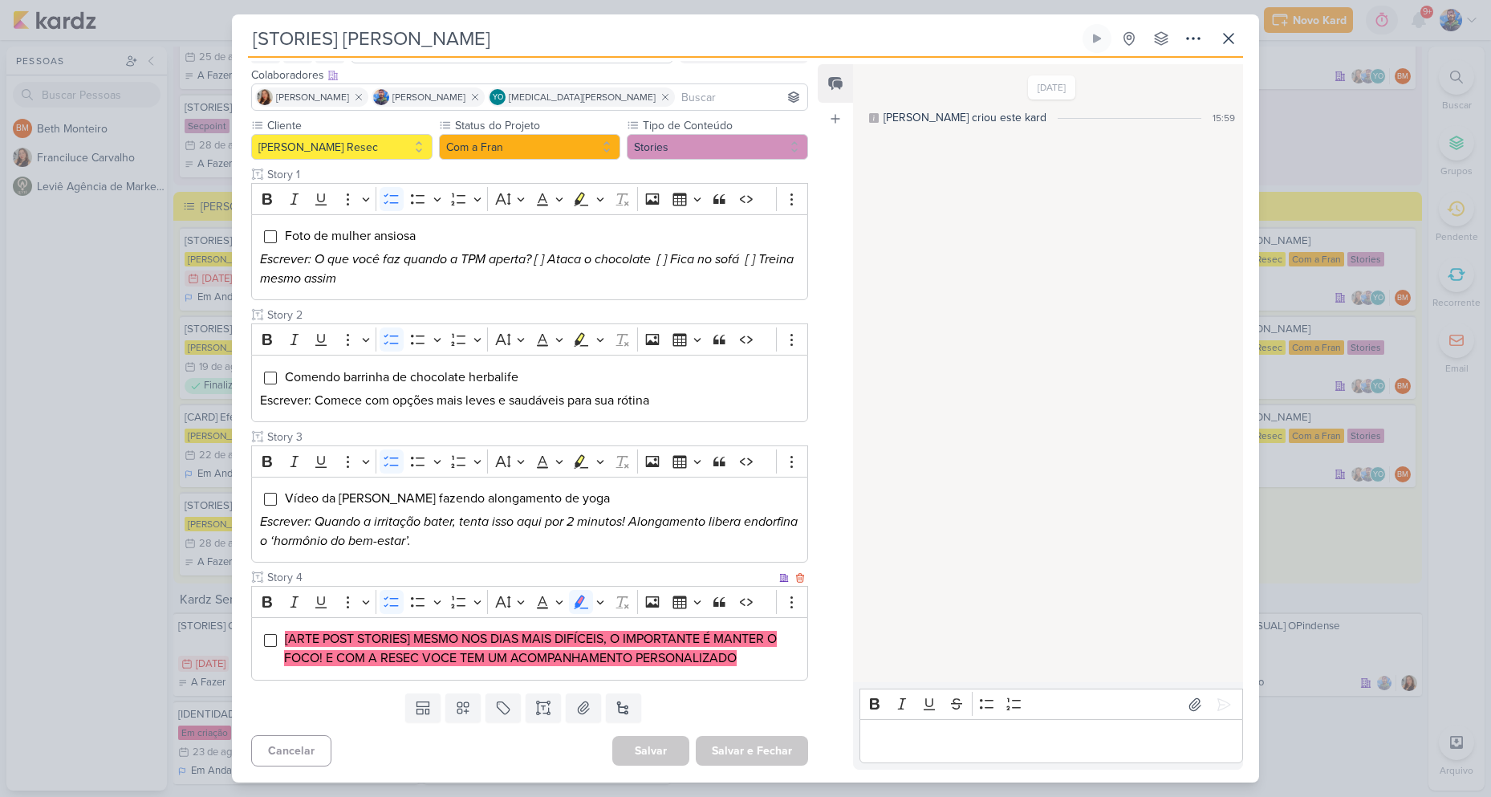
click at [487, 643] on mark "[ARTE POST STORIES] MESMO NOS DIAS MAIS DIFÍCEIS, O IMPORTANTE É MANTER O FOCO!…" at bounding box center [530, 648] width 493 height 35
drag, startPoint x: 414, startPoint y: 640, endPoint x: 607, endPoint y: 639, distance: 193.4
click at [607, 639] on mark "[ARTE POST STORIES] MESMO NOS DIAS MAIS DIFÍCEIS, O IMPORTANTE É MANTER O FOCO!…" at bounding box center [530, 648] width 493 height 35
copy mark "MESMO NOS DIAS MAIS DIFÍCEIS,"
click at [465, 640] on mark "[ARTE POST STORIES] MESMO NOS DIAS MAIS DIFÍCEIS, O IMPORTANTE É MANTER O FOCO!…" at bounding box center [530, 648] width 493 height 35
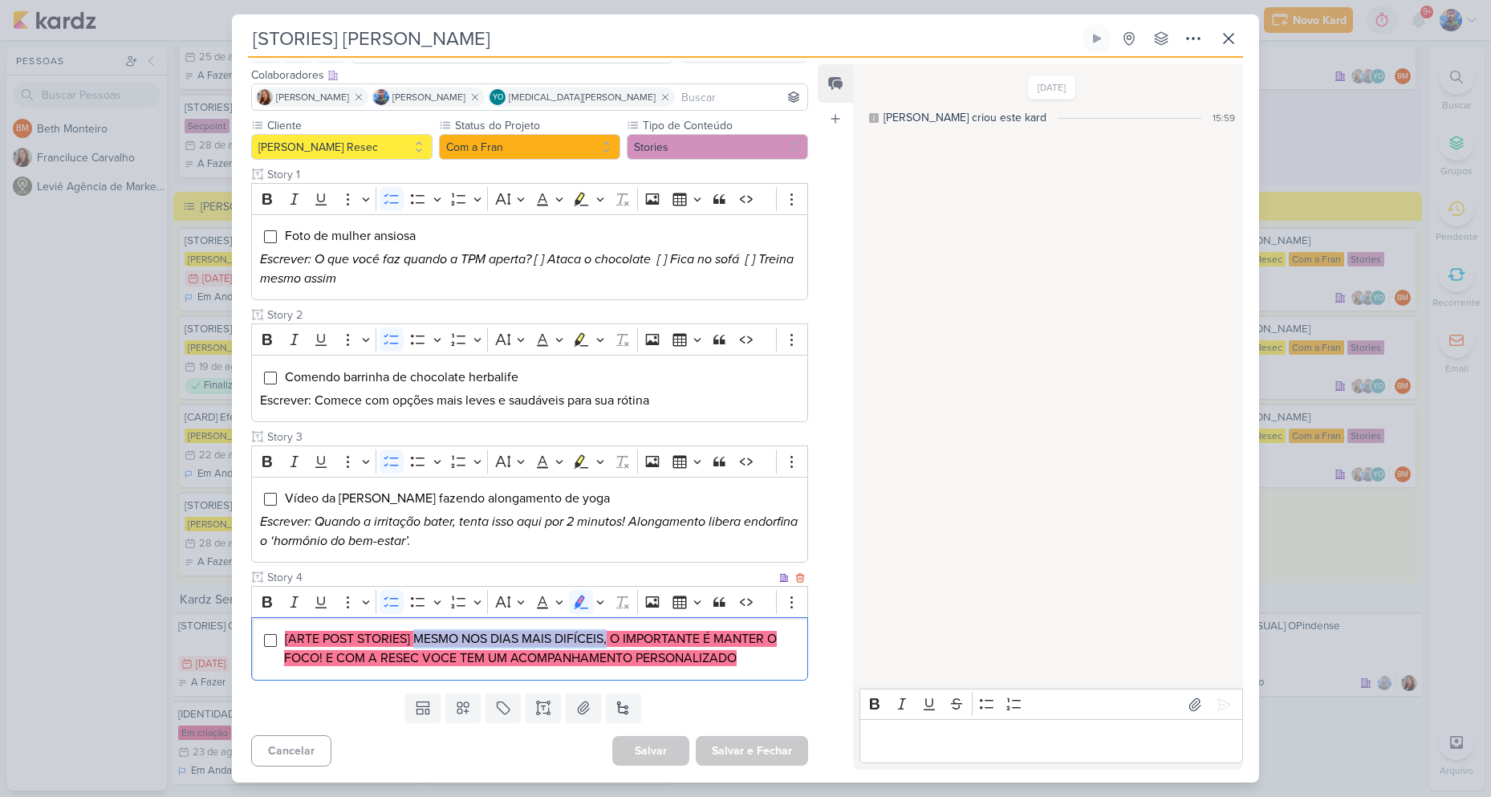
drag, startPoint x: 415, startPoint y: 637, endPoint x: 608, endPoint y: 632, distance: 193.4
click at [608, 632] on mark "[ARTE POST STORIES] MESMO NOS DIAS MAIS DIFÍCEIS, O IMPORTANTE É MANTER O FOCO!…" at bounding box center [530, 648] width 493 height 35
copy mark "MESMO NOS DIAS MAIS DIFÍCEIS,"
click at [631, 644] on mark "[ARTE POST STORIES] MESMO NOS DIAS MAIS DIFÍCEIS, O IMPORTANTE É MANTER O FOCO!…" at bounding box center [530, 648] width 493 height 35
drag, startPoint x: 609, startPoint y: 641, endPoint x: 323, endPoint y: 662, distance: 287.2
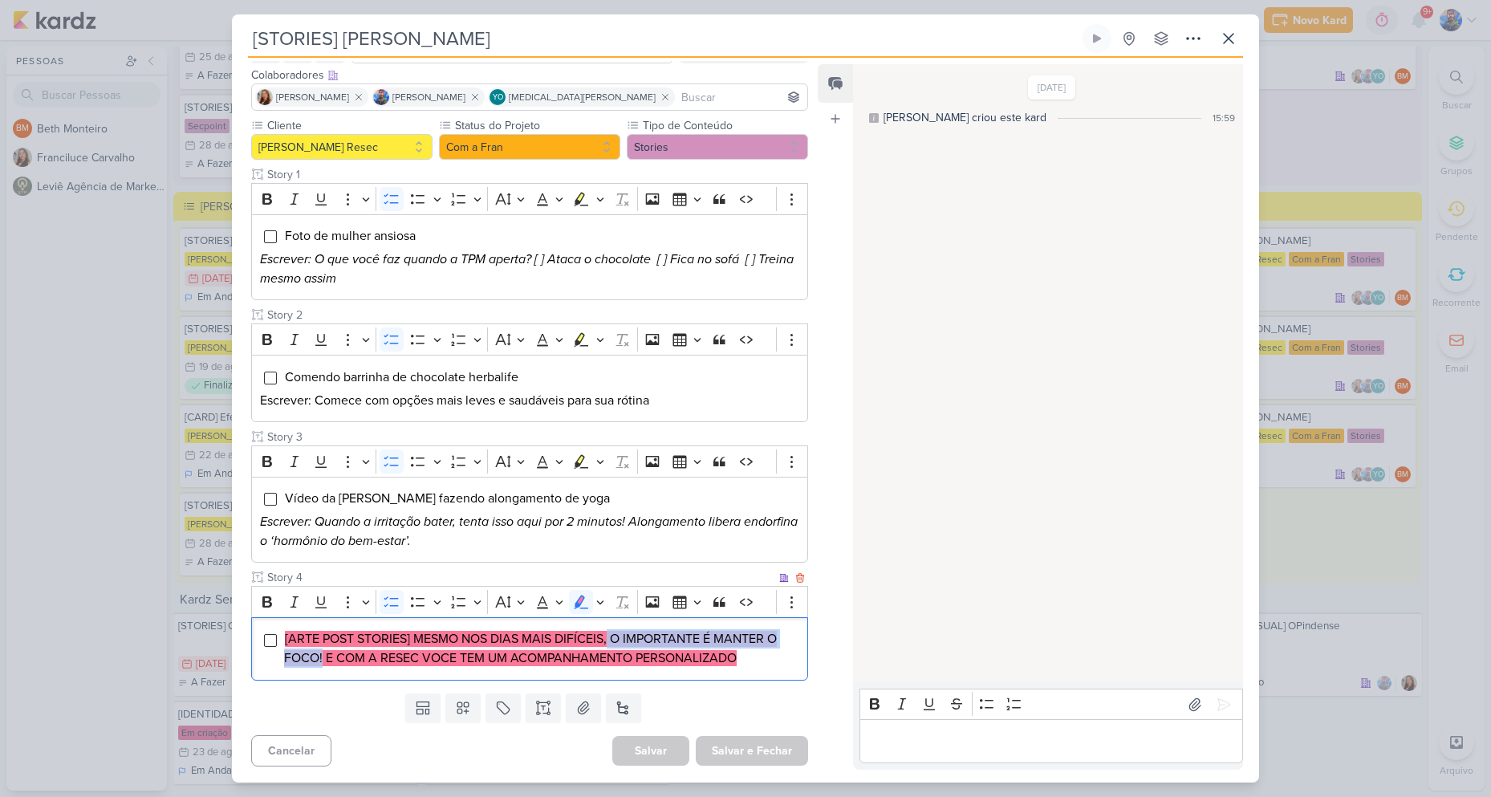
click at [323, 662] on mark "[ARTE POST STORIES] MESMO NOS DIAS MAIS DIFÍCEIS, O IMPORTANTE É MANTER O FOCO!…" at bounding box center [530, 648] width 493 height 35
click at [644, 659] on mark "[ARTE POST STORIES] MESMO NOS DIAS MAIS DIFÍCEIS, O IMPORTANTE É MANTER O FOCO!…" at bounding box center [530, 648] width 493 height 35
drag, startPoint x: 324, startPoint y: 658, endPoint x: 508, endPoint y: 658, distance: 183.8
click at [508, 658] on mark "[ARTE POST STORIES] MESMO NOS DIAS MAIS DIFÍCEIS, O IMPORTANTE É MANTER O FOCO!…" at bounding box center [530, 648] width 493 height 35
click at [522, 664] on mark "[ARTE POST STORIES] MESMO NOS DIAS MAIS DIFÍCEIS, O IMPORTANTE É MANTER O FOCO!…" at bounding box center [530, 648] width 493 height 35
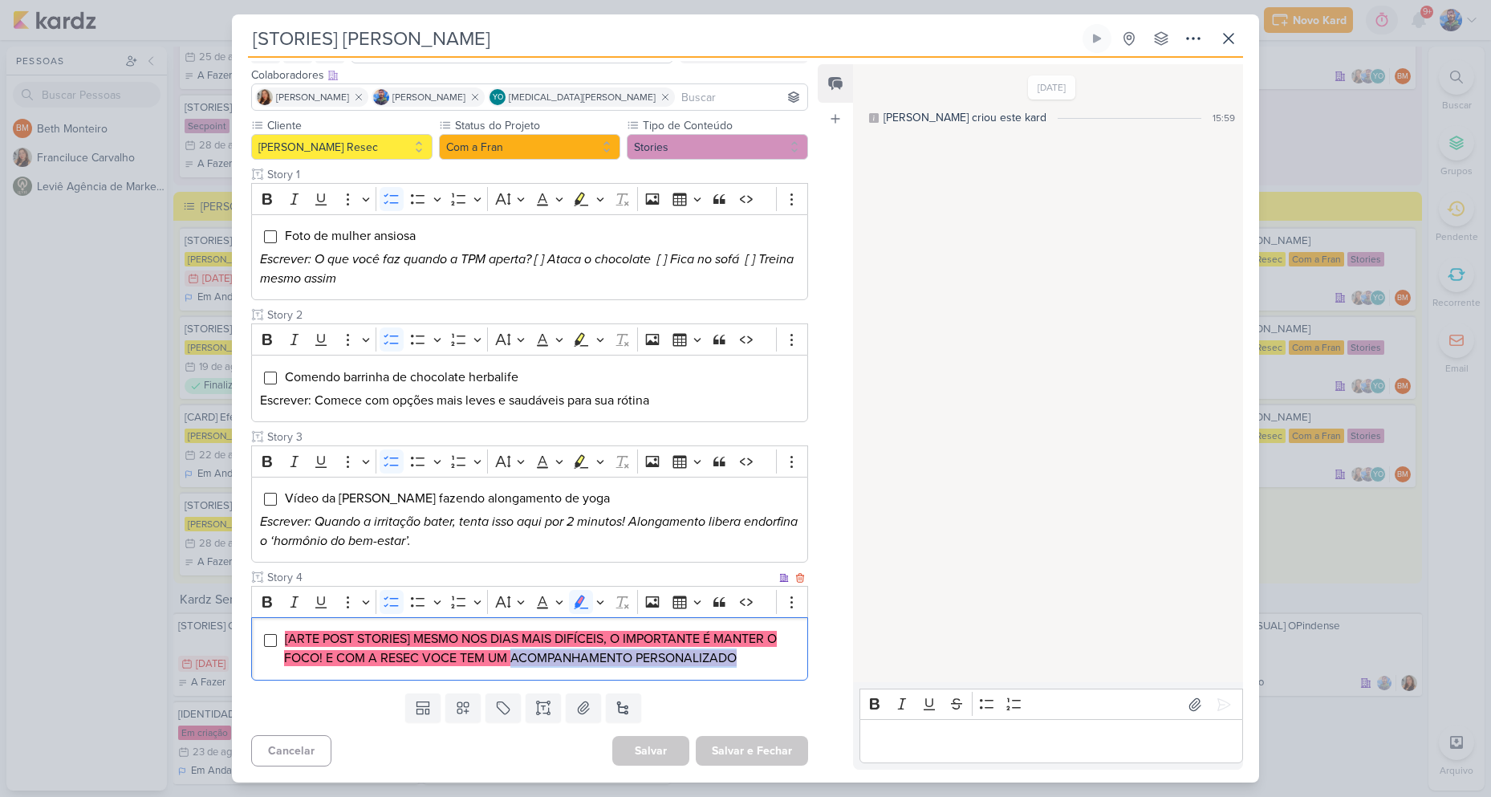
drag, startPoint x: 512, startPoint y: 657, endPoint x: 744, endPoint y: 656, distance: 231.9
click at [744, 656] on li "[ARTE POST STORIES] MESMO NOS DIAS MAIS DIFÍCEIS, O IMPORTANTE É MANTER O FOCO!…" at bounding box center [541, 648] width 515 height 39
click at [724, 668] on li "[ARTE POST STORIES] MESMO NOS DIAS MAIS DIFÍCEIS, O IMPORTANTE É MANTER O FOCO!…" at bounding box center [541, 648] width 515 height 39
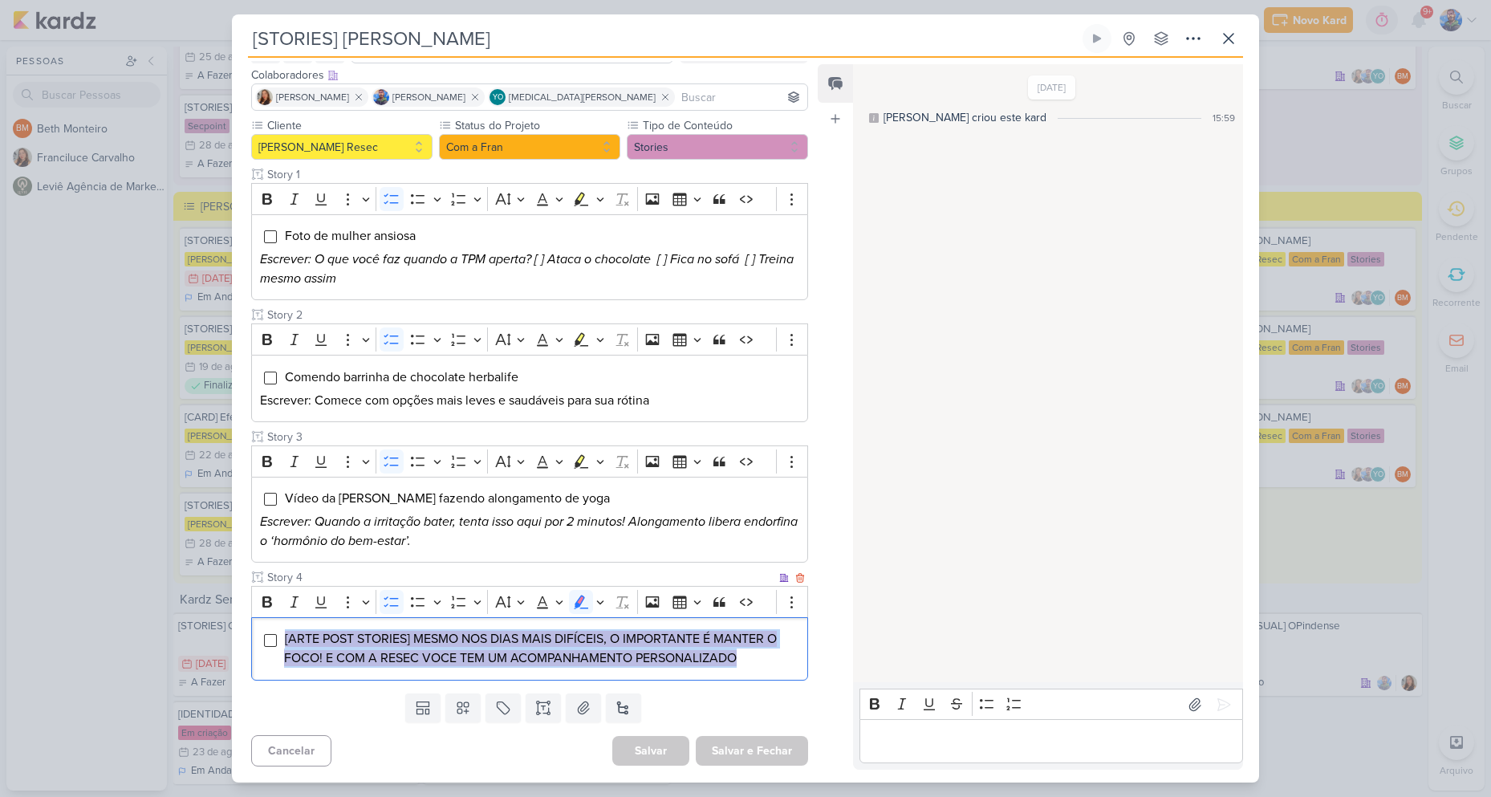
click at [724, 668] on li "[ARTE POST STORIES] MESMO NOS DIAS MAIS DIFÍCEIS, O IMPORTANTE É MANTER O FOCO!…" at bounding box center [541, 648] width 515 height 39
click at [603, 605] on icon "Editor toolbar" at bounding box center [600, 602] width 8 height 16
click at [507, 632] on icon "Text highlight toolbar" at bounding box center [506, 630] width 16 height 16
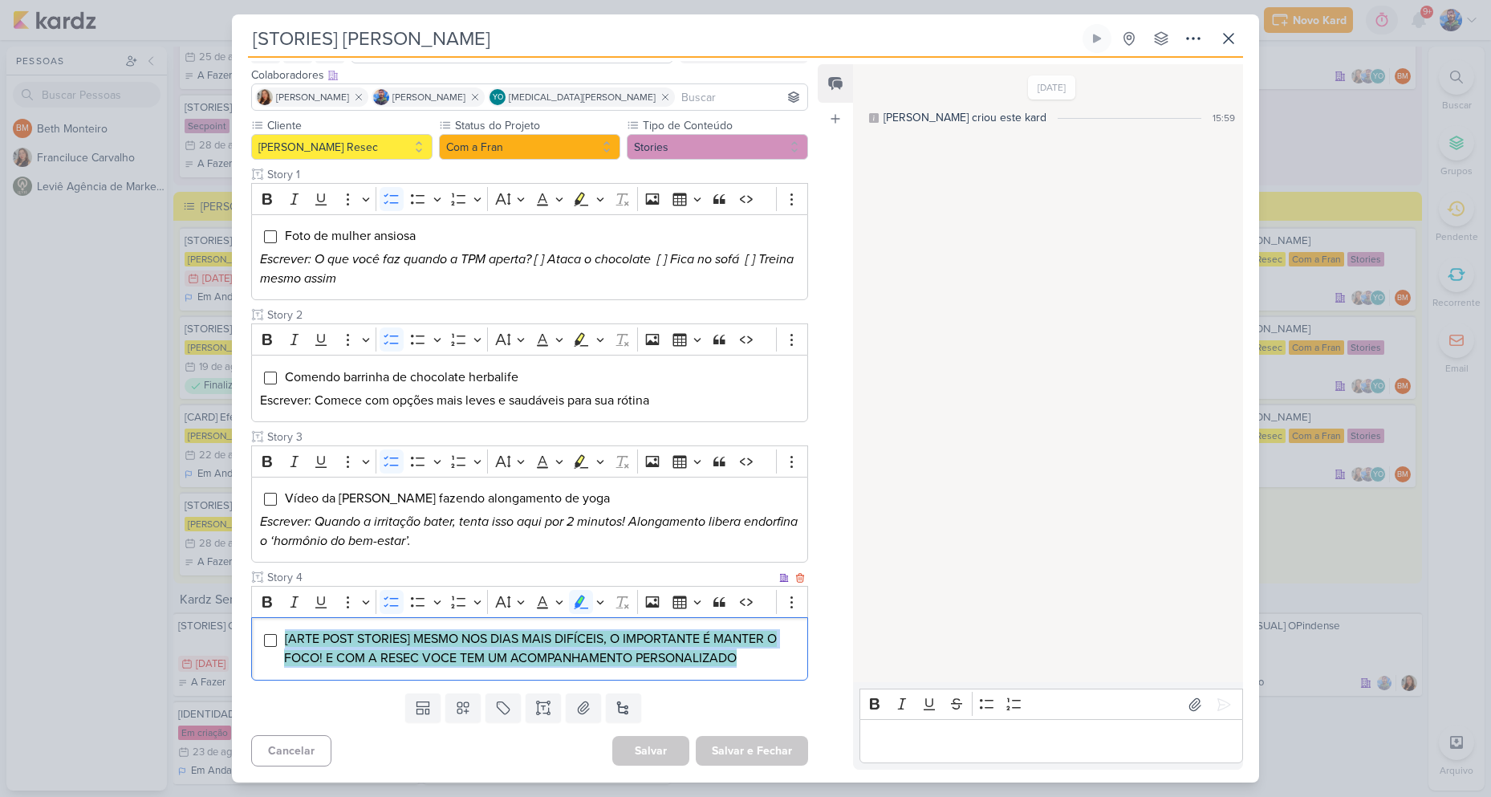
click at [575, 652] on mark "[ARTE POST STORIES] MESMO NOS DIAS MAIS DIFÍCEIS, O IMPORTANTE É MANTER O FOCO!…" at bounding box center [530, 648] width 493 height 35
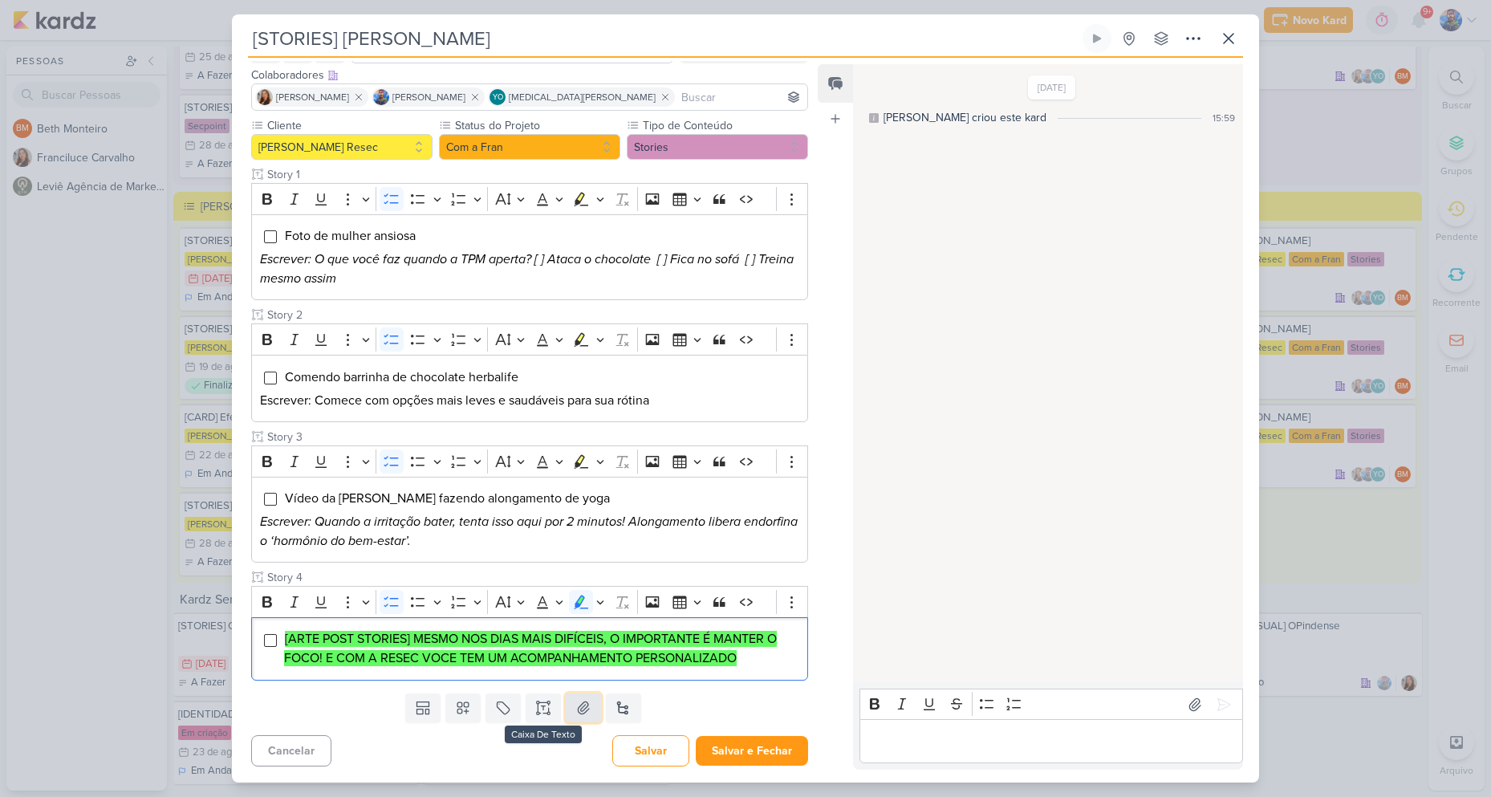
click at [566, 711] on button at bounding box center [583, 707] width 35 height 29
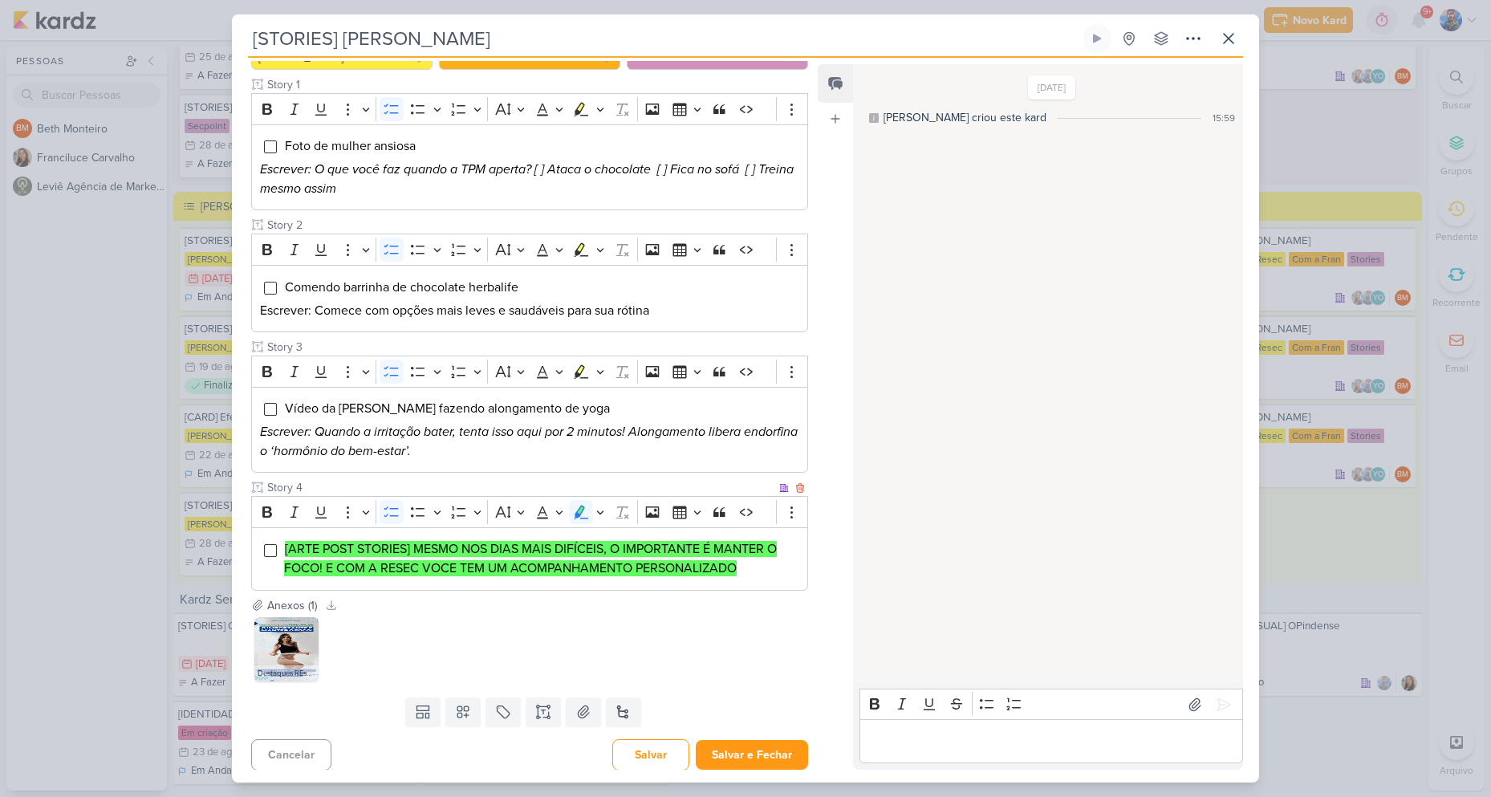
scroll to position [188, 0]
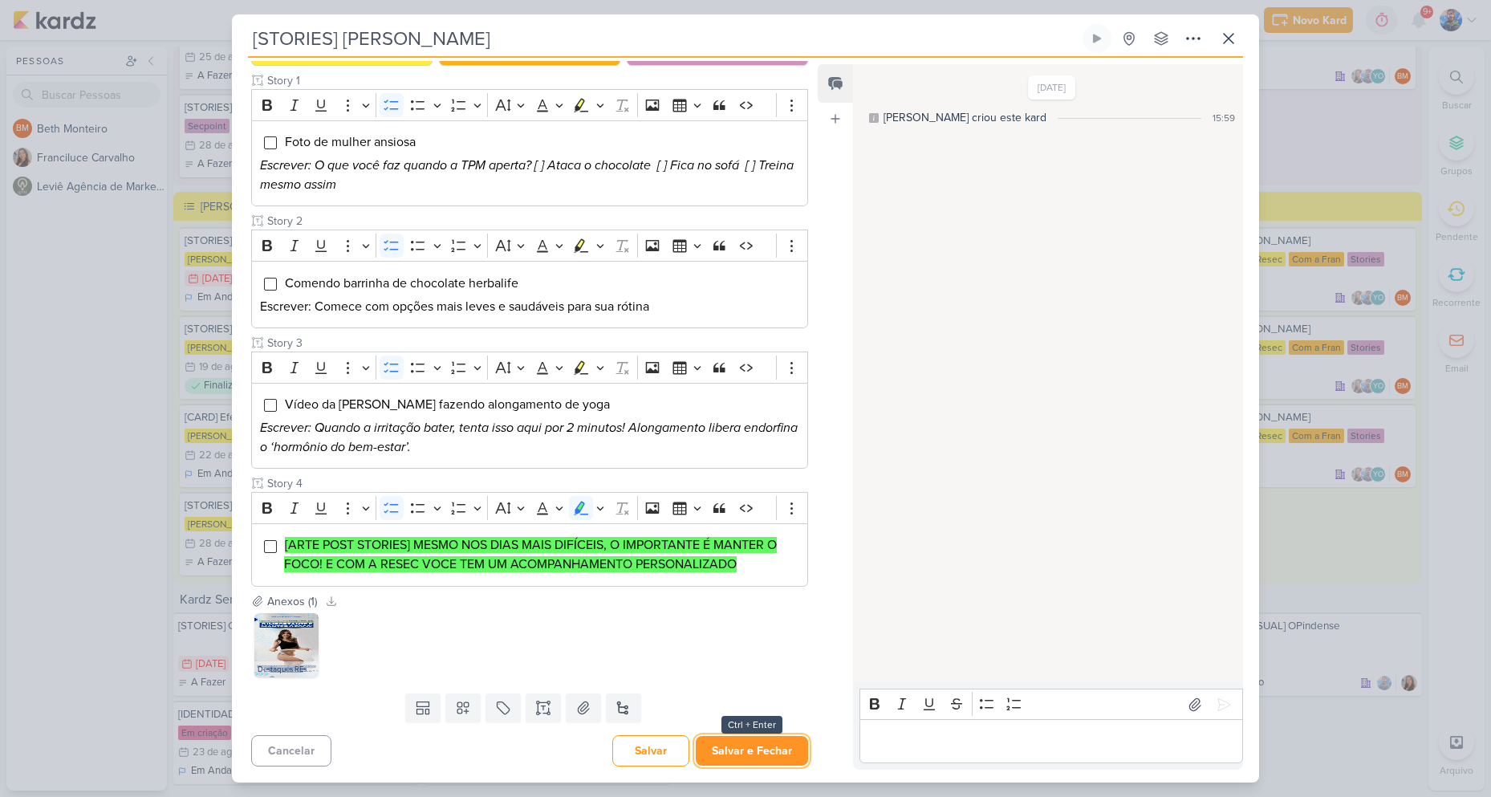
click at [749, 753] on button "Salvar e Fechar" at bounding box center [752, 751] width 112 height 30
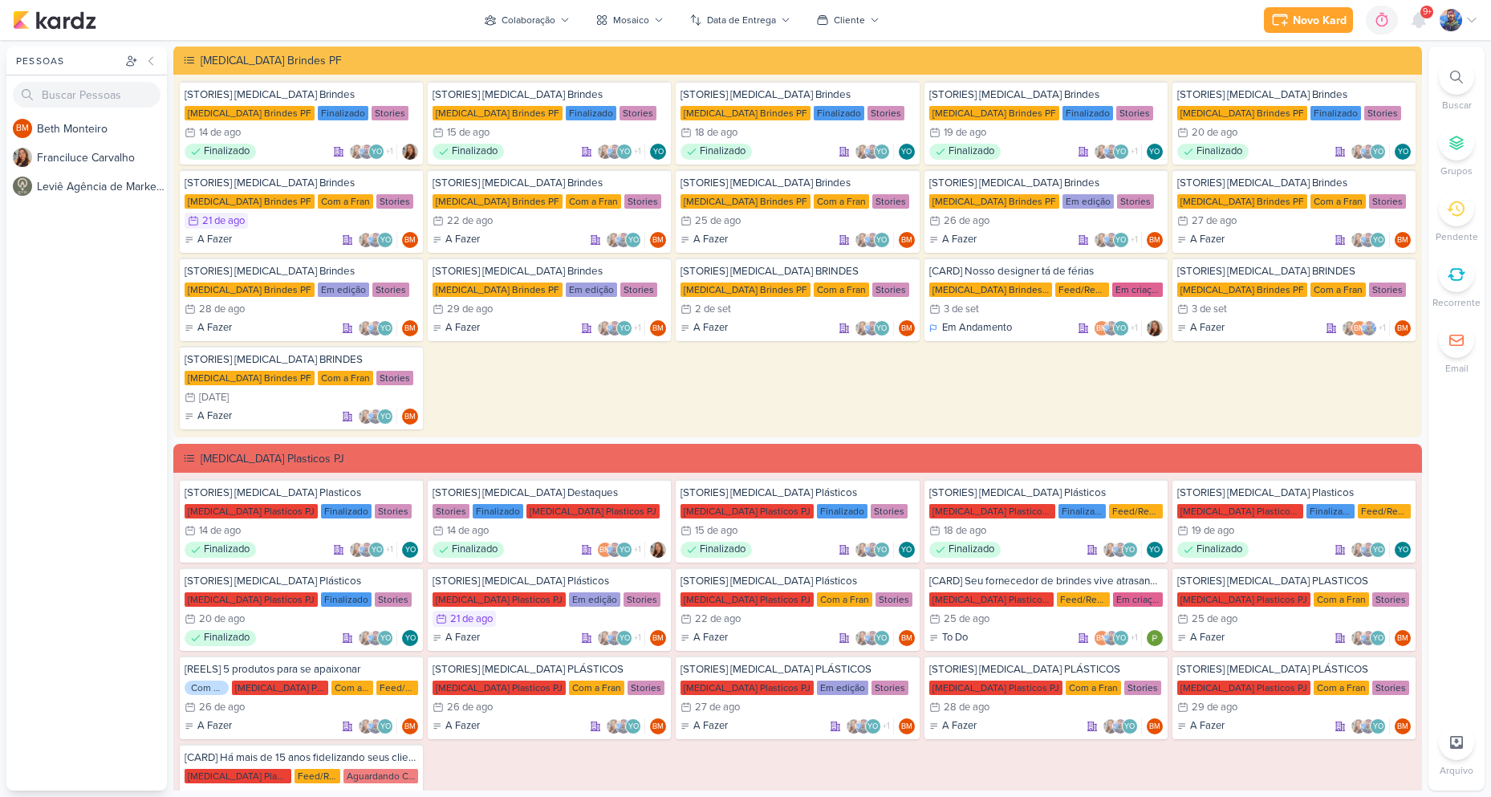
scroll to position [0, 0]
